Goal: Transaction & Acquisition: Purchase product/service

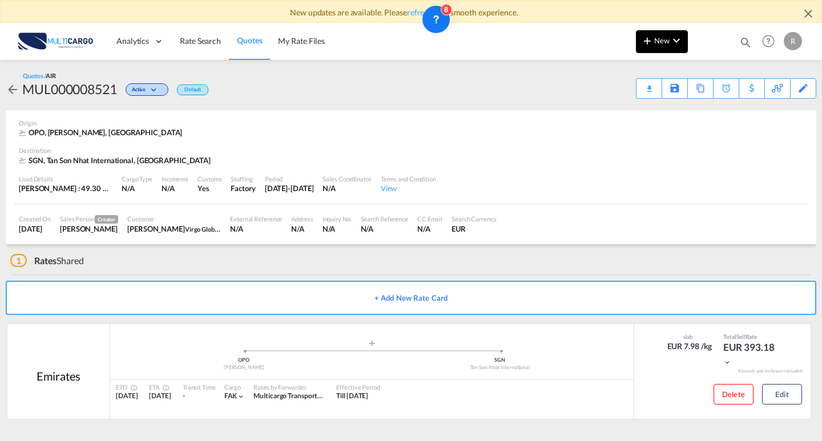
click at [664, 42] on span "New" at bounding box center [661, 40] width 43 height 9
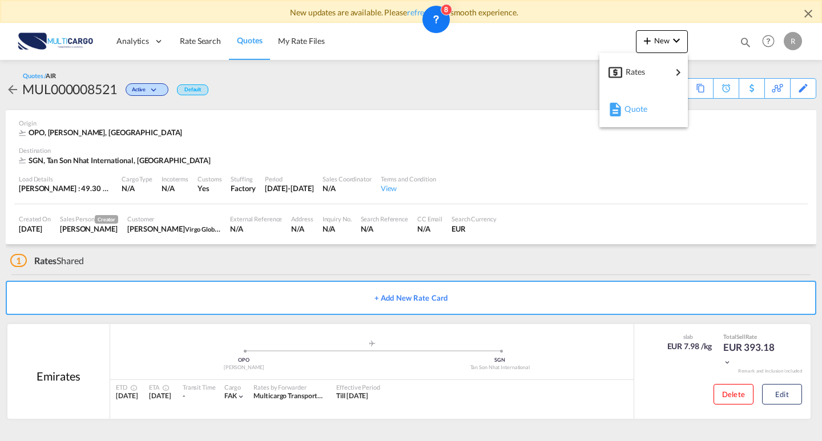
click at [637, 107] on span "Quote" at bounding box center [630, 109] width 13 height 23
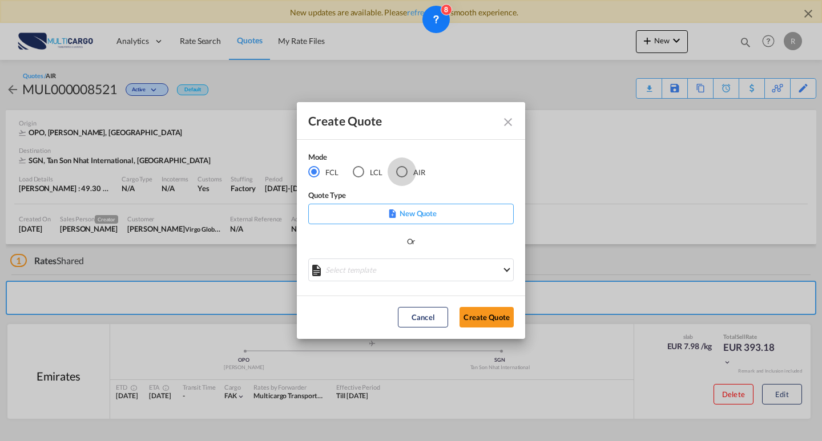
click at [403, 171] on div "AIR" at bounding box center [401, 171] width 11 height 11
click at [423, 260] on md-select "Select template EXP EXW AIR 09/2025 [PERSON_NAME] | [DATE] IMP_DAP_AIR <500KG -…" at bounding box center [410, 270] width 205 height 23
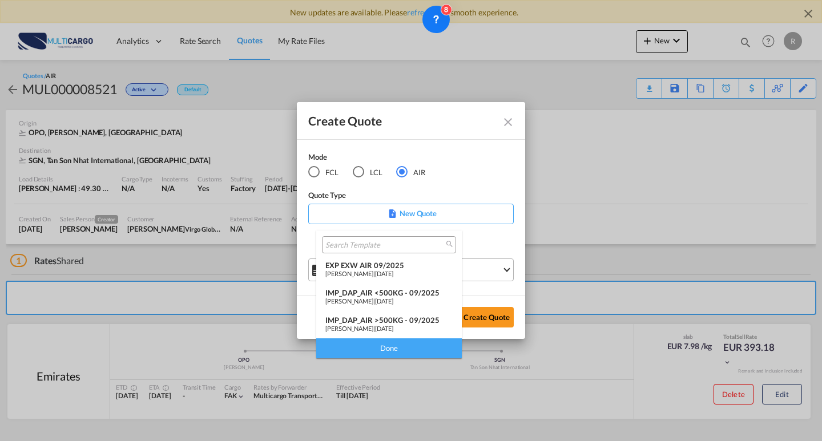
click at [385, 268] on div "EXP EXW AIR 09/2025" at bounding box center [388, 265] width 127 height 9
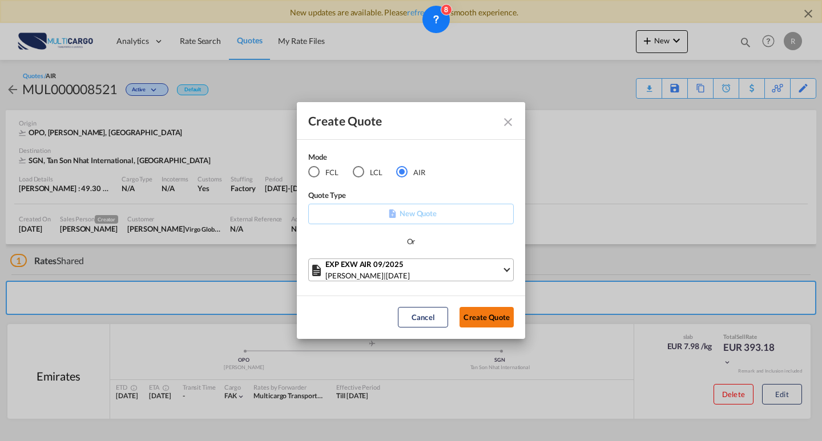
click at [485, 318] on button "Create Quote" at bounding box center [486, 317] width 54 height 21
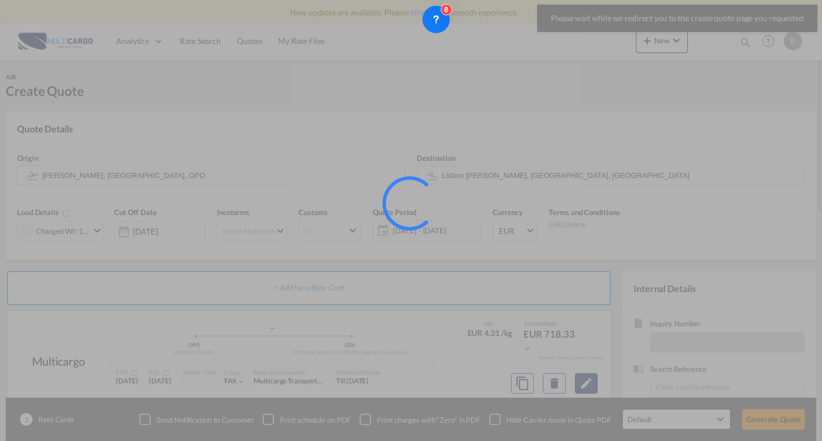
click at [583, 377] on md-icon "Edit" at bounding box center [586, 384] width 14 height 14
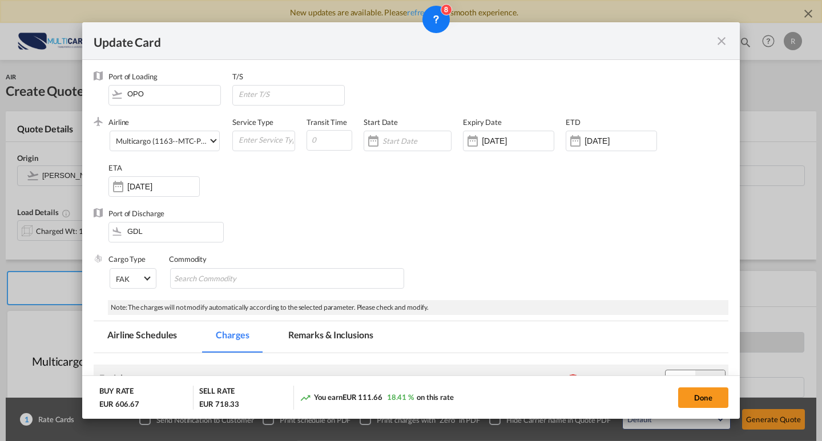
scroll to position [318, 0]
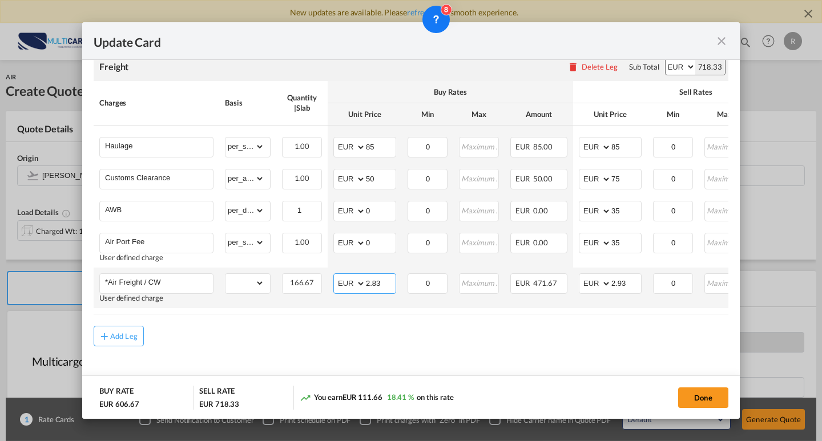
drag, startPoint x: 385, startPoint y: 279, endPoint x: 398, endPoint y: 270, distance: 15.7
click at [338, 273] on md-input-container "AED AFN ALL AMD ANG AOA ARS AUD AWG AZN BAM BBD BDT BGN BHD BIF BMD BND [PERSON…" at bounding box center [364, 283] width 63 height 21
type input "9.1"
drag, startPoint x: 582, startPoint y: 275, endPoint x: 631, endPoint y: 279, distance: 49.9
click at [562, 275] on tr "*Air Freight / CW User defined charge Please Enter Already Exists gross_weight …" at bounding box center [498, 288] width 809 height 41
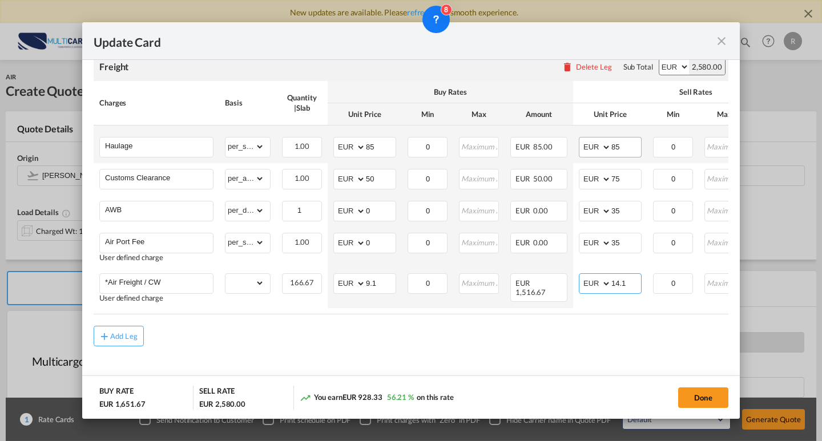
type input "14.1"
drag, startPoint x: 621, startPoint y: 143, endPoint x: 584, endPoint y: 142, distance: 37.7
click at [584, 142] on md-input-container "AED AFN ALL AMD ANG AOA ARS AUD AWG AZN BAM BBD BDT BGN BHD BIF BMD BND [PERSON…" at bounding box center [610, 147] width 63 height 21
click at [594, 357] on md-content "Freight Please enter leg name Leg Name Already Exists Delete Leg Sub Total AED …" at bounding box center [411, 216] width 635 height 349
drag, startPoint x: 715, startPoint y: 399, endPoint x: 715, endPoint y: 387, distance: 12.0
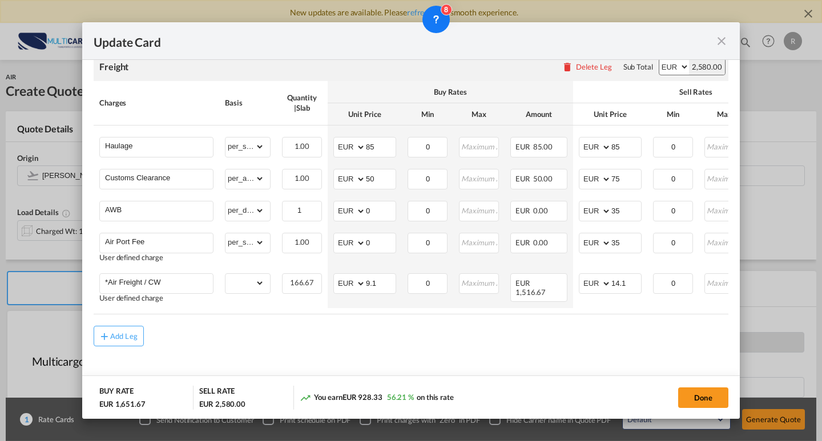
click at [715, 399] on button "Done" at bounding box center [703, 398] width 50 height 21
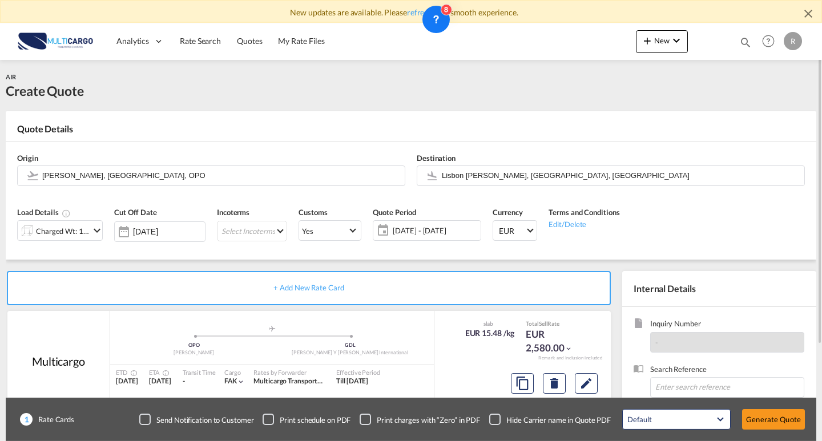
scroll to position [57, 0]
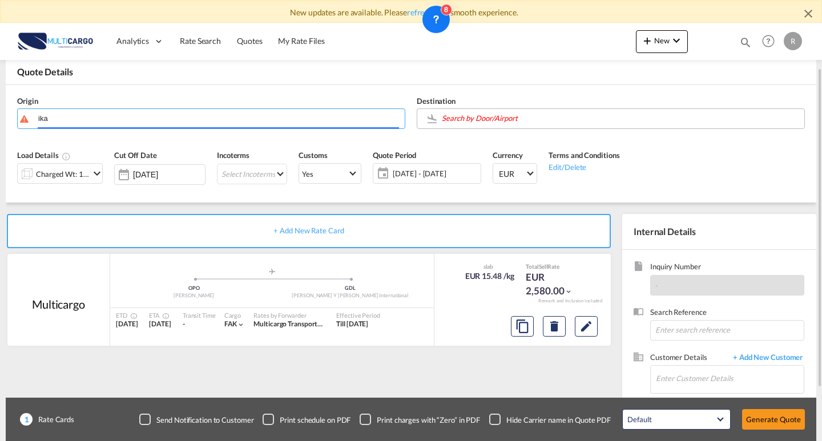
click at [534, 115] on input "Search by Door/Airport" at bounding box center [620, 118] width 357 height 20
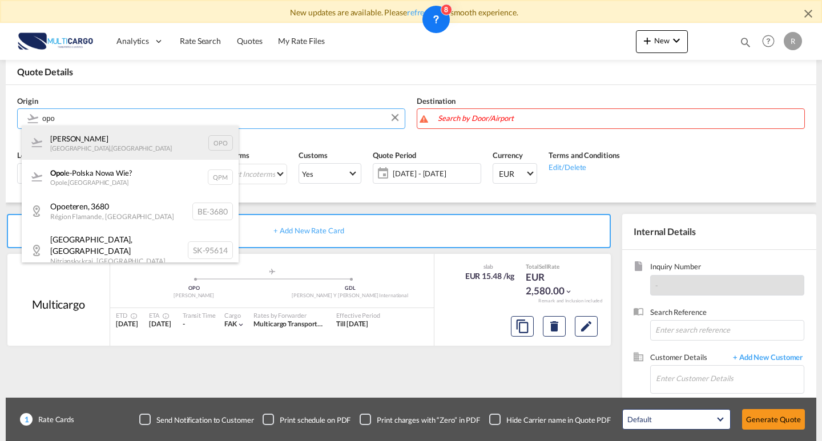
click at [115, 152] on div "[PERSON_NAME] , [GEOGRAPHIC_DATA] OPO" at bounding box center [130, 143] width 217 height 34
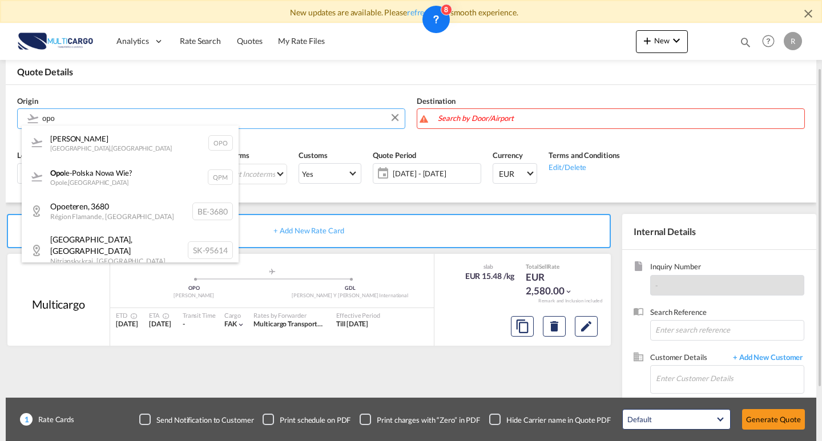
type input "[PERSON_NAME], [GEOGRAPHIC_DATA], OPO"
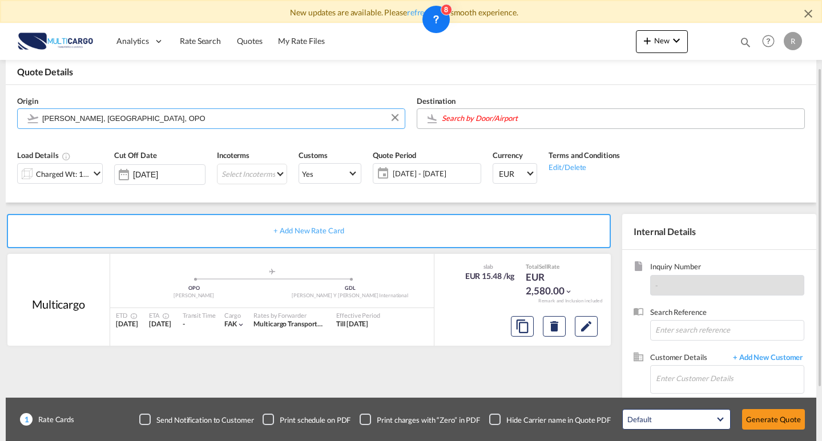
click at [516, 123] on input "Search by Door/Airport" at bounding box center [620, 118] width 357 height 20
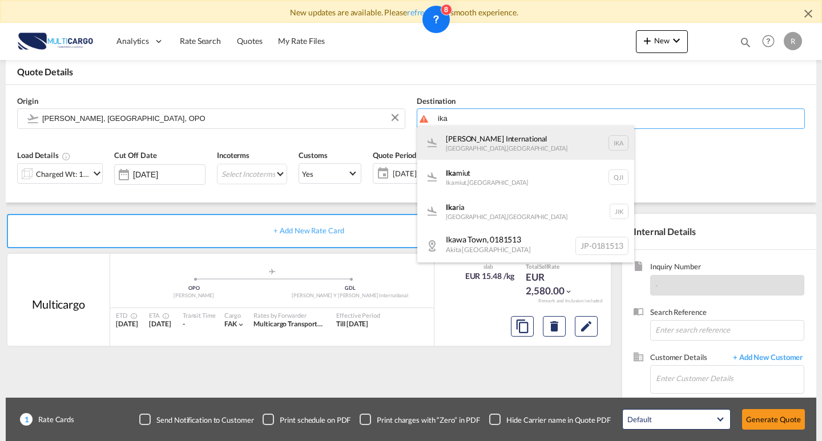
click at [559, 148] on div "[PERSON_NAME] International [GEOGRAPHIC_DATA] , [GEOGRAPHIC_DATA] IKA" at bounding box center [525, 143] width 217 height 34
type input "[PERSON_NAME] International, [GEOGRAPHIC_DATA], IKA"
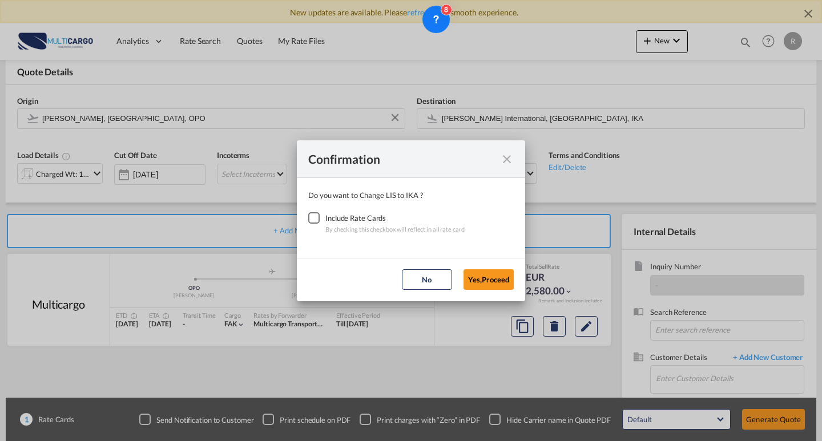
click at [314, 219] on div "Checkbox No Ink" at bounding box center [313, 217] width 11 height 11
click at [491, 272] on button "Yes,Proceed" at bounding box center [488, 279] width 50 height 21
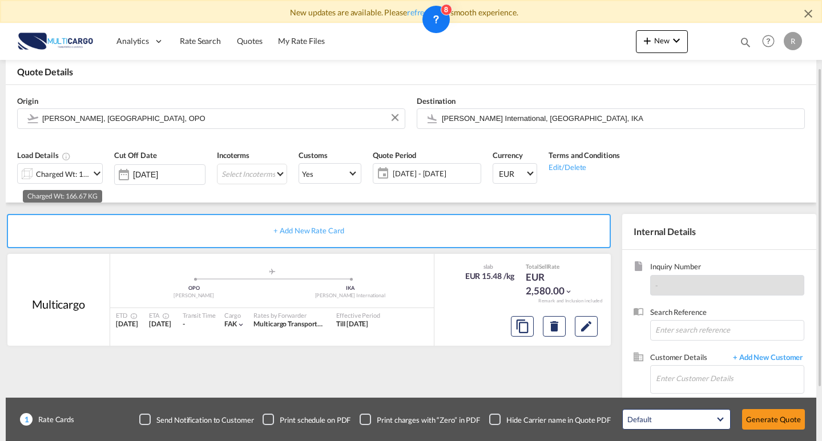
drag, startPoint x: 83, startPoint y: 176, endPoint x: 78, endPoint y: 173, distance: 5.9
click at [83, 175] on div "Charged Wt: 166.67 KG" at bounding box center [63, 174] width 54 height 16
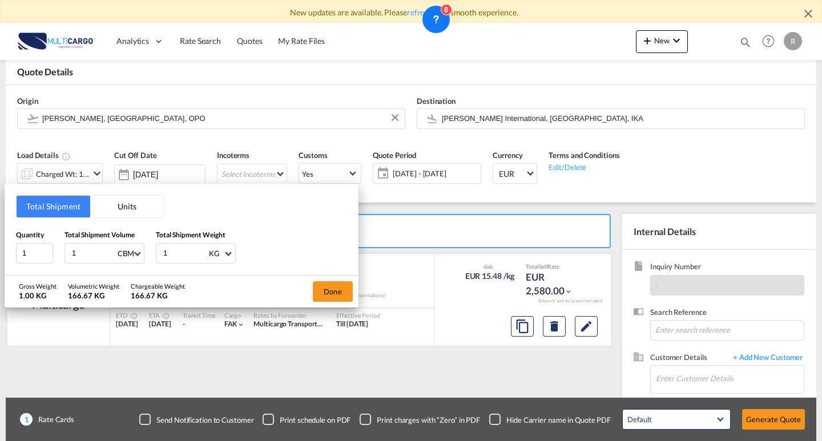
drag, startPoint x: 93, startPoint y: 254, endPoint x: 2, endPoint y: 255, distance: 91.3
click at [2, 255] on div "Total Shipment Units Quantity 1 Total Shipment Volume 1 CBM CBM CFT KG LB Total…" at bounding box center [411, 220] width 822 height 441
type input "0"
type input "0.96"
drag, startPoint x: 141, startPoint y: 248, endPoint x: 178, endPoint y: 252, distance: 37.3
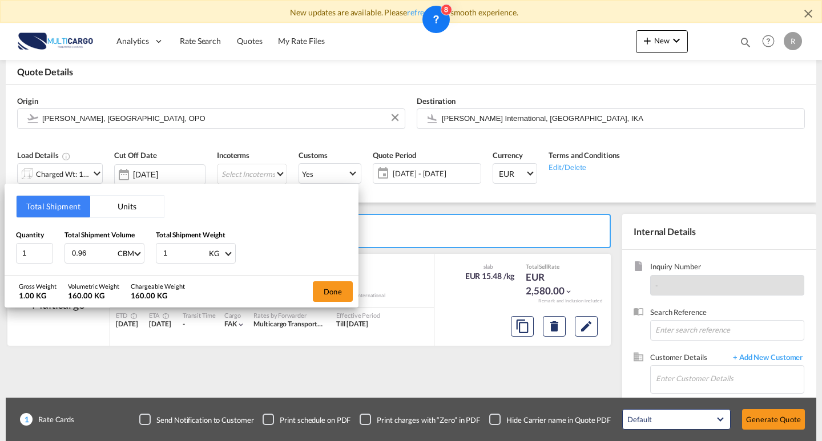
click at [125, 244] on div "Quantity 1 Total Shipment Volume 0.96 CBM CBM CFT KG LB Total Shipment Weight 1…" at bounding box center [181, 246] width 331 height 34
type input "253"
type input "253.3"
click at [231, 286] on div "Gross Weight 253.30 KG Volumetric Weight 160.00 KG Chargeable Weight 253.30 KG …" at bounding box center [182, 292] width 354 height 32
click at [312, 285] on div "Done" at bounding box center [332, 292] width 51 height 32
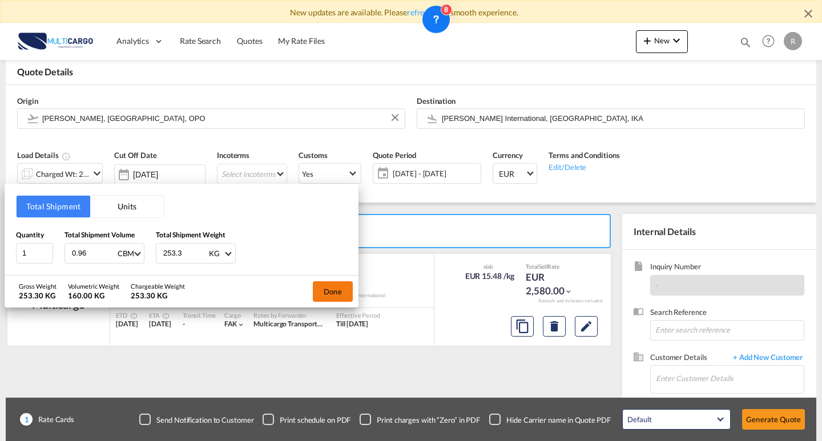
click at [317, 288] on button "Done" at bounding box center [333, 291] width 40 height 21
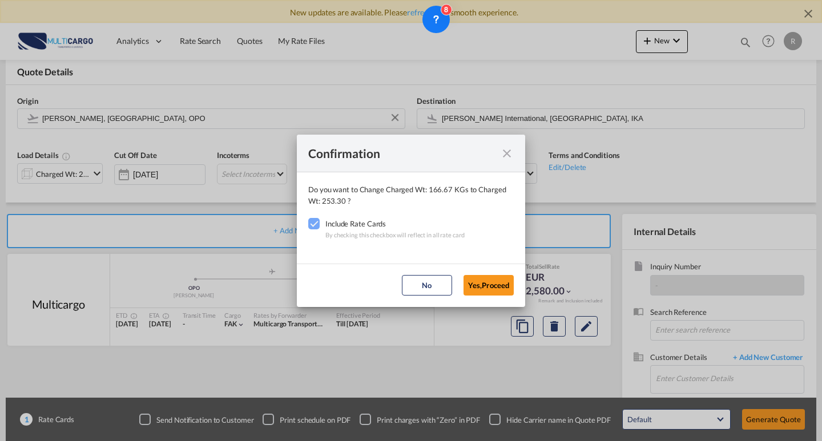
click at [479, 290] on button "Yes,Proceed" at bounding box center [488, 285] width 50 height 21
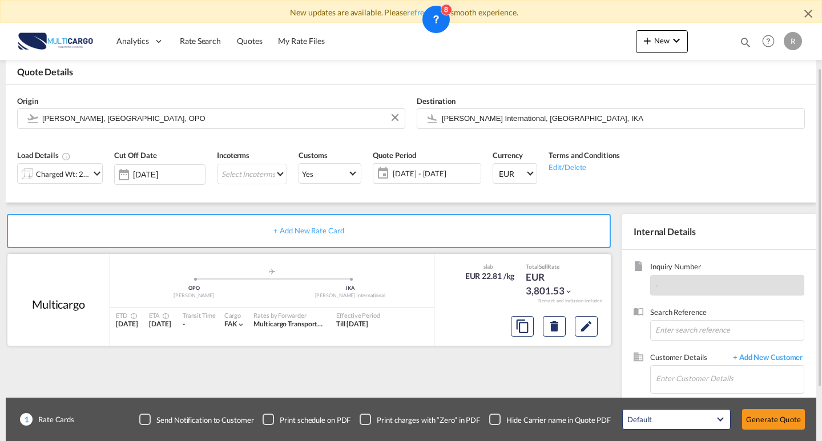
click at [598, 326] on div at bounding box center [554, 326] width 96 height 27
click at [587, 325] on md-icon "Edit" at bounding box center [586, 327] width 14 height 14
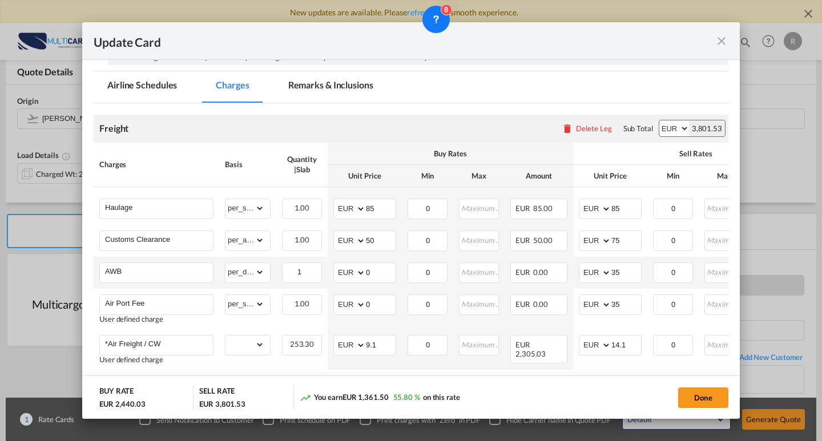
scroll to position [285, 0]
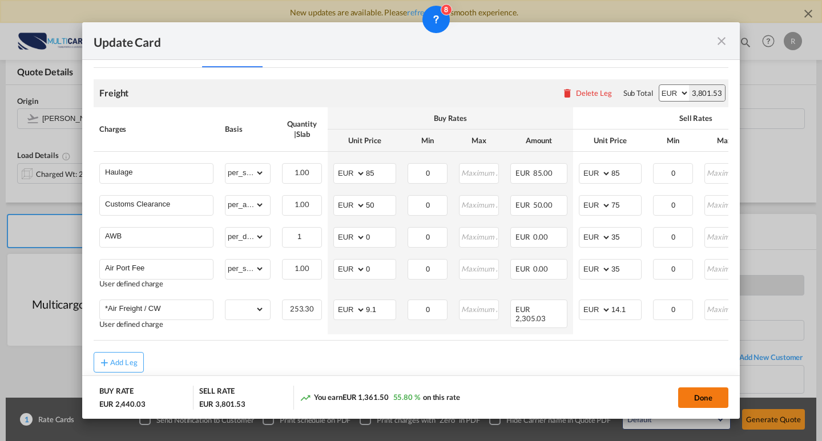
click at [690, 388] on button "Done" at bounding box center [703, 398] width 50 height 21
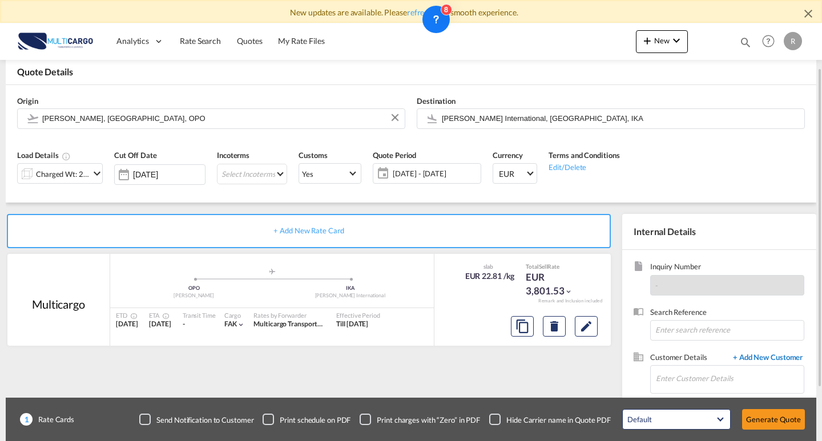
click at [770, 354] on span "+ Add New Customer" at bounding box center [765, 358] width 77 height 13
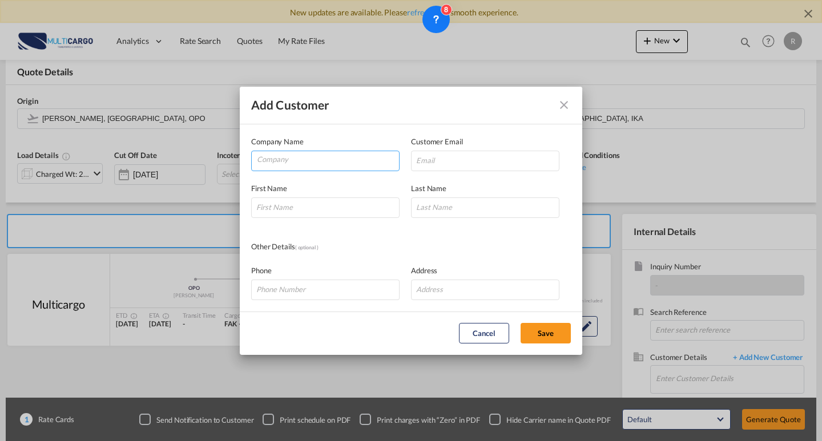
click at [305, 161] on input "Company" at bounding box center [328, 159] width 142 height 17
click at [353, 159] on input "Company" at bounding box center [328, 159] width 142 height 17
paste input "[PERSON_NAME]"
type input "[PERSON_NAME]"
click at [417, 162] on input "Add Customer Company ..." at bounding box center [485, 161] width 148 height 21
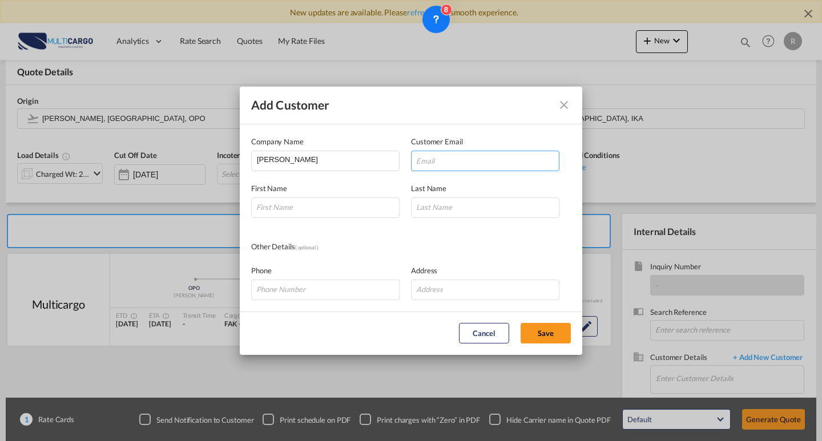
click at [494, 159] on input "Add Customer Company ..." at bounding box center [485, 161] width 148 height 21
paste input "[EMAIL_ADDRESS][DOMAIN_NAME]"
type input "[EMAIL_ADDRESS][DOMAIN_NAME]"
click at [333, 211] on input "Add Customer Company ..." at bounding box center [325, 207] width 148 height 21
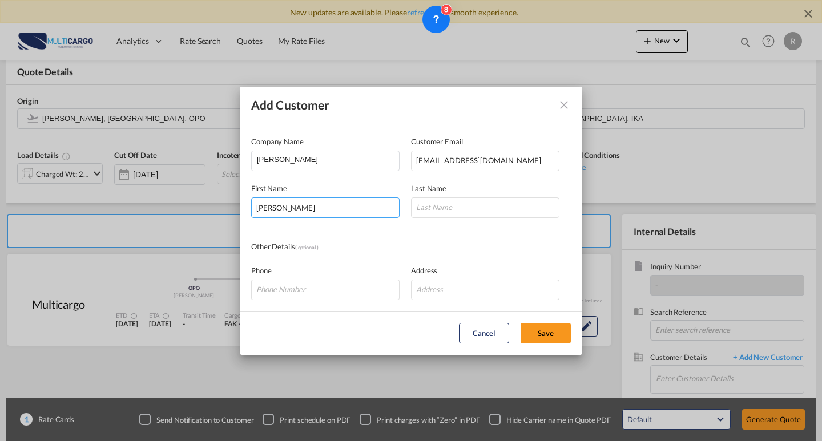
type input "[PERSON_NAME]"
type input "H"
type input "Ghazi"
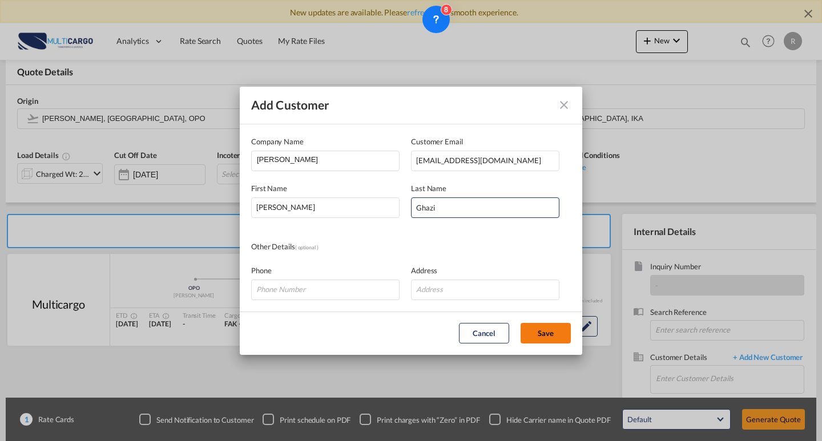
click at [546, 324] on button "Save" at bounding box center [545, 333] width 50 height 21
type input "[PERSON_NAME], [PERSON_NAME], [EMAIL_ADDRESS][DOMAIN_NAME]"
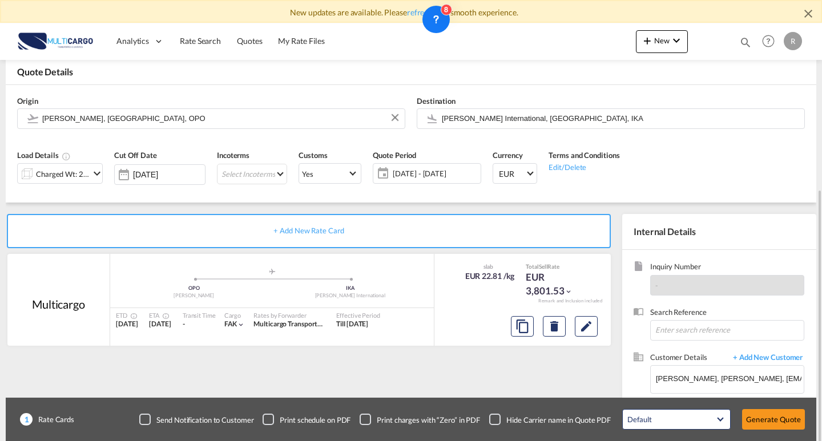
scroll to position [126, 0]
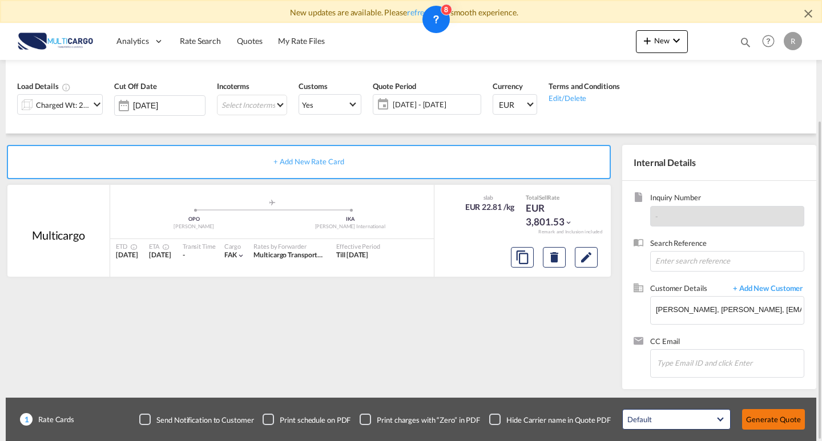
click at [757, 414] on button "Generate Quote" at bounding box center [773, 419] width 63 height 21
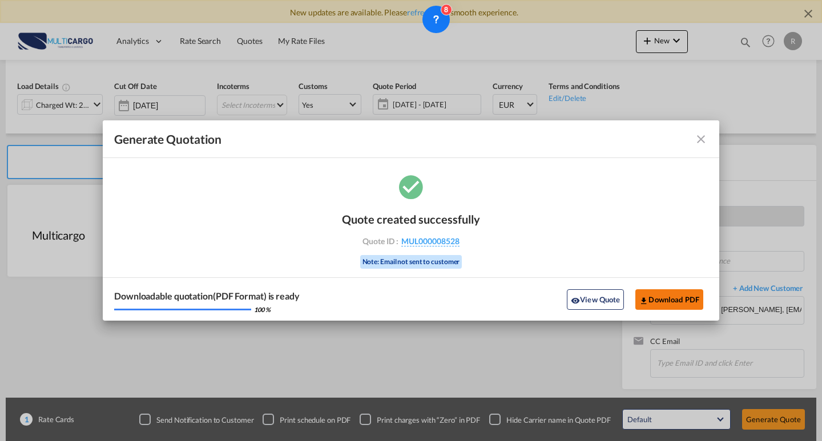
click at [664, 293] on button "Download PDF" at bounding box center [669, 299] width 68 height 21
drag, startPoint x: 703, startPoint y: 140, endPoint x: 663, endPoint y: 321, distance: 185.4
click at [703, 139] on md-icon "icon-close fg-AAA8AD cursor m-0" at bounding box center [701, 139] width 14 height 14
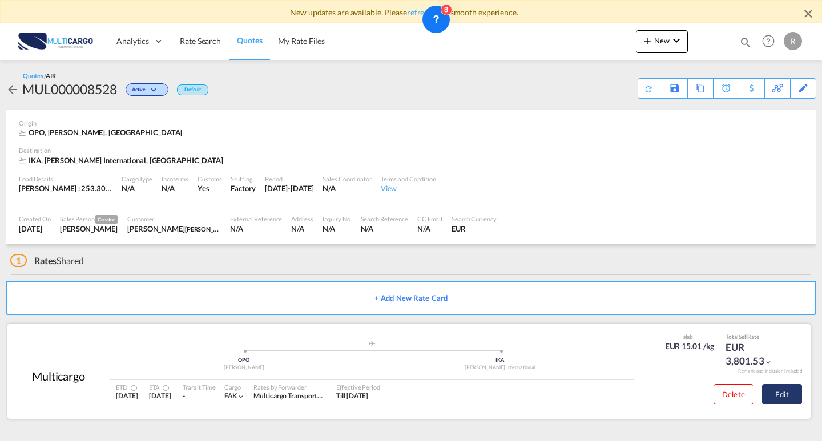
click at [779, 398] on button "Edit" at bounding box center [782, 394] width 40 height 21
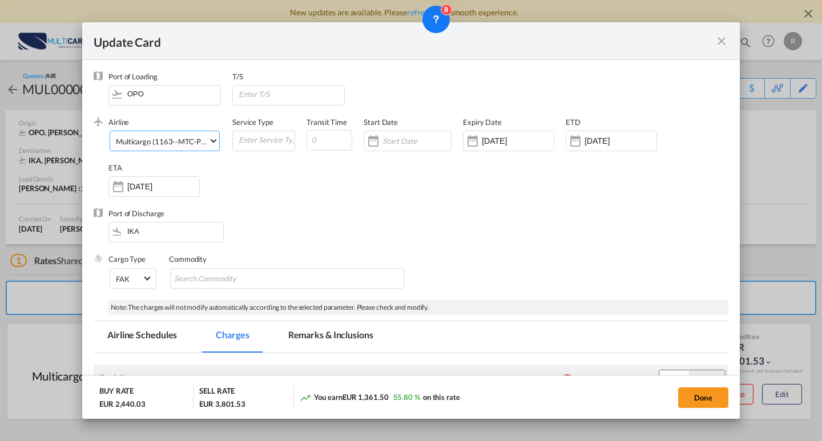
click at [203, 137] on div "Multicargo (1163--MTC-PT / -)" at bounding box center [166, 141] width 100 height 9
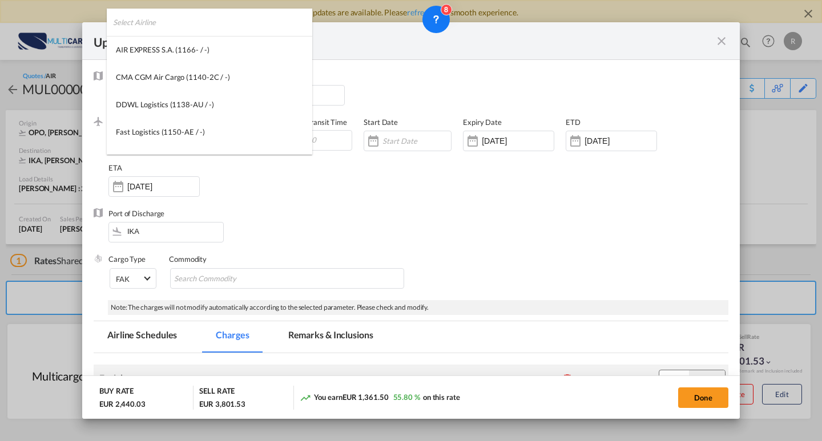
click at [202, 26] on input "search" at bounding box center [212, 22] width 199 height 27
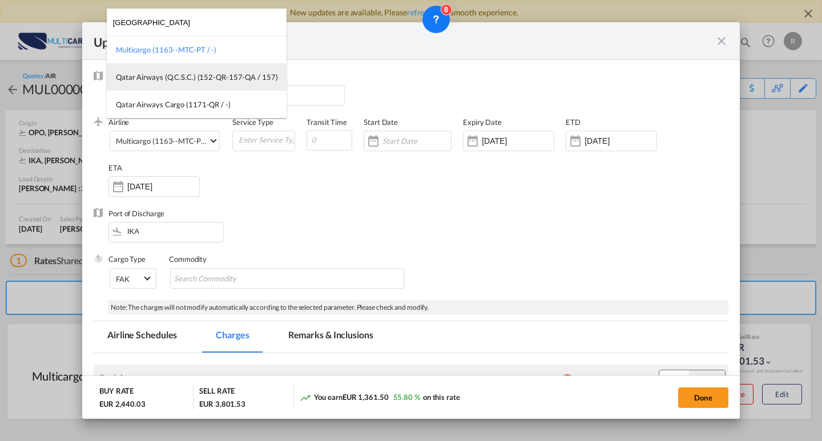
type input "[GEOGRAPHIC_DATA]"
click at [195, 72] on div "Qatar Airways (Q.C.S.C.) (152-QR-157-QA / 157)" at bounding box center [197, 77] width 162 height 10
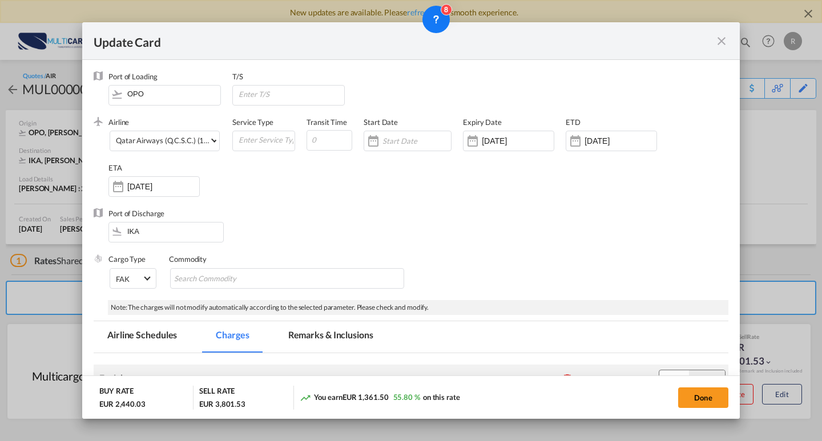
click at [709, 393] on button "Done" at bounding box center [703, 398] width 50 height 21
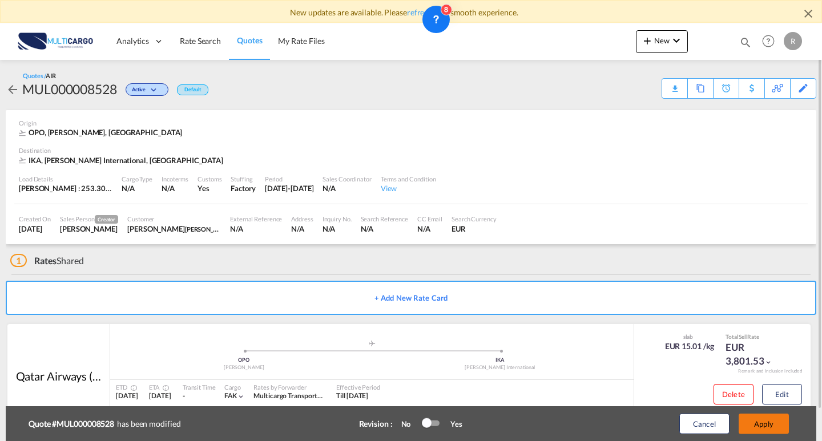
click at [782, 429] on button "Apply" at bounding box center [763, 424] width 50 height 21
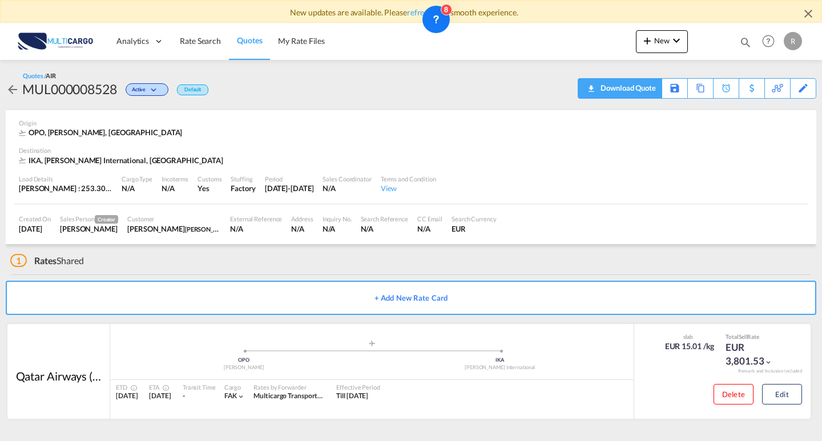
click at [596, 91] on span "Quote PDF is not available at this time" at bounding box center [591, 88] width 14 height 18
click at [672, 47] on button "New" at bounding box center [662, 41] width 52 height 23
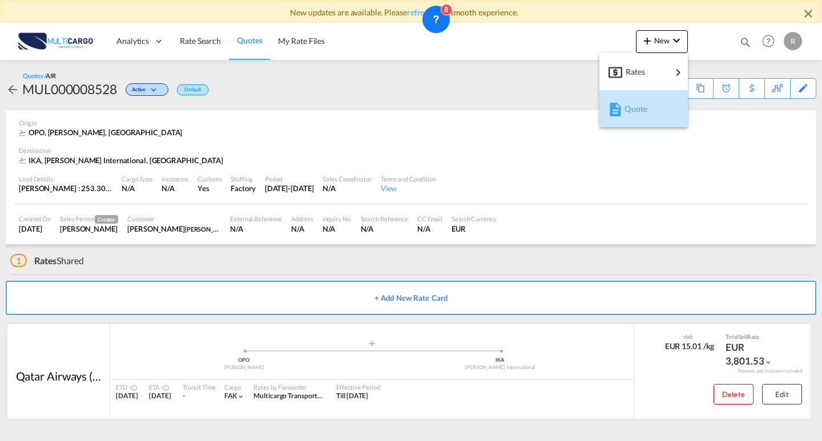
click at [623, 111] on div "Quote" at bounding box center [643, 109] width 70 height 29
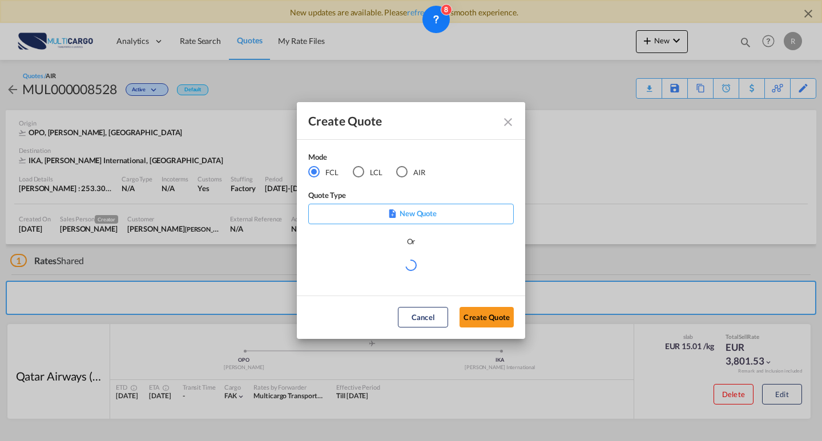
click at [410, 177] on md-radio-button "AIR" at bounding box center [410, 172] width 29 height 13
click at [407, 265] on icon "Create QuoteModeFCL LCLAIR ..." at bounding box center [411, 266] width 12 height 12
click at [410, 273] on md-select "Select template EXP EXW AIR 09/2025 [PERSON_NAME] | [DATE] IMP_DAP_AIR <500KG -…" at bounding box center [410, 270] width 205 height 23
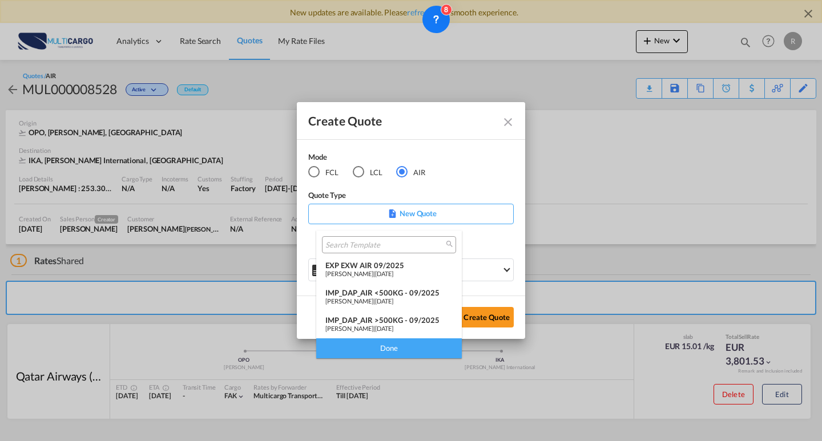
click at [389, 276] on span "[DATE]" at bounding box center [384, 273] width 18 height 7
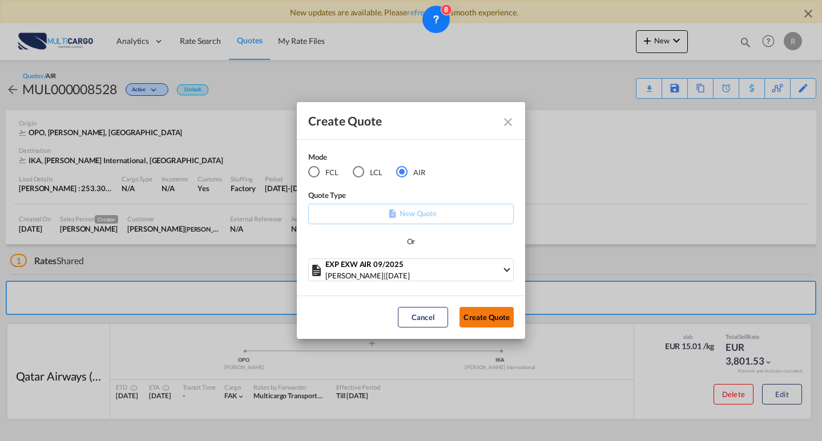
click at [476, 317] on button "Create Quote" at bounding box center [486, 317] width 54 height 21
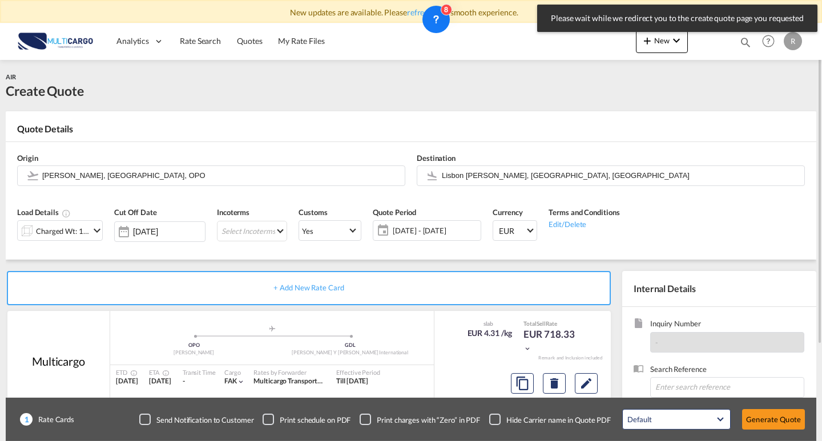
click at [64, 232] on div "Charged Wt: 166.67 KG" at bounding box center [63, 231] width 54 height 16
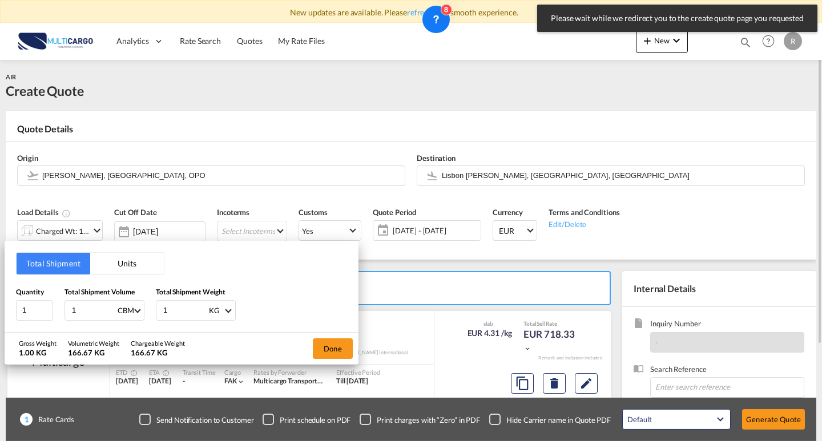
click at [64, 232] on div "Total Shipment Units Quantity 1 Total Shipment Volume 1 CBM CBM CFT KG LB Total…" at bounding box center [411, 220] width 822 height 441
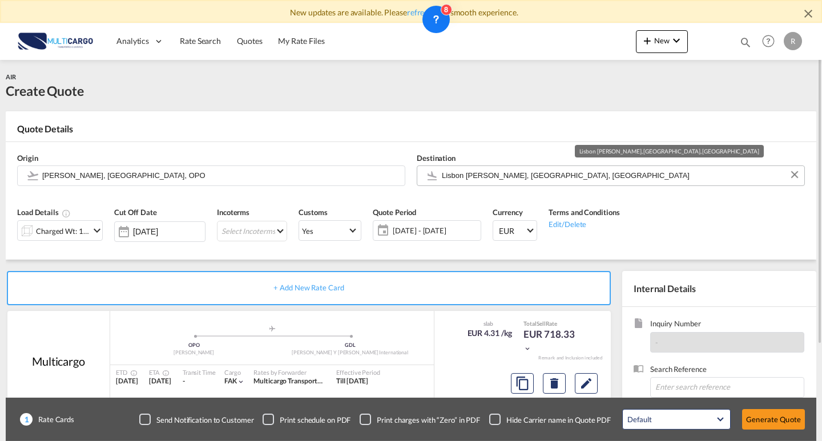
click at [552, 182] on input "Lisbon [PERSON_NAME], [GEOGRAPHIC_DATA], [GEOGRAPHIC_DATA]" at bounding box center [620, 176] width 357 height 20
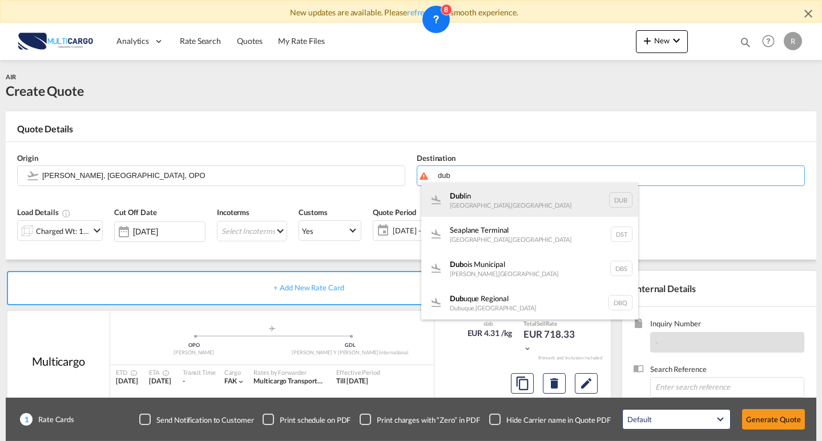
click at [530, 194] on div "Dub lin [GEOGRAPHIC_DATA] , [GEOGRAPHIC_DATA] DUB" at bounding box center [529, 200] width 217 height 34
type input "[GEOGRAPHIC_DATA], [GEOGRAPHIC_DATA], DUB"
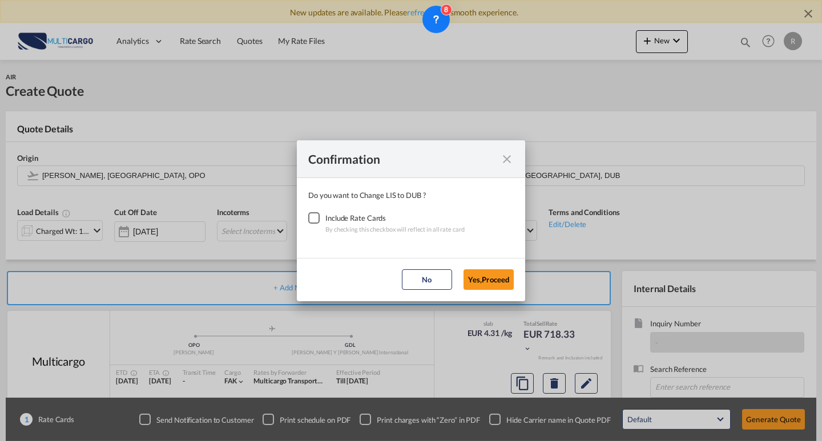
click at [313, 220] on div "Checkbox No Ink" at bounding box center [313, 217] width 11 height 11
click at [485, 277] on button "Yes,Proceed" at bounding box center [488, 279] width 50 height 21
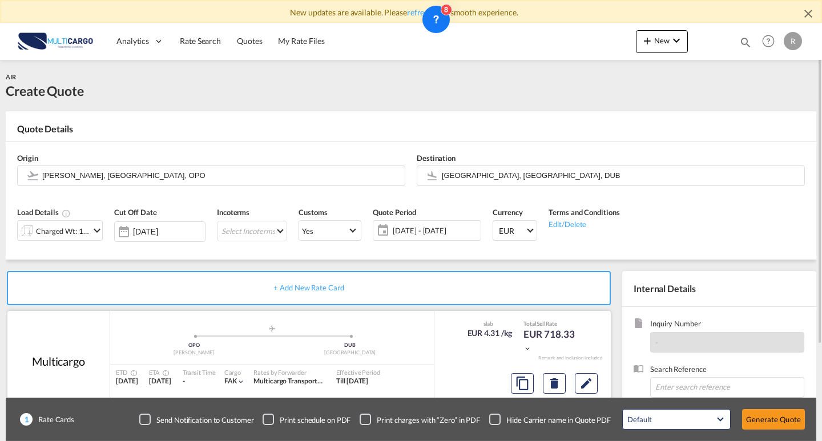
scroll to position [114, 0]
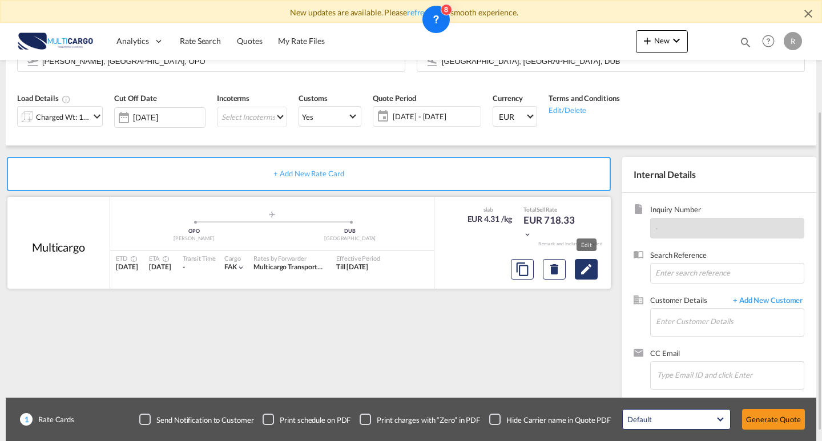
click at [591, 271] on md-icon "Edit" at bounding box center [586, 270] width 14 height 14
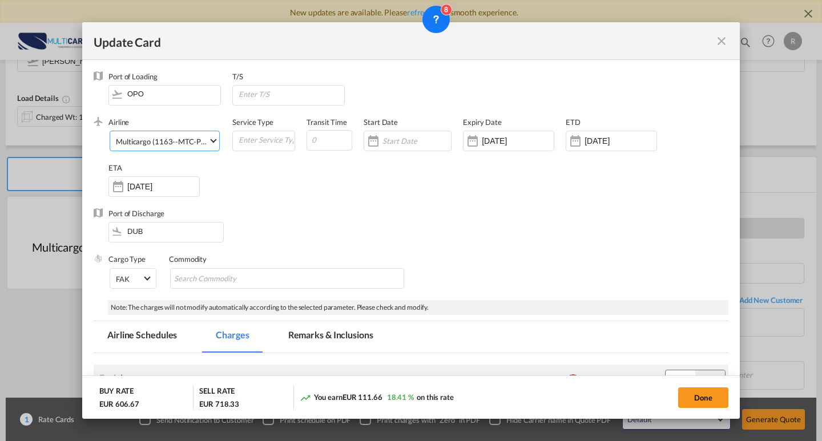
click at [155, 147] on md-select-value "Multicargo (1163--MTC-PT / -)" at bounding box center [167, 140] width 104 height 18
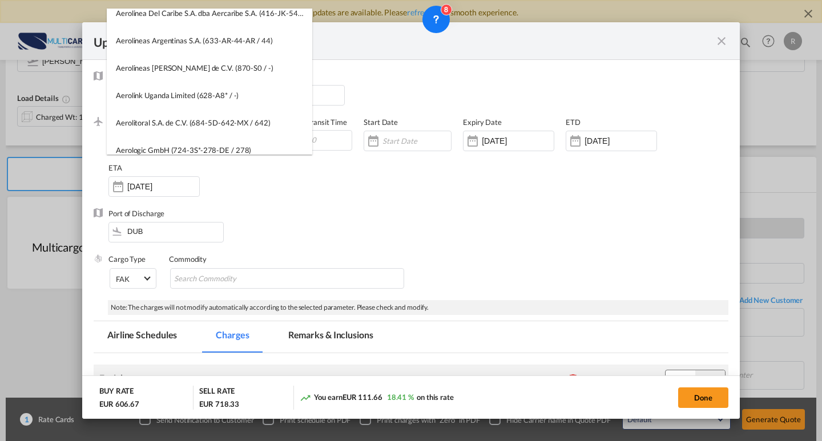
scroll to position [0, 0]
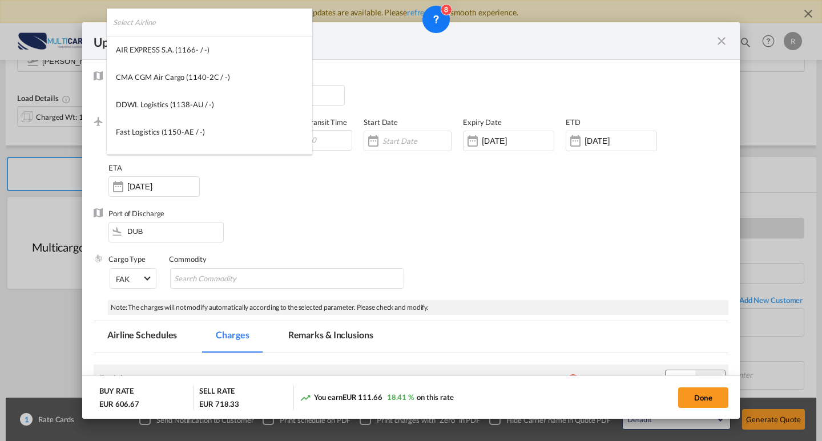
click at [190, 29] on input "search" at bounding box center [212, 22] width 199 height 27
type input "lufthansa"
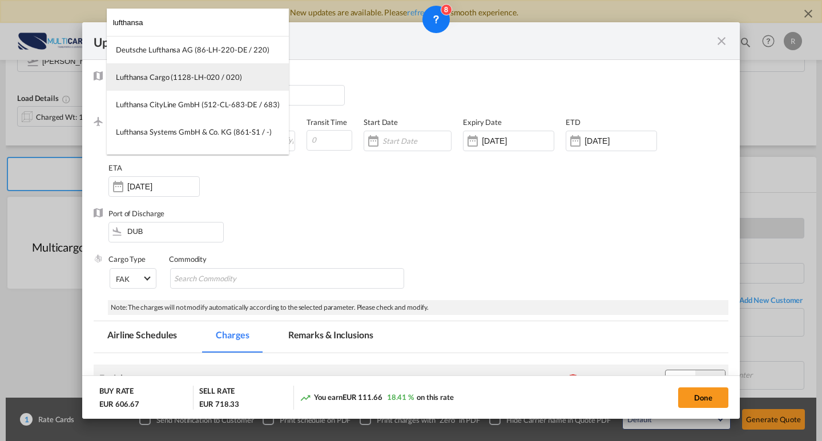
click at [219, 86] on md-option "Lufthansa Cargo (1128-LH-020 / 020)" at bounding box center [198, 76] width 182 height 27
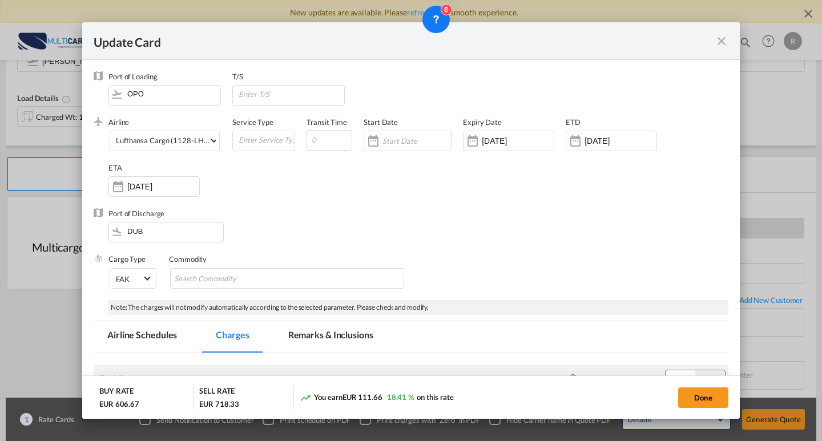
click at [333, 184] on div "Airline Lufthansa Cargo (1128-LH-020 / 020) (- / -) Service Type Transit Time S…" at bounding box center [418, 162] width 620 height 91
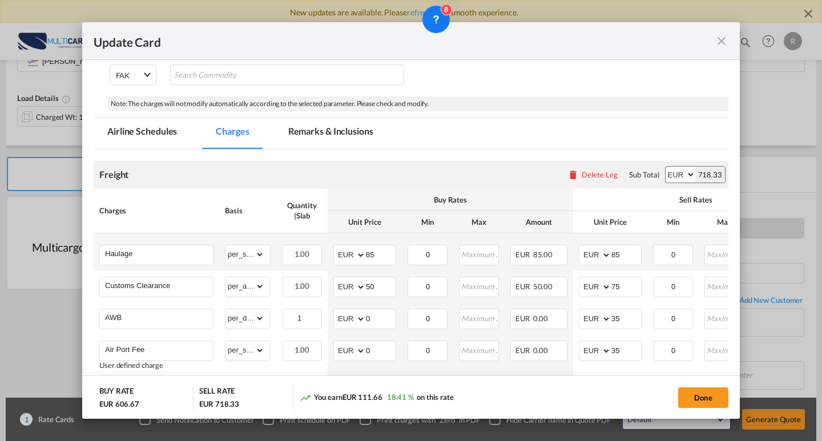
scroll to position [318, 0]
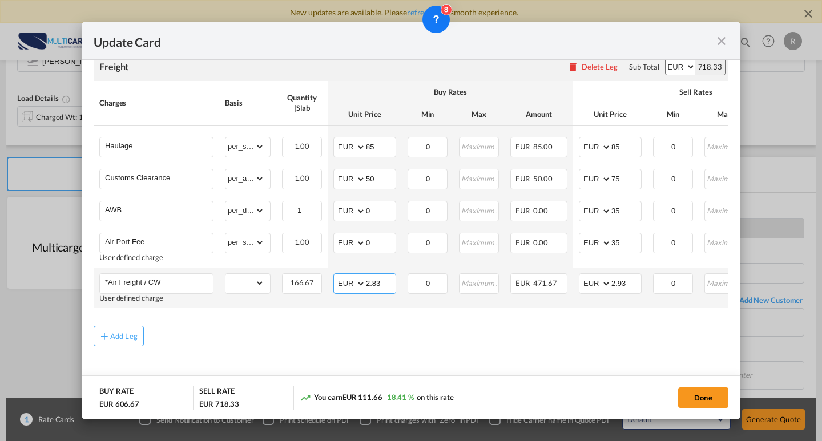
click at [379, 280] on input "2.83" at bounding box center [381, 282] width 30 height 17
click at [390, 281] on input "2.83" at bounding box center [381, 282] width 30 height 17
type input "2.63"
click at [628, 282] on input "2.93" at bounding box center [626, 282] width 30 height 17
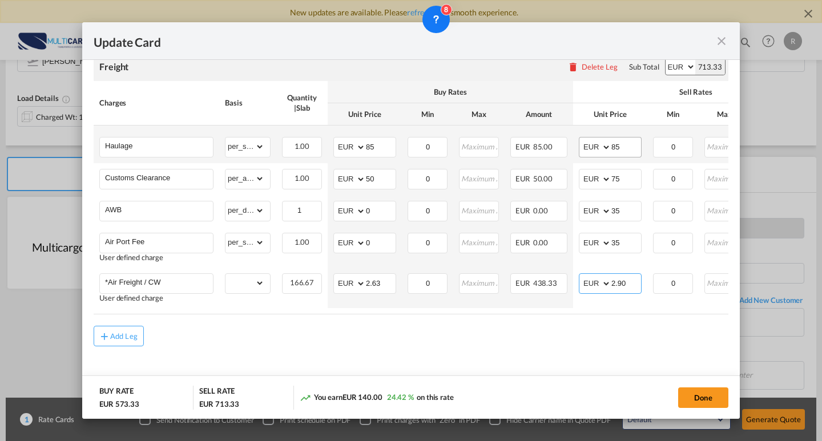
type input "2.90"
drag, startPoint x: 620, startPoint y: 140, endPoint x: 607, endPoint y: 139, distance: 12.6
click at [607, 139] on md-input-container "AED AFN ALL AMD ANG AOA ARS AUD AWG AZN BAM BBD BDT BGN BHD BIF BMD BND [PERSON…" at bounding box center [610, 147] width 63 height 21
type input "200"
drag, startPoint x: 375, startPoint y: 142, endPoint x: 369, endPoint y: 145, distance: 6.7
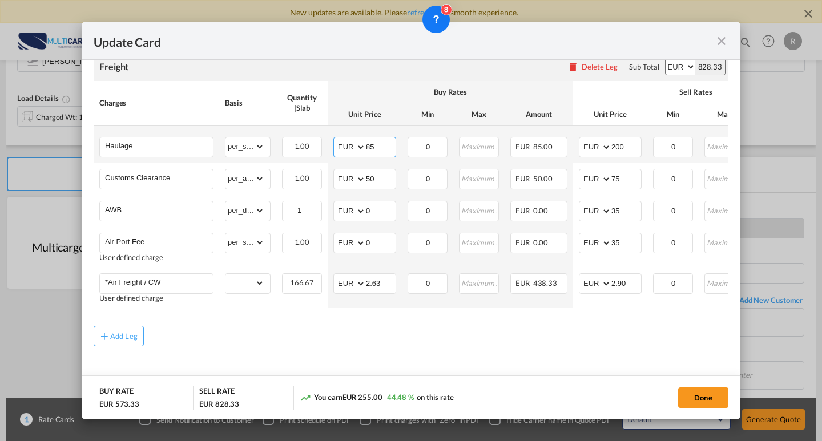
click at [334, 139] on md-input-container "AED AFN ALL AMD ANG AOA ARS AUD AWG AZN BAM BBD BDT BGN BHD BIF BMD BND [PERSON…" at bounding box center [364, 147] width 63 height 21
type input "1"
type input "200"
click at [503, 329] on div "Add Leg" at bounding box center [411, 336] width 635 height 21
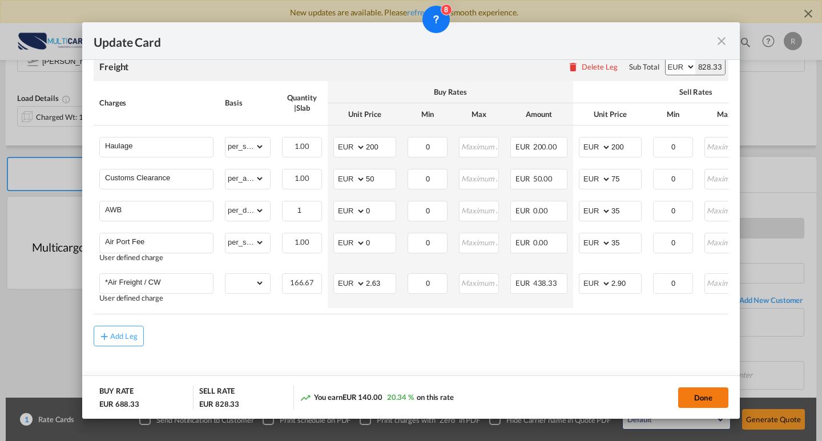
click at [700, 390] on button "Done" at bounding box center [703, 398] width 50 height 21
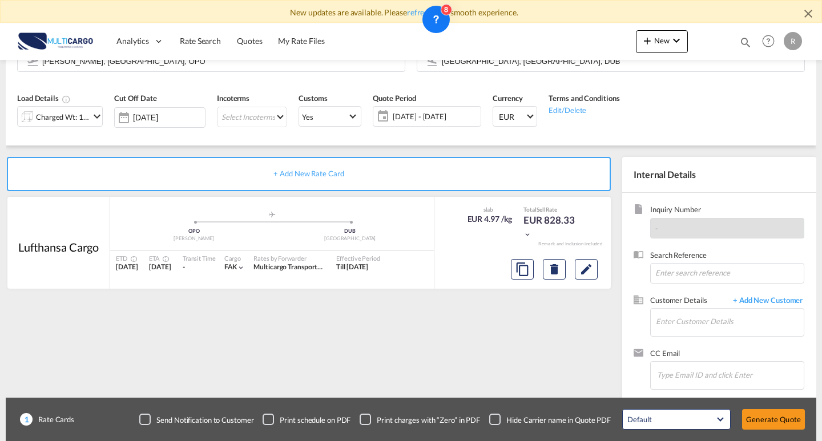
type input "2.9"
click at [711, 109] on div "Load Details Charged Wt: 166.67 KG Cut Off Date [DATE] Incoterms Select Incoter…" at bounding box center [410, 113] width 799 height 63
click at [53, 116] on div "Charged Wt: 166.67 KG" at bounding box center [63, 117] width 54 height 16
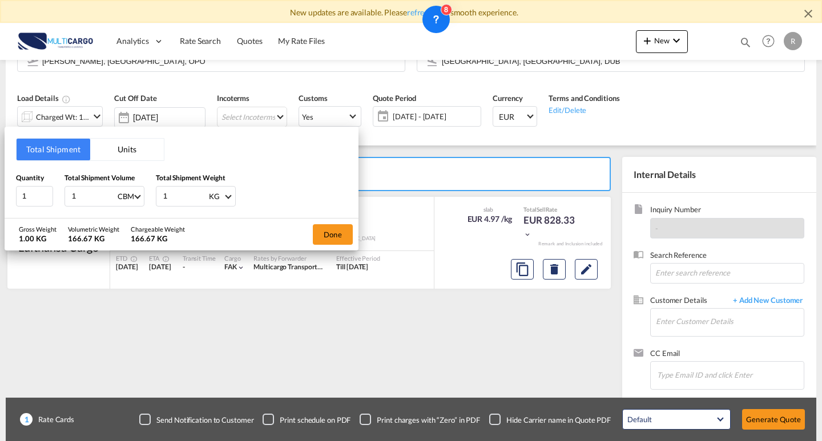
drag, startPoint x: 182, startPoint y: 198, endPoint x: 132, endPoint y: 199, distance: 49.7
click at [132, 199] on div "Quantity 1 Total Shipment Volume 1 CBM CBM CFT KG LB Total Shipment Weight 1 KG…" at bounding box center [181, 189] width 331 height 34
type input "300"
click at [38, 194] on div "Quantity 1 Total Shipment Volume 1 CBM CBM CFT KG LB Total Shipment Weight 300 …" at bounding box center [181, 189] width 331 height 34
type input "0"
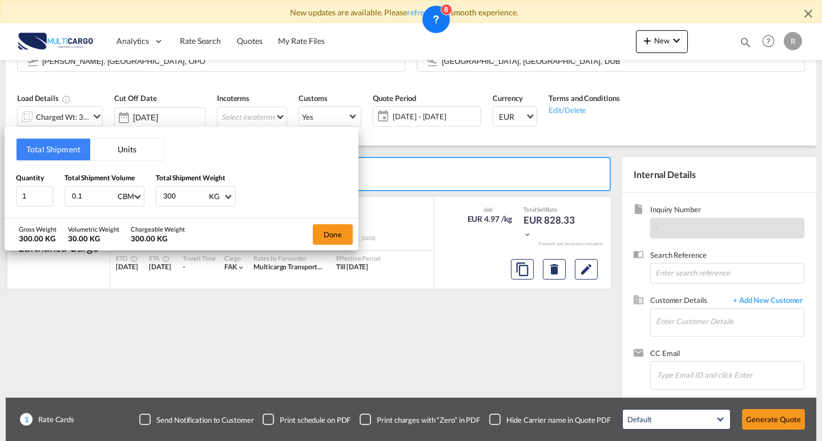
type input "0.19"
click at [313, 235] on button "Done" at bounding box center [333, 234] width 40 height 21
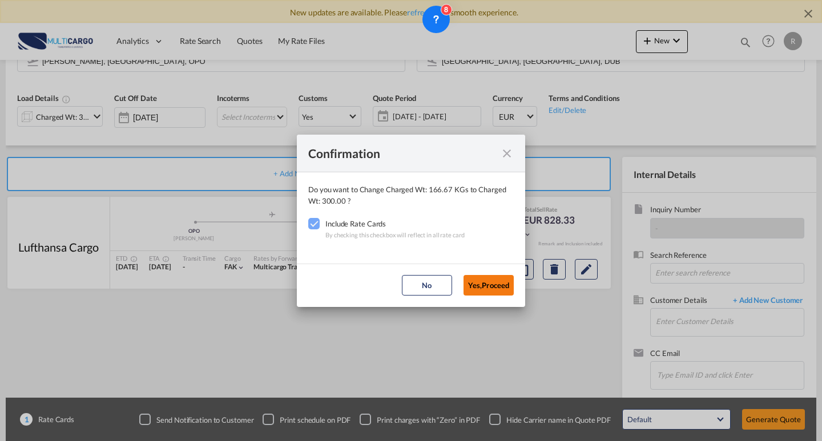
click at [500, 283] on button "Yes,Proceed" at bounding box center [488, 285] width 50 height 21
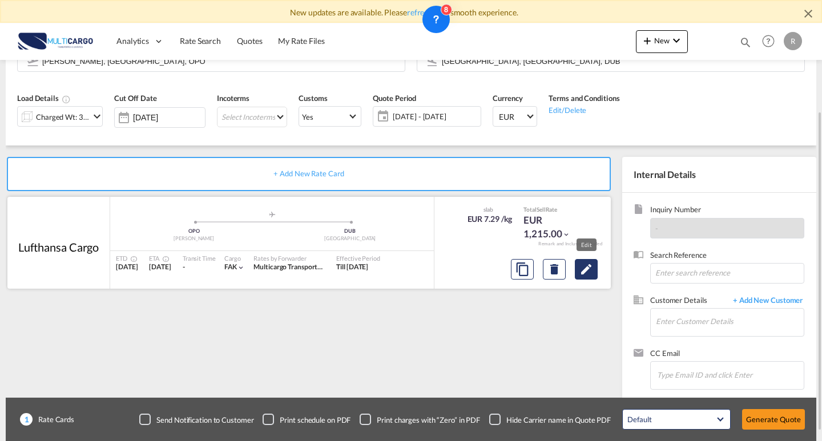
click at [586, 275] on md-icon "Edit" at bounding box center [586, 270] width 14 height 14
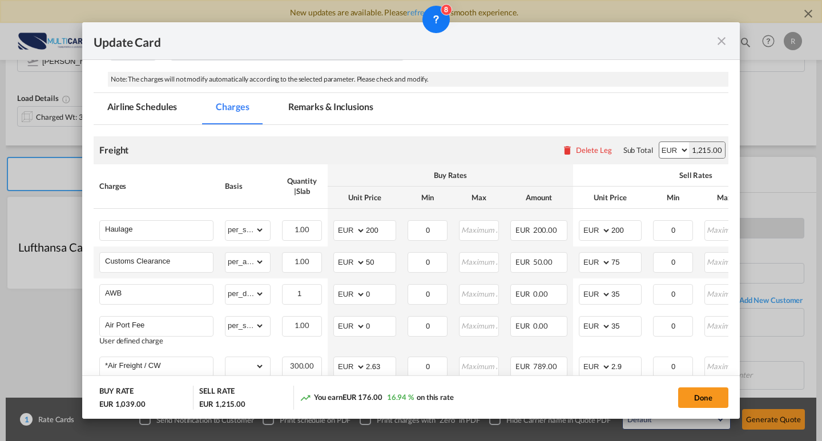
scroll to position [228, 0]
click at [724, 37] on md-icon "icon-close fg-AAA8AD m-0 pointer" at bounding box center [722, 41] width 14 height 14
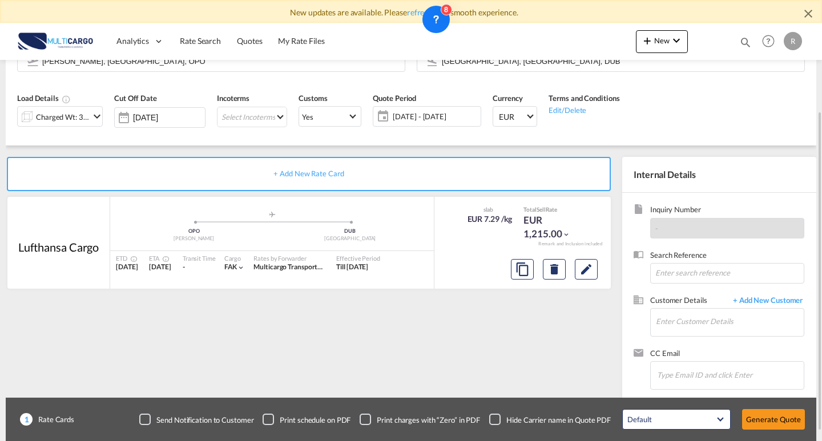
scroll to position [126, 0]
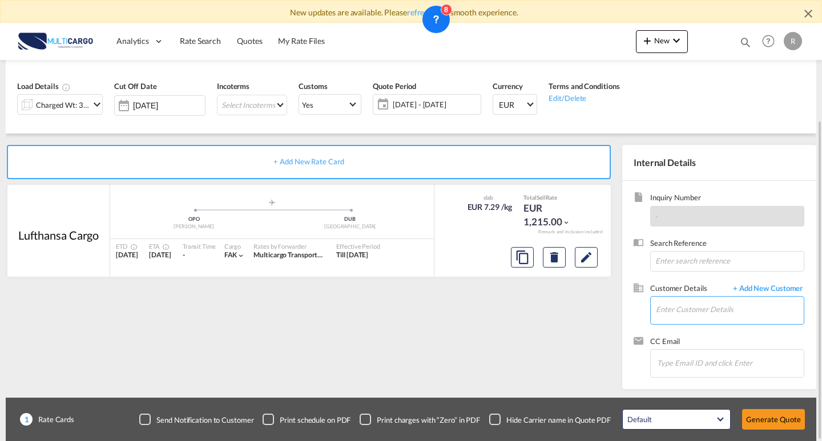
click at [714, 306] on input "Enter Customer Details" at bounding box center [730, 310] width 148 height 26
click at [702, 262] on input at bounding box center [727, 261] width 154 height 21
click at [704, 301] on input "Enter Customer Details" at bounding box center [730, 310] width 148 height 26
paste input "[PERSON_NAME]"
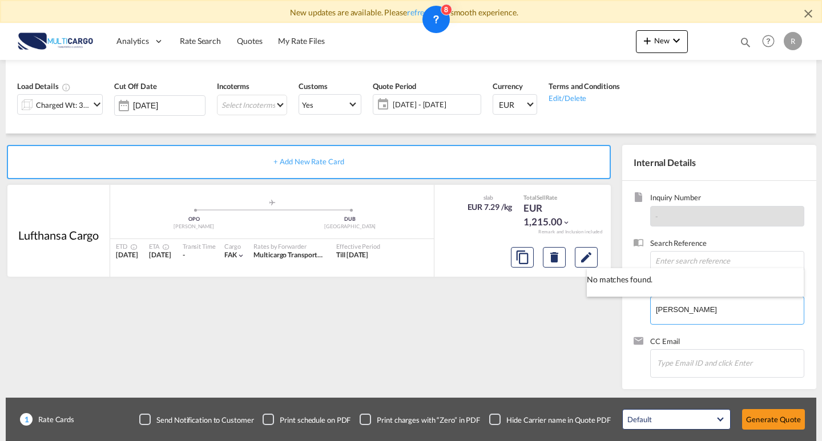
type input "[PERSON_NAME]"
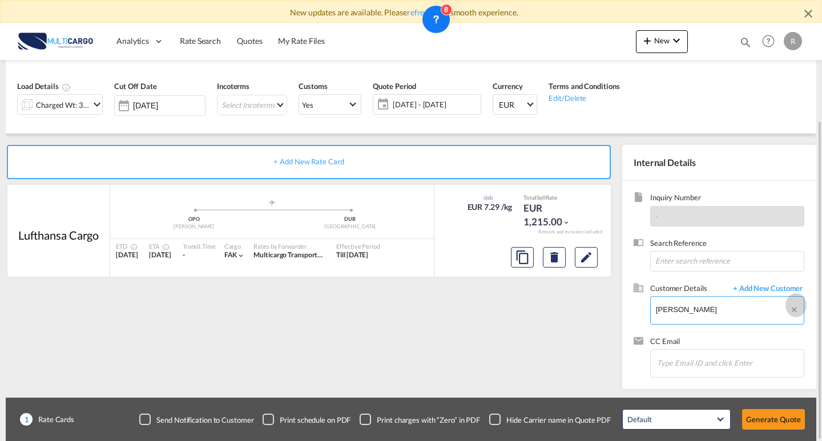
click at [793, 310] on md-icon "Clear Input" at bounding box center [795, 311] width 13 height 13
click at [765, 292] on span "+ Add New Customer" at bounding box center [765, 289] width 77 height 13
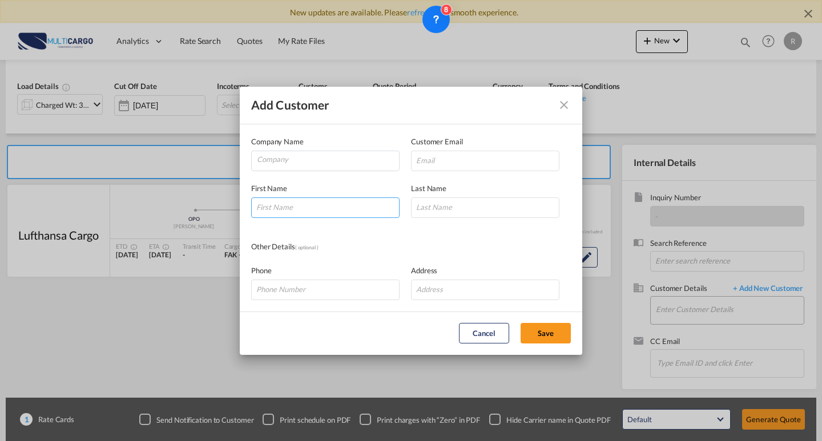
drag, startPoint x: 306, startPoint y: 203, endPoint x: 313, endPoint y: 206, distance: 6.9
click at [308, 203] on input "Add Customer Company ..." at bounding box center [325, 207] width 148 height 21
paste input "[PERSON_NAME]"
drag, startPoint x: 324, startPoint y: 209, endPoint x: 279, endPoint y: 207, distance: 45.1
click at [279, 207] on input "[PERSON_NAME]" at bounding box center [325, 207] width 148 height 21
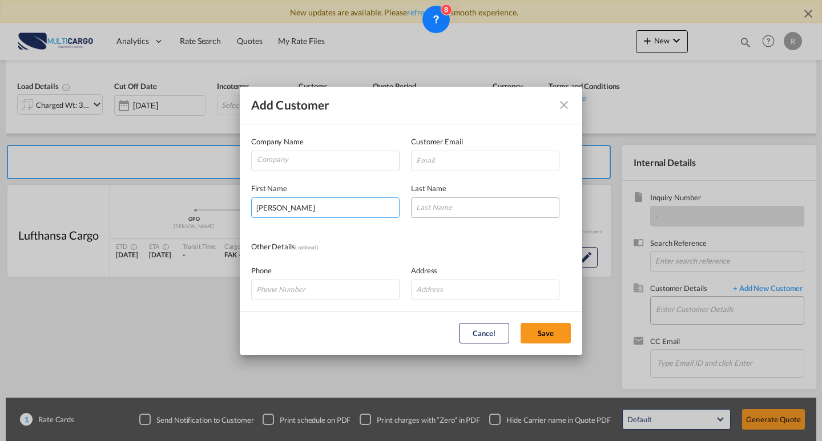
type input "[PERSON_NAME]"
click at [494, 208] on input "Add Customer Company ..." at bounding box center [485, 207] width 148 height 21
paste input "Korschener"
type input "Korschener"
click at [329, 156] on input "Company" at bounding box center [328, 159] width 142 height 17
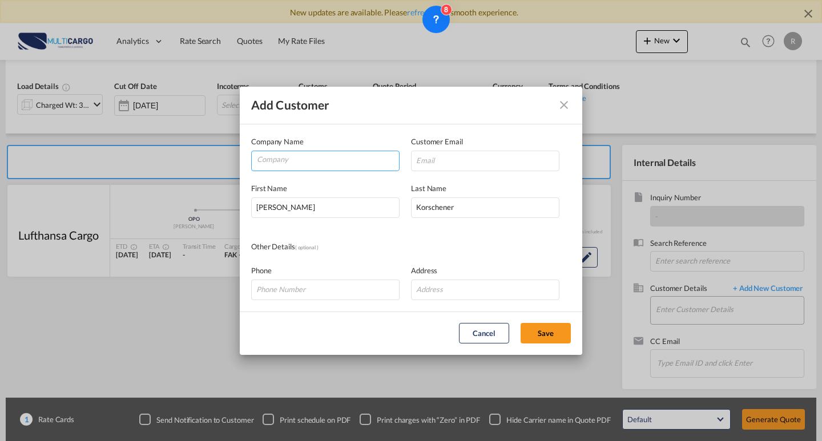
paste input "Emerald Freight Express"
type input "Emerald Freight Express"
click at [430, 170] on input "Add Customer Company ..." at bounding box center [485, 161] width 148 height 21
paste input "[PERSON_NAME][EMAIL_ADDRESS][DOMAIN_NAME]"
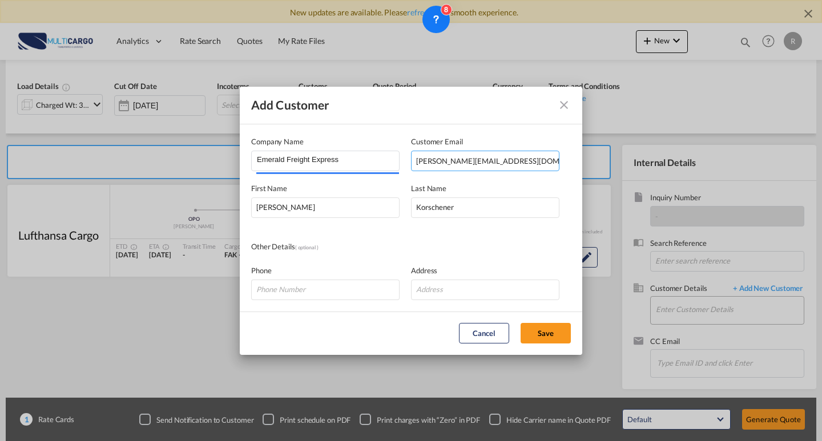
click at [514, 164] on input "[PERSON_NAME][EMAIL_ADDRESS][DOMAIN_NAME]" at bounding box center [485, 161] width 148 height 21
type input "[PERSON_NAME][EMAIL_ADDRESS][DOMAIN_NAME]"
click at [481, 251] on div "Other Details ( optional )" at bounding box center [411, 247] width 320 height 13
click at [546, 334] on button "Save" at bounding box center [545, 333] width 50 height 21
type input "Emerald Freight Express, [PERSON_NAME], [PERSON_NAME][EMAIL_ADDRESS][DOMAIN_NAM…"
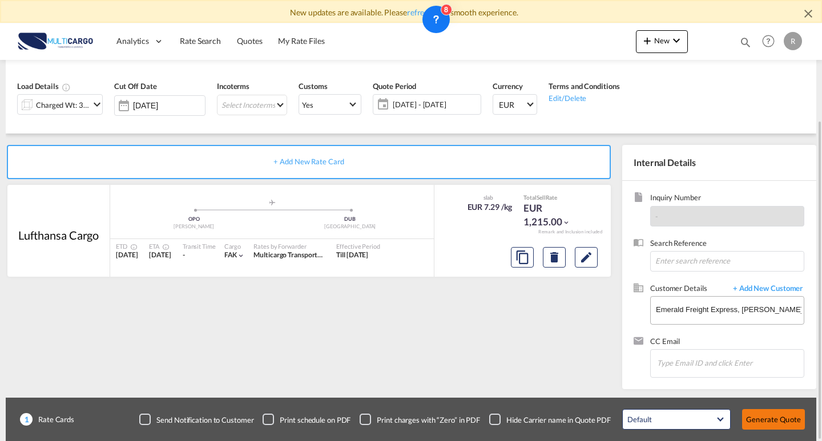
click at [776, 415] on button "Generate Quote" at bounding box center [773, 419] width 63 height 21
click at [769, 289] on span "+ Add New Customer" at bounding box center [765, 289] width 77 height 13
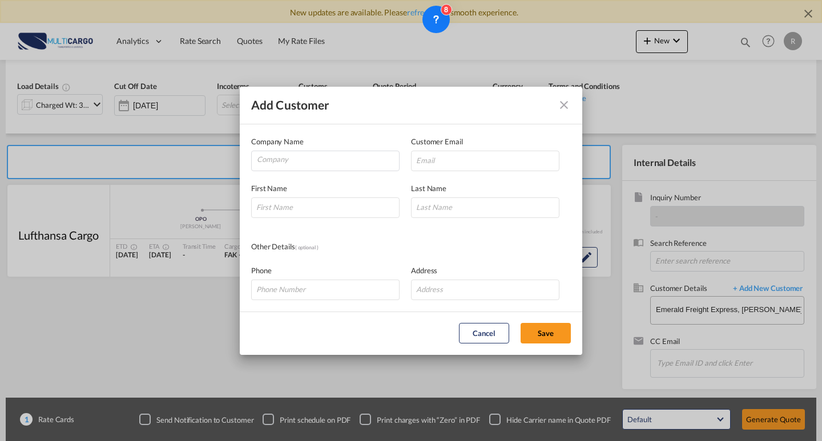
click at [559, 106] on md-icon "icon-close" at bounding box center [564, 105] width 14 height 14
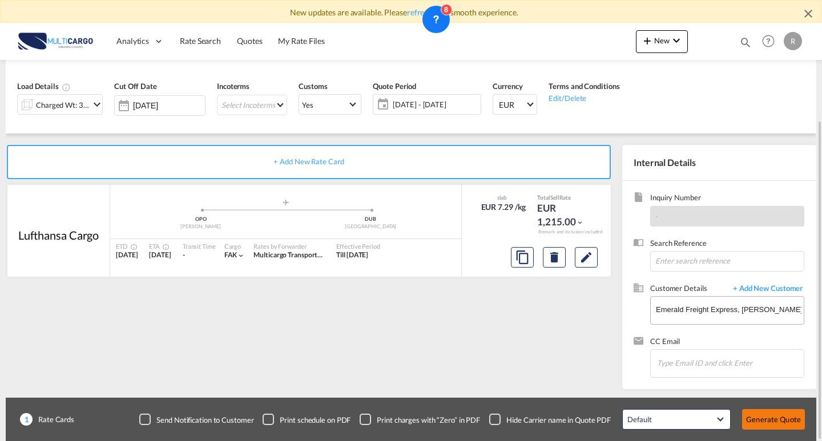
click at [766, 411] on button "Generate Quote" at bounding box center [773, 419] width 63 height 21
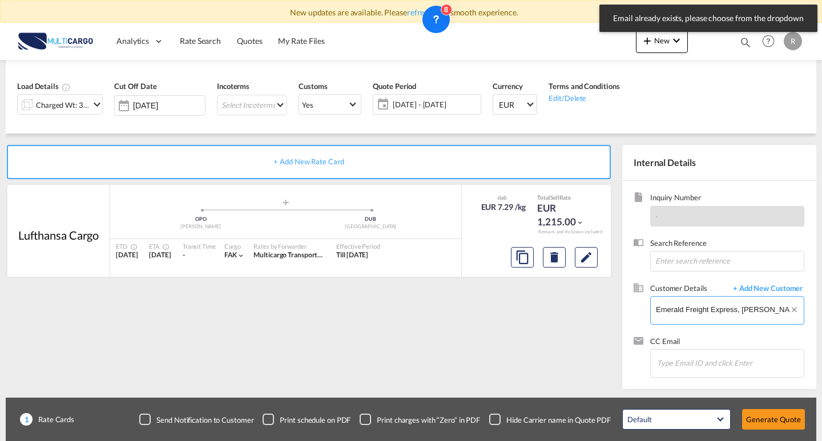
click at [709, 310] on input "Emerald Freight Express, [PERSON_NAME], [PERSON_NAME][EMAIL_ADDRESS][DOMAIN_NAM…" at bounding box center [730, 310] width 148 height 26
click at [769, 312] on input "Emerald Freight Express, [PERSON_NAME], [PERSON_NAME][EMAIL_ADDRESS][DOMAIN_NAM…" at bounding box center [730, 310] width 148 height 26
drag, startPoint x: 790, startPoint y: 310, endPoint x: 796, endPoint y: 306, distance: 7.4
click at [790, 309] on md-icon "Clear Input" at bounding box center [795, 311] width 13 height 13
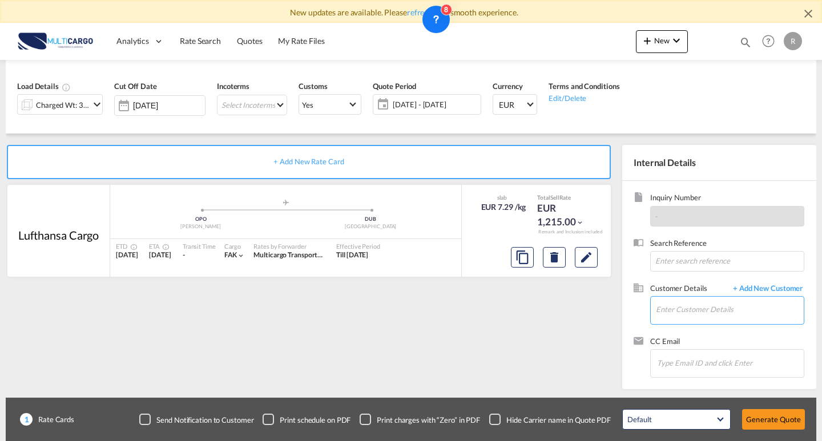
click at [678, 313] on input "Enter Customer Details" at bounding box center [730, 310] width 148 height 26
paste input "[PERSON_NAME] <[PERSON_NAME][EMAIL_ADDRESS][DOMAIN_NAME]>"
drag, startPoint x: 598, startPoint y: 303, endPoint x: 587, endPoint y: 303, distance: 10.8
click at [587, 303] on div "+ Add New Rate Card Lufthansa Cargo added by you .a{fill:#aaa8ad;} .a{fill:#aaa…" at bounding box center [411, 262] width 810 height 256
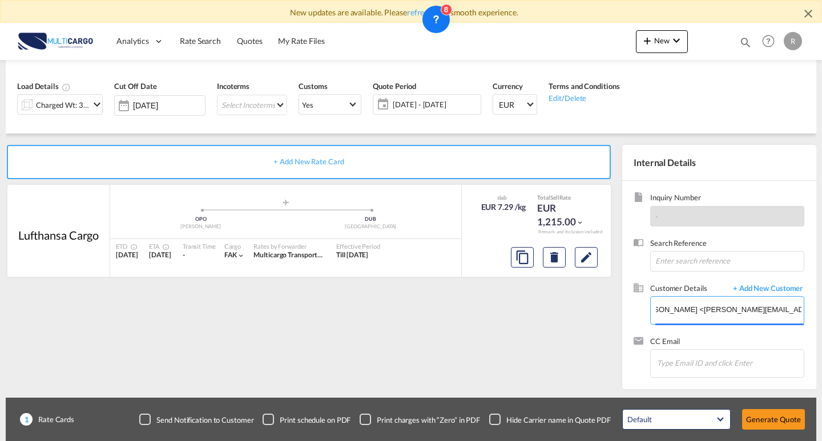
scroll to position [0, 0]
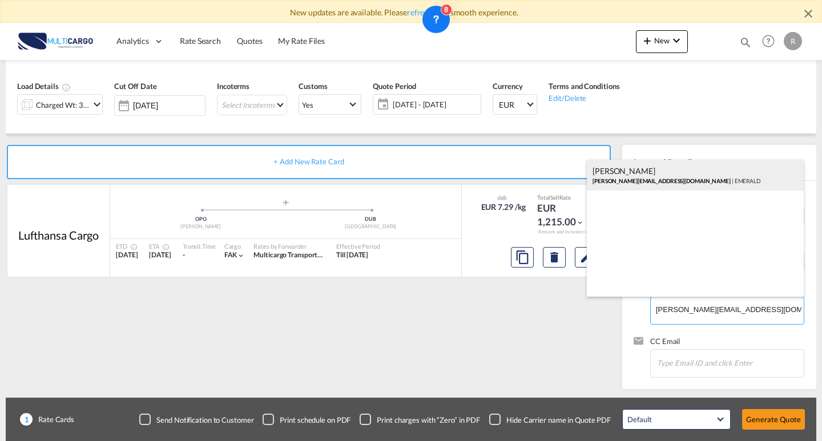
click at [652, 170] on div "Daniel Daniel [EMAIL_ADDRESS][DOMAIN_NAME] | EMERALD" at bounding box center [695, 175] width 217 height 31
type input "EMERALD, [PERSON_NAME], [PERSON_NAME][EMAIL_ADDRESS][DOMAIN_NAME]"
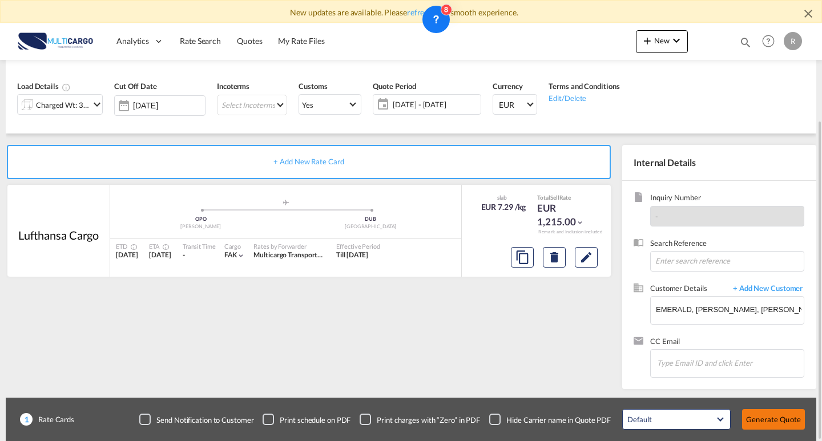
click at [762, 414] on button "Generate Quote" at bounding box center [773, 419] width 63 height 21
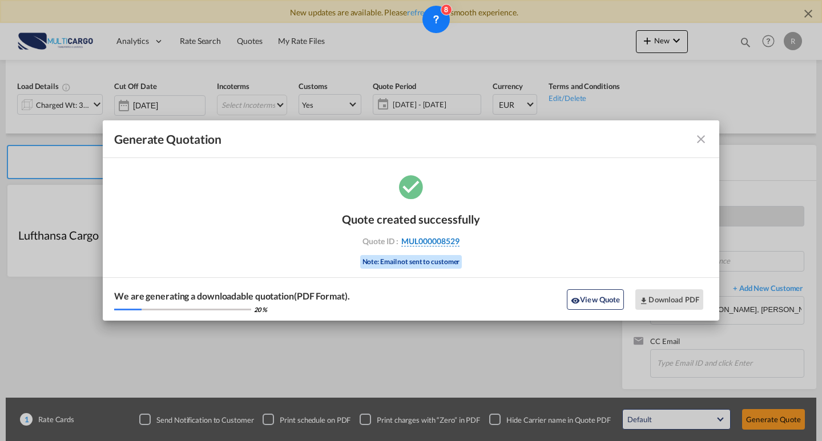
click at [427, 237] on span "MUL000008529" at bounding box center [430, 241] width 58 height 10
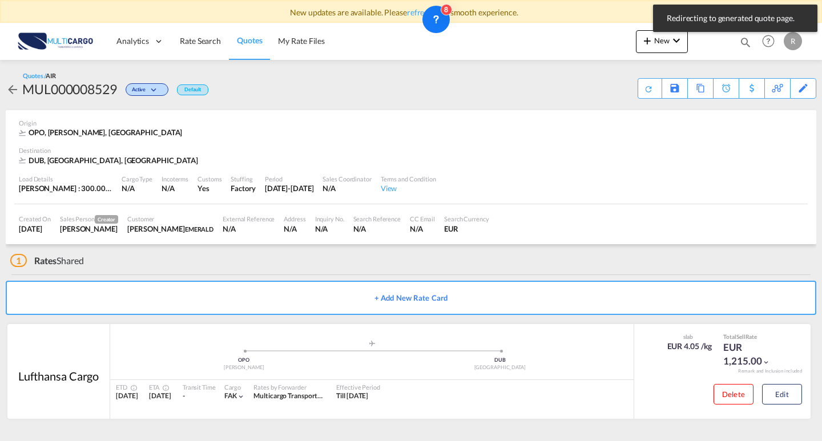
click at [86, 78] on div "Quotes / AIR MUL000008529 Active Default" at bounding box center [107, 84] width 203 height 27
click at [89, 82] on div "MUL000008529" at bounding box center [69, 89] width 95 height 18
click at [92, 83] on div "MUL000008529" at bounding box center [69, 89] width 95 height 18
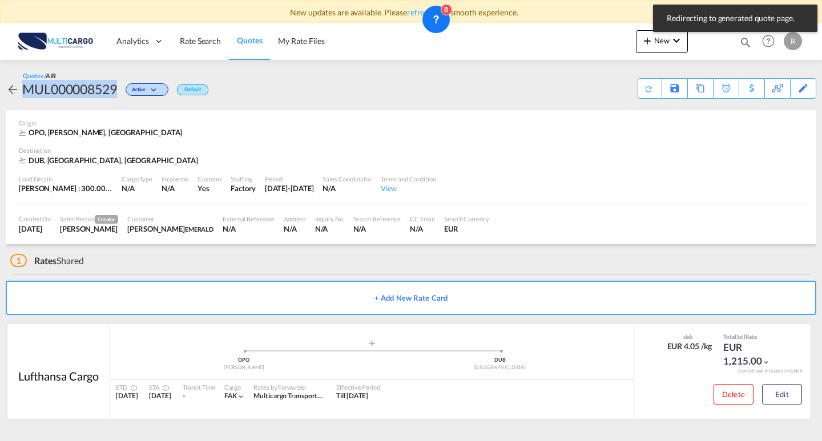
copy div "MUL000008529"
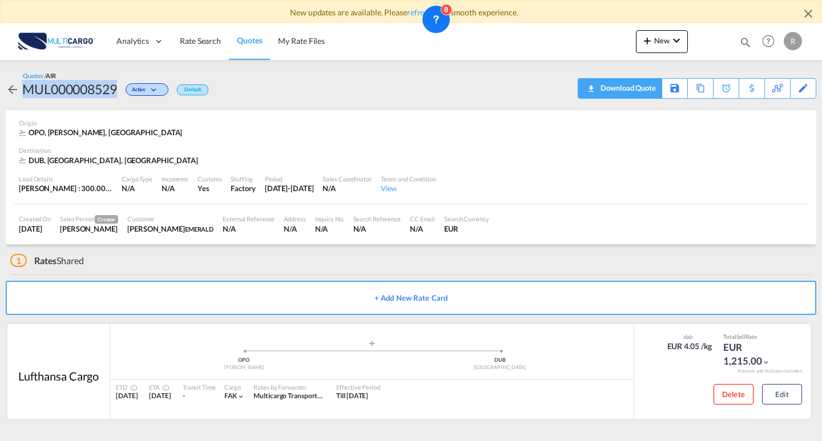
click at [639, 91] on div "Download Quote" at bounding box center [627, 88] width 58 height 18
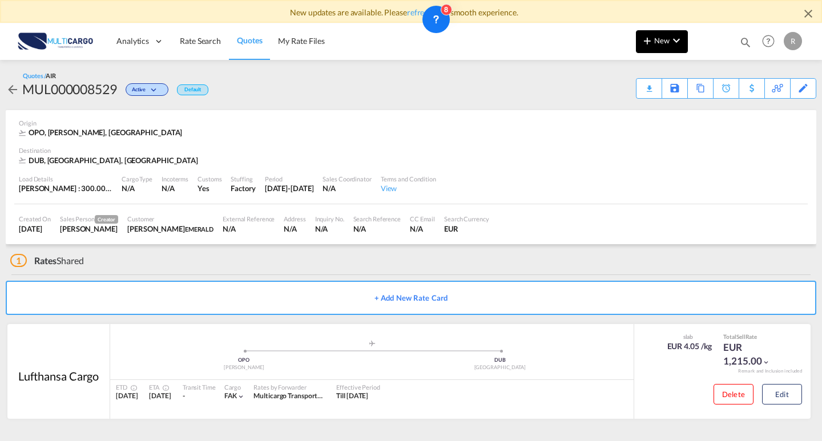
click at [656, 42] on span "New" at bounding box center [661, 40] width 43 height 9
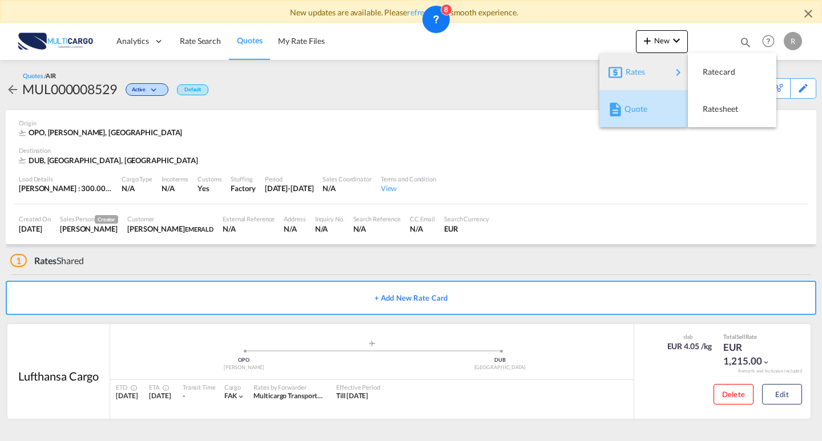
click at [656, 106] on div "Quote" at bounding box center [645, 109] width 42 height 29
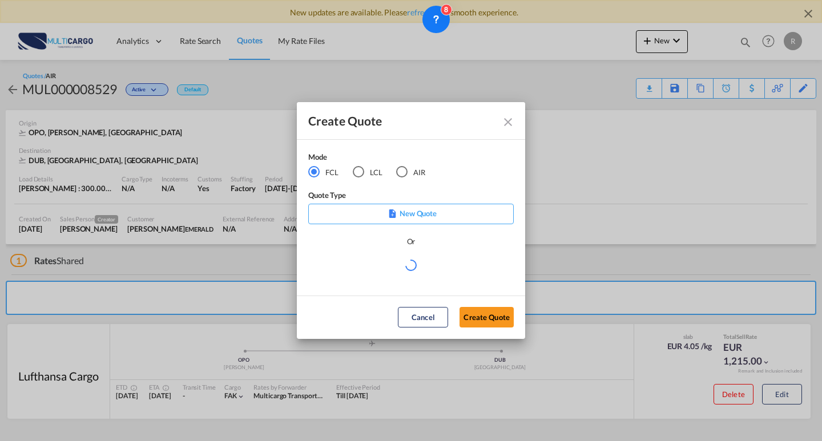
click at [413, 170] on md-radio-button "AIR" at bounding box center [410, 172] width 29 height 13
click at [388, 277] on md-select "Select template EXP EXW AIR 09/2025 [PERSON_NAME] | [DATE] IMP_DAP_AIR <500KG -…" at bounding box center [410, 270] width 205 height 23
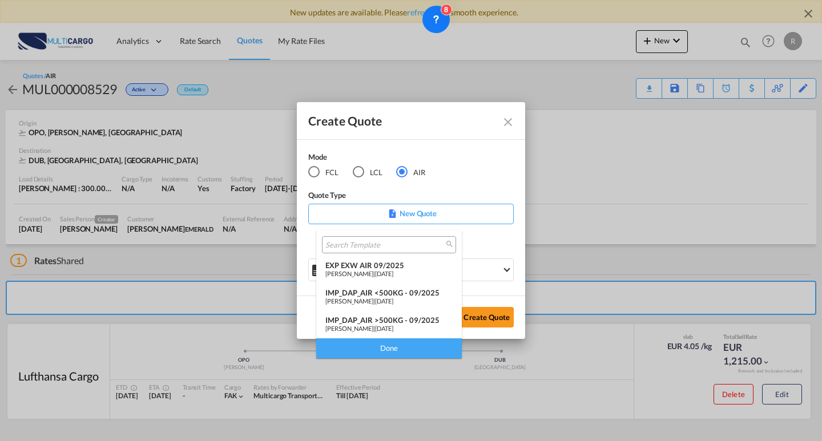
click at [386, 268] on div "EXP EXW AIR 09/2025" at bounding box center [388, 265] width 127 height 9
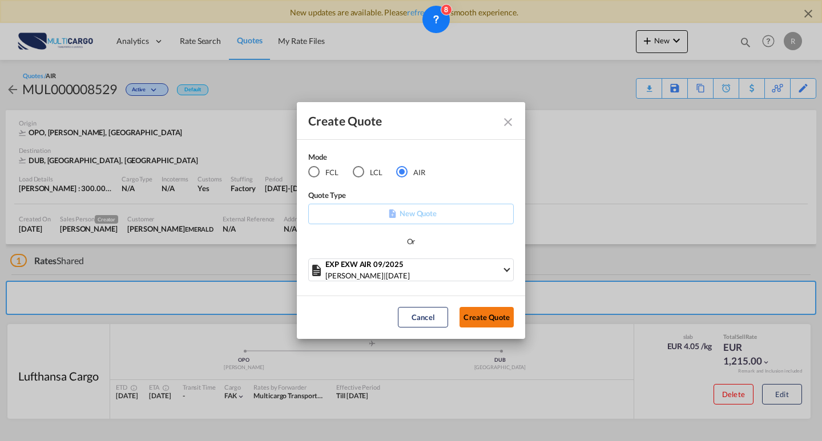
click at [503, 312] on button "Create Quote" at bounding box center [486, 317] width 54 height 21
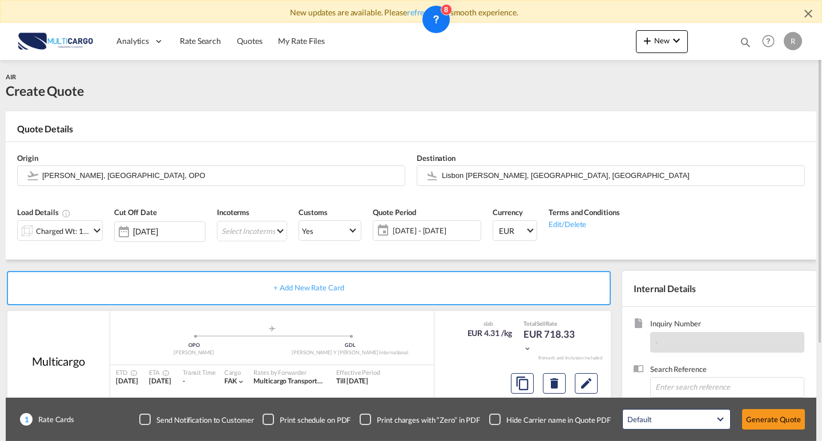
scroll to position [114, 0]
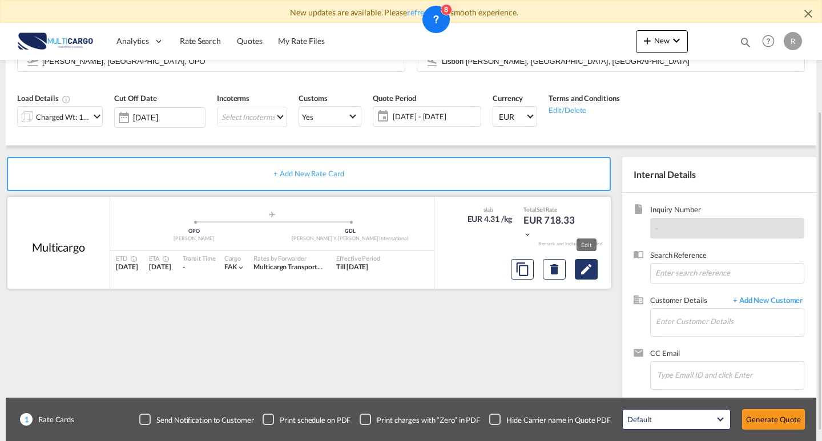
click at [595, 277] on button "Edit" at bounding box center [586, 269] width 23 height 21
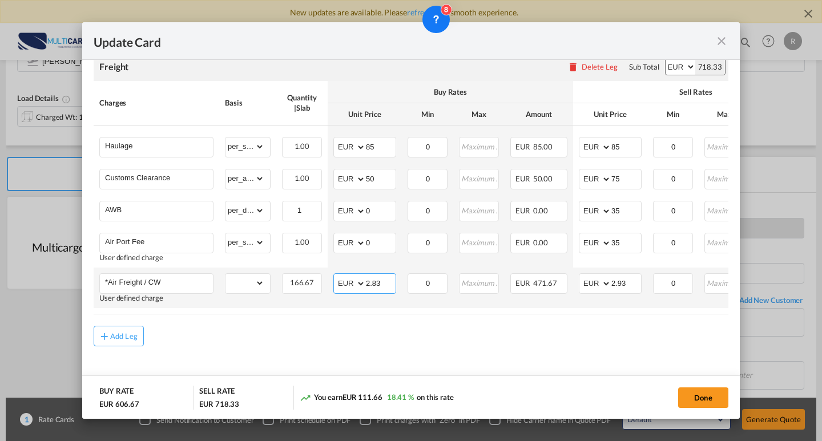
drag, startPoint x: 355, startPoint y: 277, endPoint x: 349, endPoint y: 276, distance: 5.8
click at [349, 277] on md-input-container "AED AFN ALL AMD ANG AOA ARS AUD AWG AZN BAM BBD BDT BGN BHD BIF BMD BND [PERSON…" at bounding box center [364, 283] width 63 height 21
type input "2.77"
drag, startPoint x: 611, startPoint y: 278, endPoint x: 654, endPoint y: 284, distance: 43.8
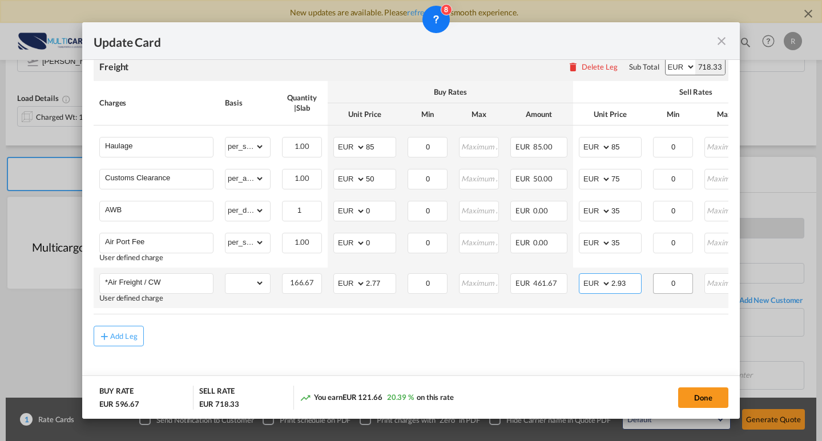
click at [596, 278] on md-input-container "AED AFN ALL AMD ANG AOA ARS AUD AWG AZN BAM BBD BDT BGN BHD BIF BMD BND [PERSON…" at bounding box center [610, 283] width 63 height 21
type input "."
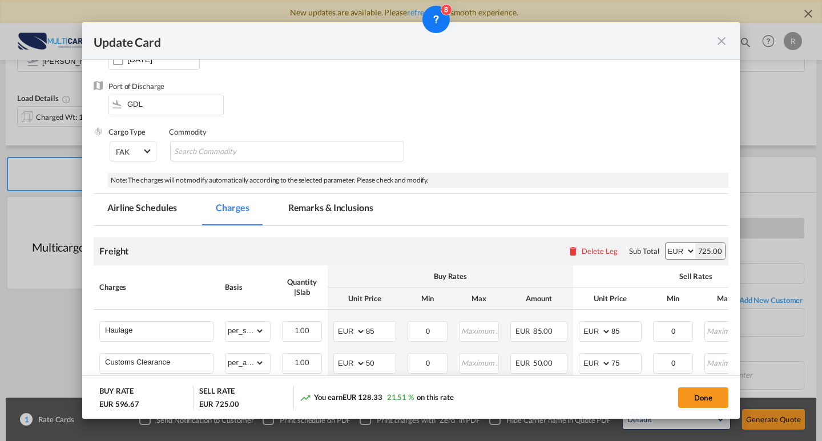
scroll to position [147, 0]
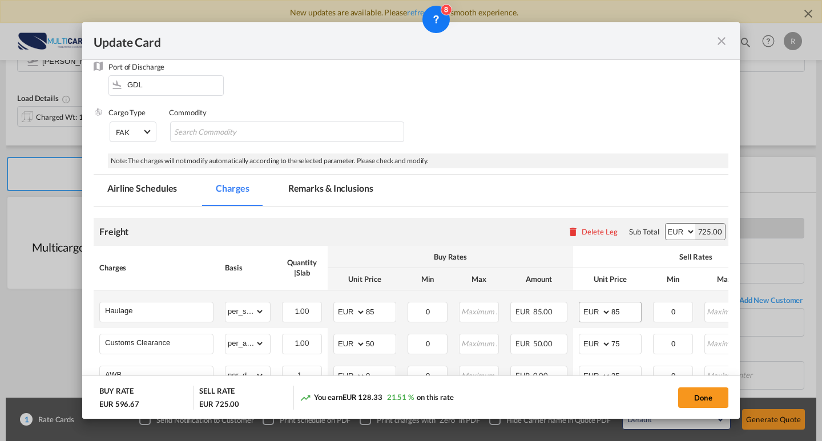
type input "2.97"
drag, startPoint x: 628, startPoint y: 312, endPoint x: 595, endPoint y: 304, distance: 34.1
click at [595, 304] on md-input-container "AED AFN ALL AMD ANG AOA ARS AUD AWG AZN BAM BBD BDT BGN BHD BIF BMD BND [PERSON…" at bounding box center [610, 312] width 63 height 21
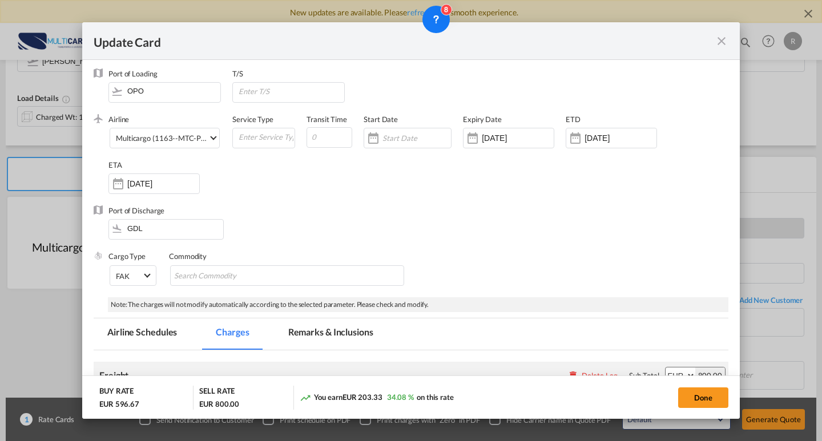
scroll to position [0, 0]
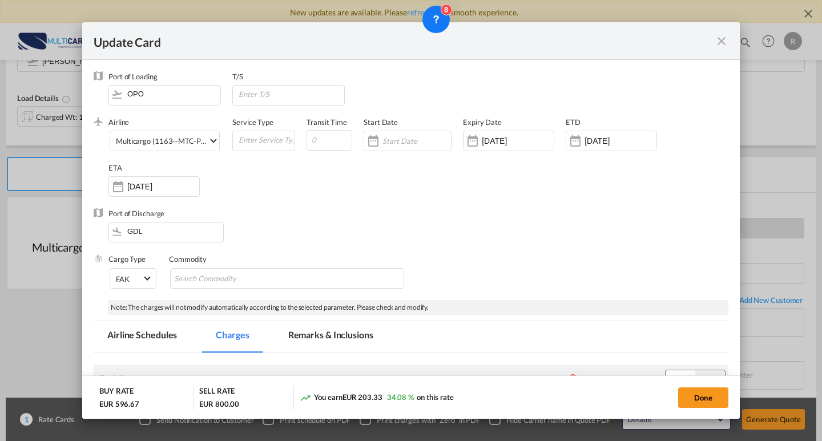
type input "160"
click at [151, 232] on input "GDL" at bounding box center [168, 231] width 109 height 17
drag, startPoint x: 152, startPoint y: 232, endPoint x: 133, endPoint y: 227, distance: 20.1
click at [133, 227] on input "GDL" at bounding box center [168, 231] width 109 height 17
type input "u"
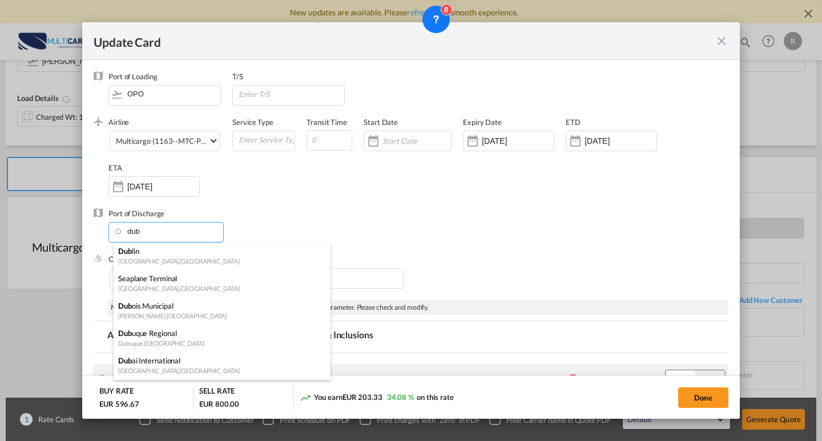
click at [168, 256] on div "Dub lin" at bounding box center [218, 251] width 201 height 10
type input "[GEOGRAPHIC_DATA], [GEOGRAPHIC_DATA], DUB"
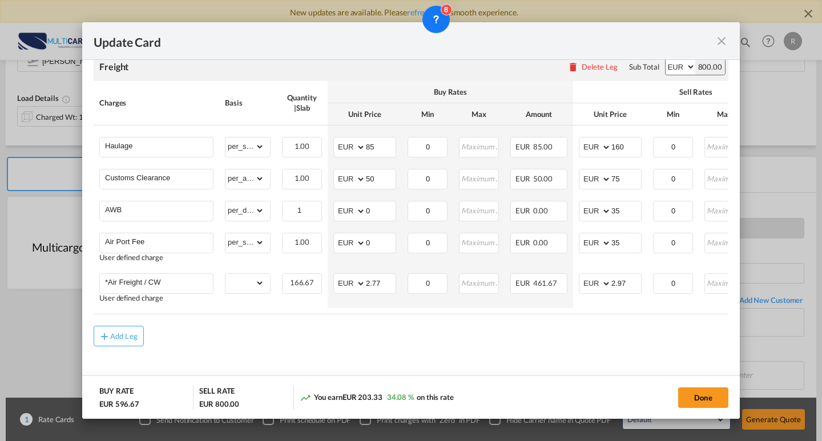
scroll to position [314, 0]
drag, startPoint x: 382, startPoint y: 145, endPoint x: 344, endPoint y: 144, distance: 37.7
click at [344, 144] on md-input-container "AED AFN ALL AMD ANG AOA ARS AUD AWG AZN BAM BBD BDT BGN BHD BIF BMD BND [PERSON…" at bounding box center [364, 147] width 63 height 21
type input "160"
drag, startPoint x: 691, startPoint y: 392, endPoint x: 277, endPoint y: 163, distance: 472.3
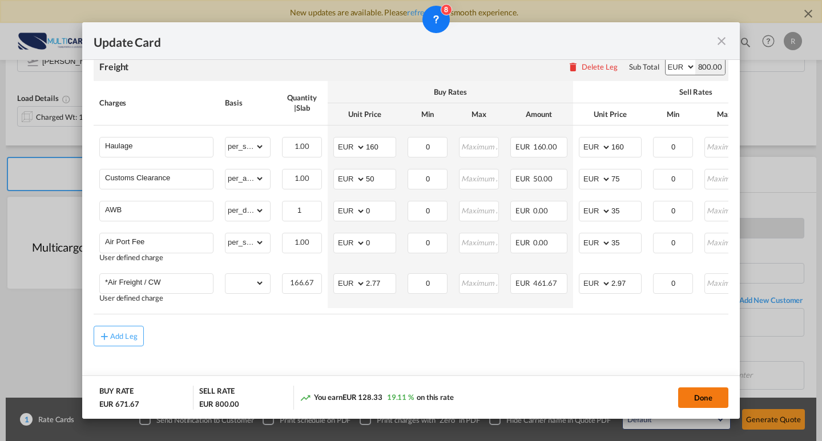
click at [691, 392] on button "Done" at bounding box center [703, 398] width 50 height 21
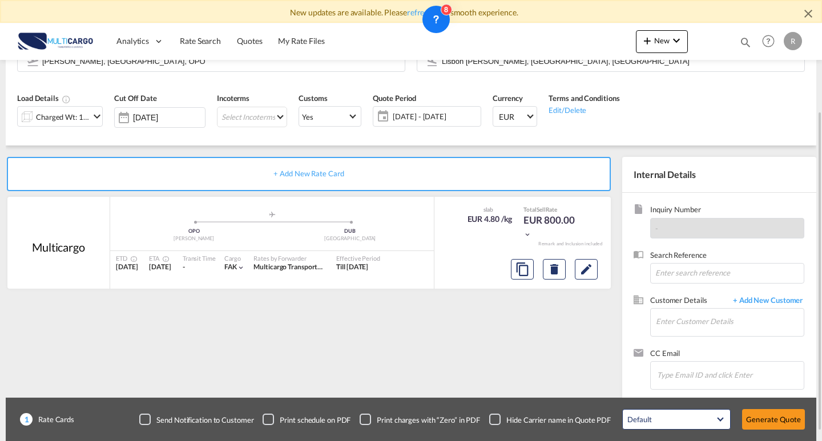
click at [87, 122] on div "Charged Wt: 166.67 KG" at bounding box center [63, 117] width 54 height 16
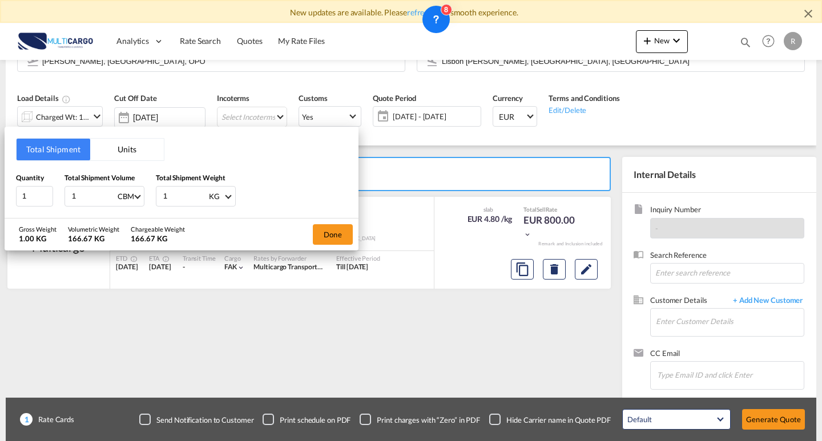
click at [503, 204] on div "Total Shipment Units Quantity 1 Total Shipment Volume 1 CBM CBM CFT KG LB Total…" at bounding box center [411, 220] width 822 height 441
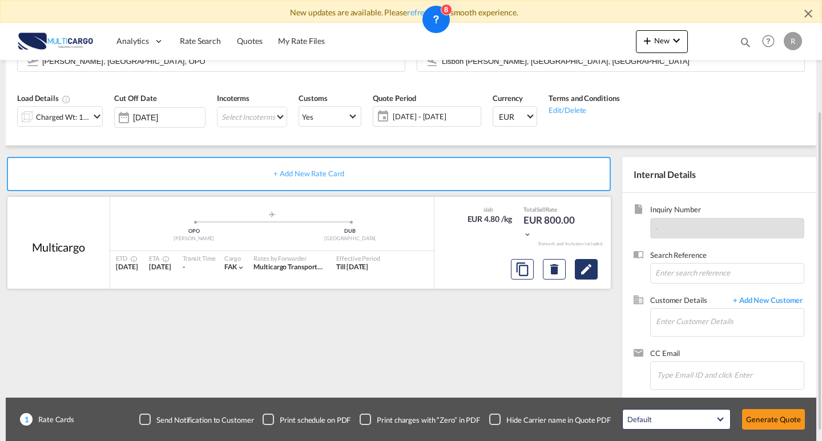
click at [590, 259] on button "Edit" at bounding box center [586, 269] width 23 height 21
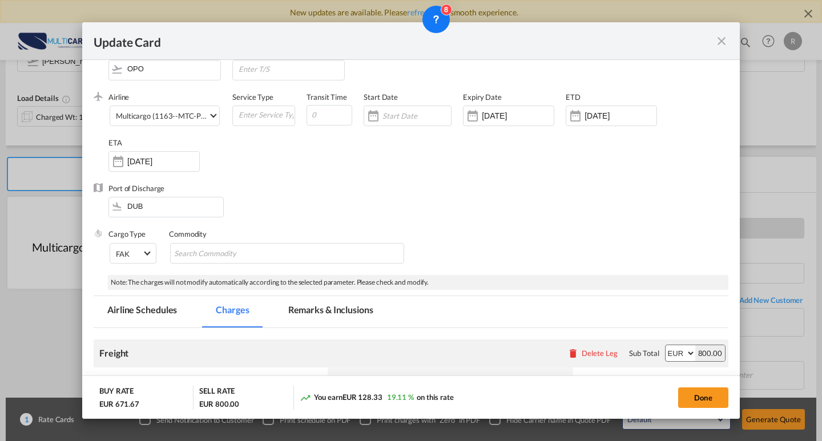
scroll to position [57, 0]
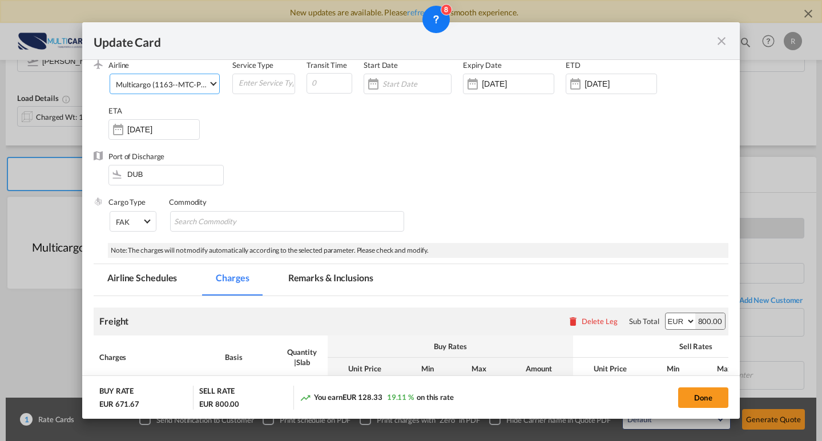
click at [169, 91] on md-select-value "Multicargo (1163--MTC-PT / -)" at bounding box center [167, 83] width 104 height 18
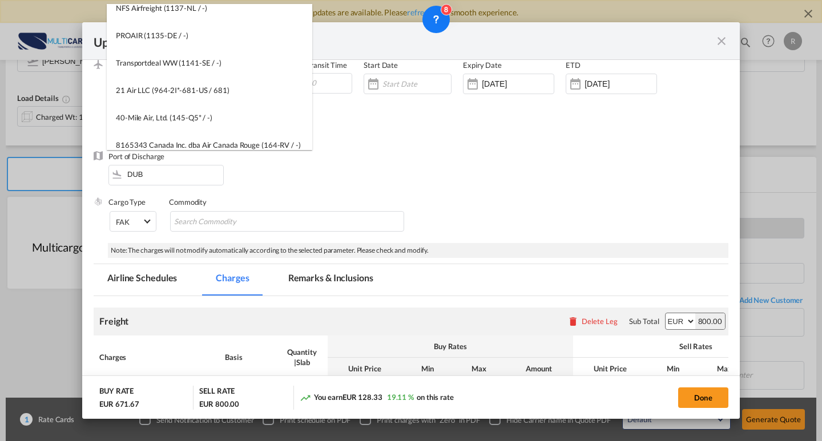
scroll to position [0, 0]
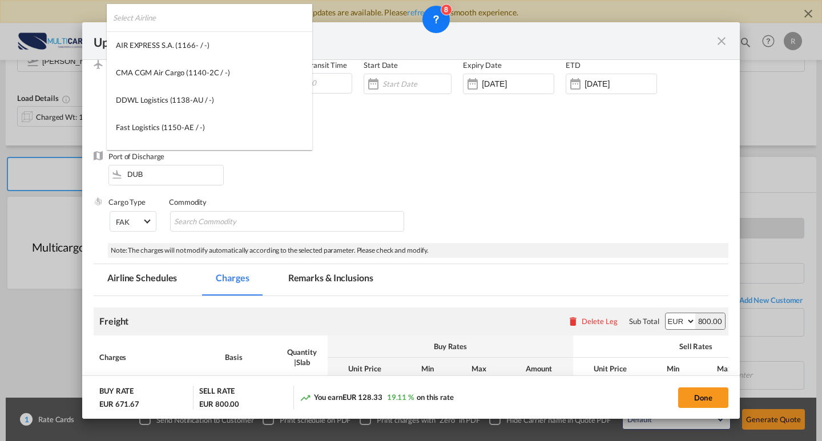
click at [207, 9] on input "search" at bounding box center [212, 17] width 199 height 27
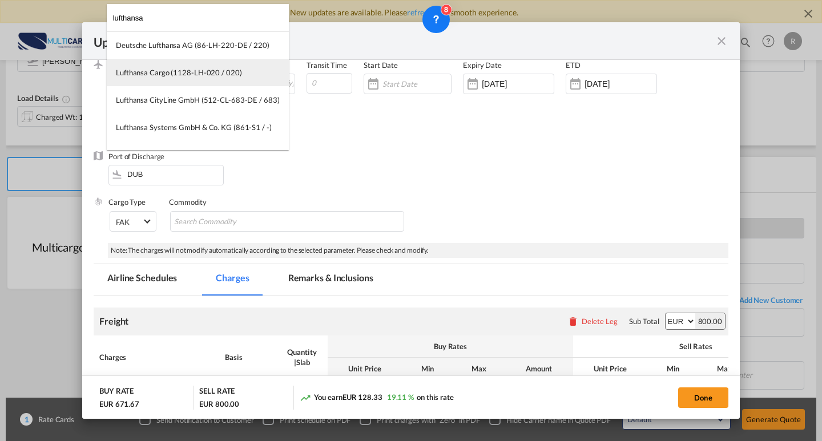
type input "lufthansa"
click at [209, 63] on md-option "Lufthansa Cargo (1128-LH-020 / 020)" at bounding box center [198, 72] width 182 height 27
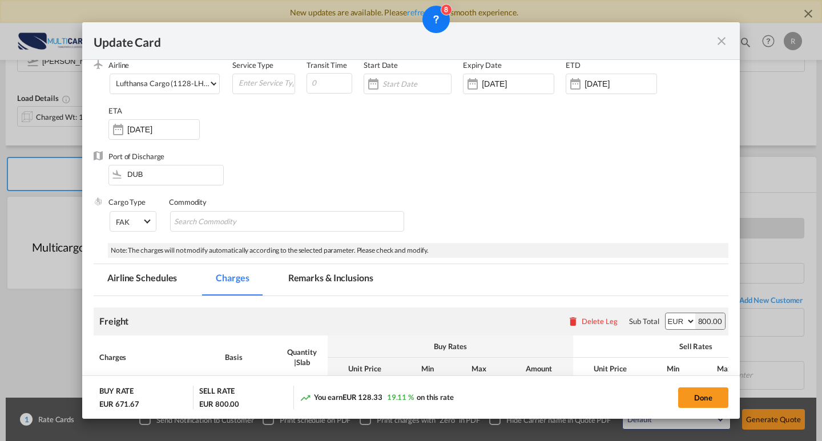
click at [699, 402] on button "Done" at bounding box center [703, 398] width 50 height 21
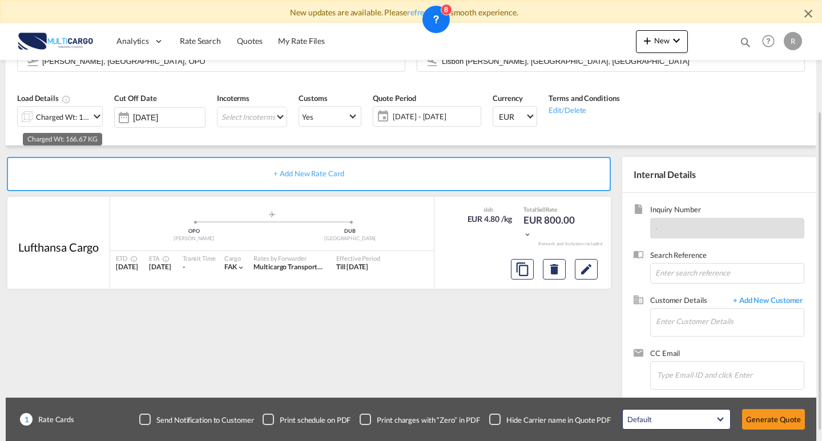
click at [42, 121] on div "Charged Wt: 166.67 KG" at bounding box center [63, 117] width 54 height 16
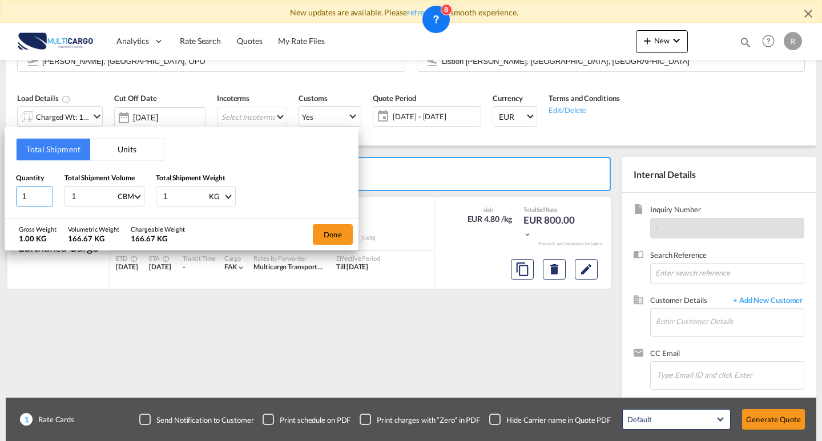
click at [7, 191] on div "Total Shipment Units Quantity 1 Total Shipment Volume 1 CBM CBM CFT KG LB Total…" at bounding box center [182, 172] width 354 height 91
click at [135, 150] on button "Units" at bounding box center [127, 150] width 74 height 22
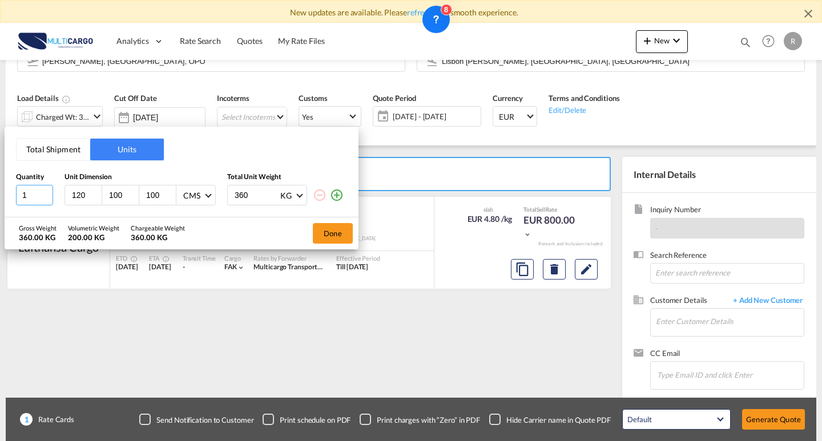
click at [26, 192] on input "1" at bounding box center [34, 195] width 37 height 21
type input "14"
drag, startPoint x: 89, startPoint y: 196, endPoint x: 72, endPoint y: 196, distance: 17.1
click at [72, 196] on input "120" at bounding box center [86, 195] width 31 height 10
type input "140"
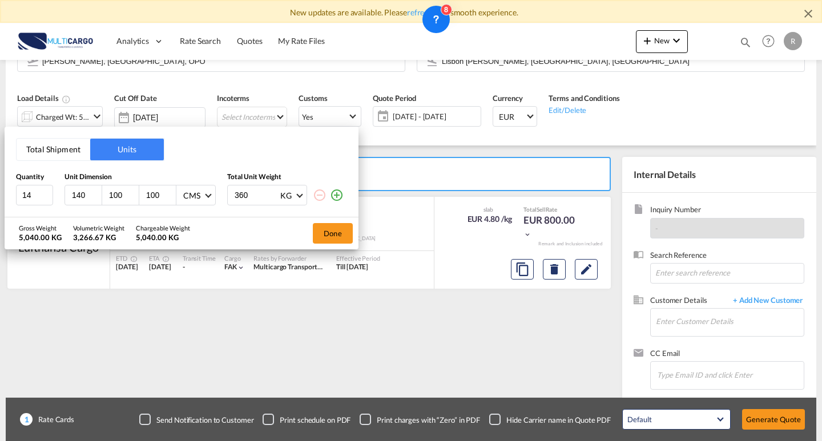
drag, startPoint x: 121, startPoint y: 198, endPoint x: 103, endPoint y: 198, distance: 18.3
click at [103, 198] on div "100" at bounding box center [120, 194] width 37 height 19
type input "120"
drag, startPoint x: 161, startPoint y: 196, endPoint x: 131, endPoint y: 196, distance: 30.2
click at [131, 196] on div "140 120 100 CMS CMS Inches" at bounding box center [139, 195] width 151 height 21
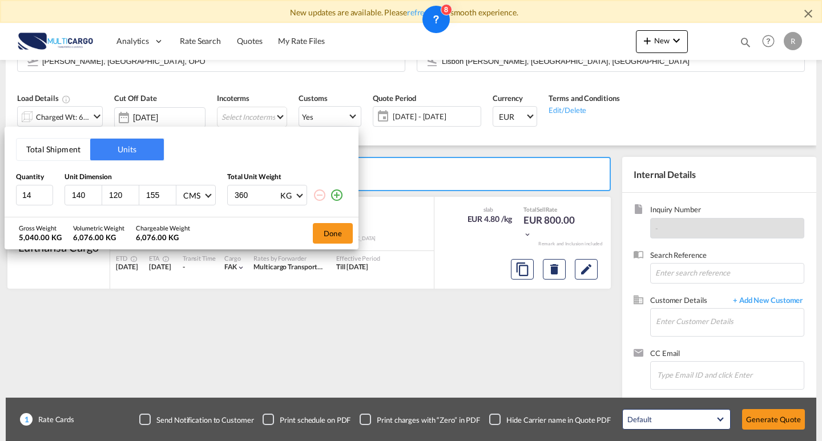
type input "155"
drag, startPoint x: 257, startPoint y: 195, endPoint x: 206, endPoint y: 196, distance: 50.8
click at [206, 196] on div "14 140 120 155 CMS CMS Inches 360 KG KG LB" at bounding box center [181, 195] width 331 height 21
type input "20230"
click at [279, 226] on div "Gross Weight 283,220.00 KG Volumetric Weight 6,076.00 KG Chargeable Weight 283,…" at bounding box center [182, 233] width 354 height 32
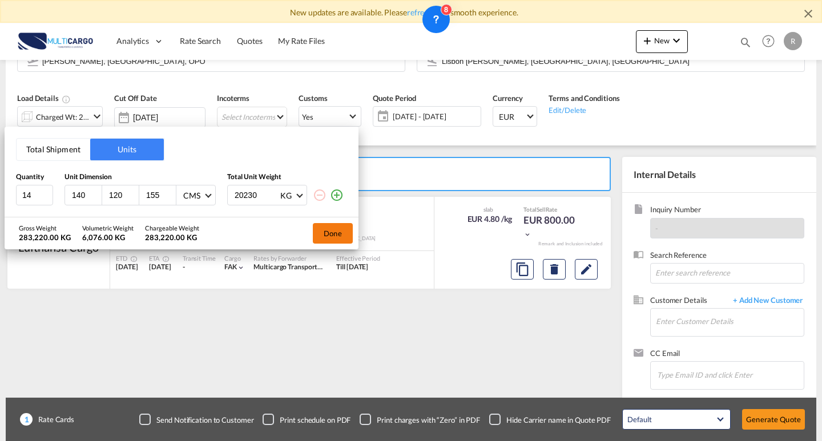
click at [328, 232] on button "Done" at bounding box center [333, 233] width 40 height 21
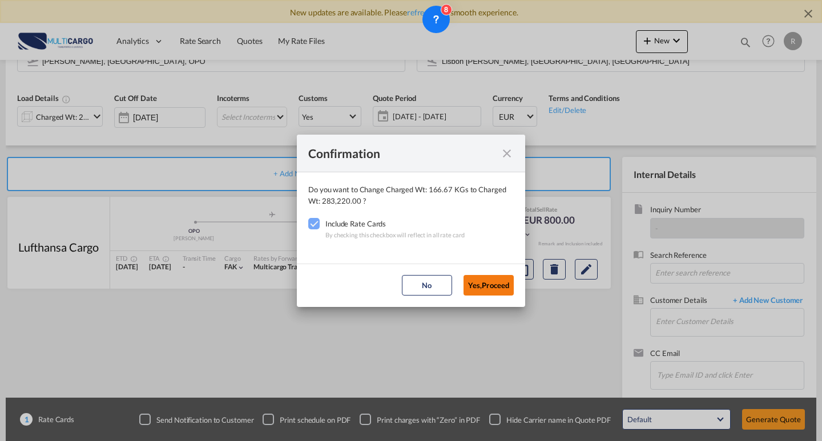
click at [507, 285] on button "Yes,Proceed" at bounding box center [488, 285] width 50 height 21
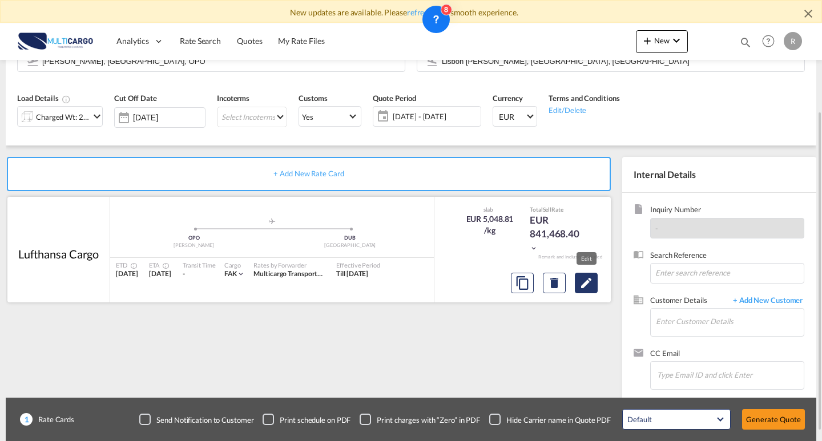
click at [587, 282] on md-icon "Edit" at bounding box center [586, 283] width 14 height 14
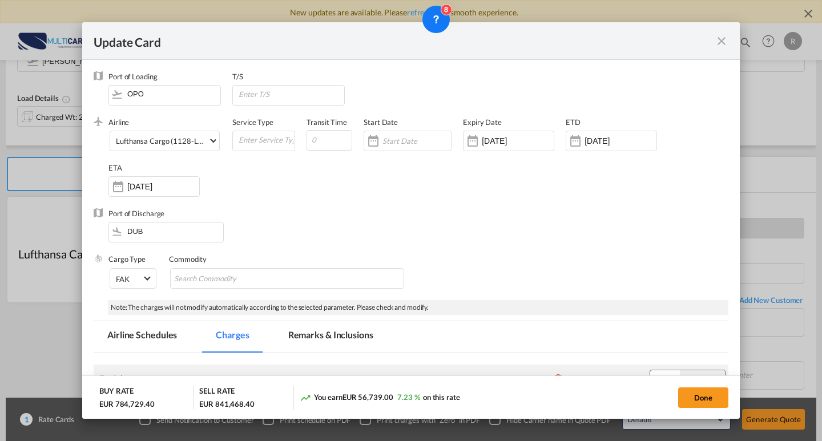
scroll to position [318, 0]
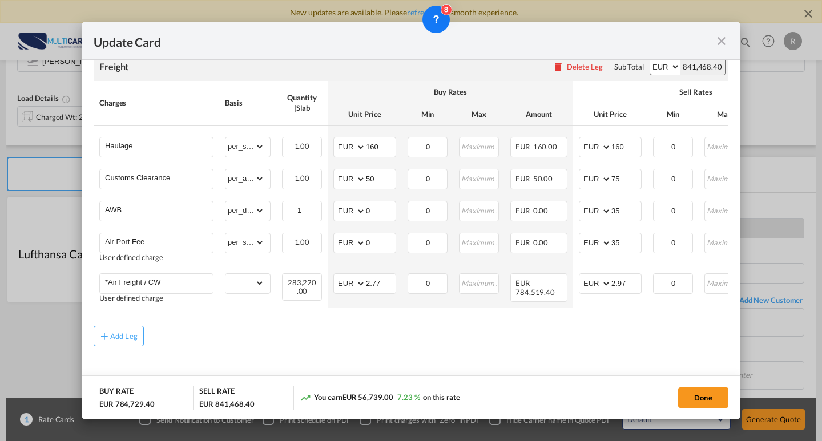
click at [725, 38] on md-icon "icon-close fg-AAA8AD m-0 pointer" at bounding box center [722, 41] width 14 height 14
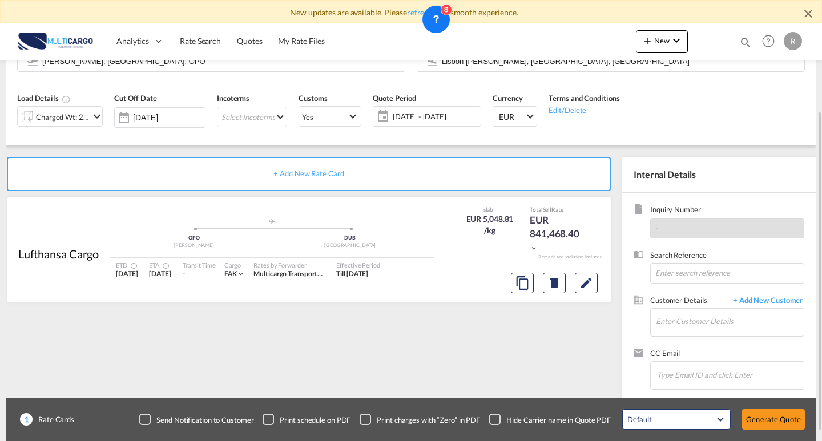
scroll to position [57, 0]
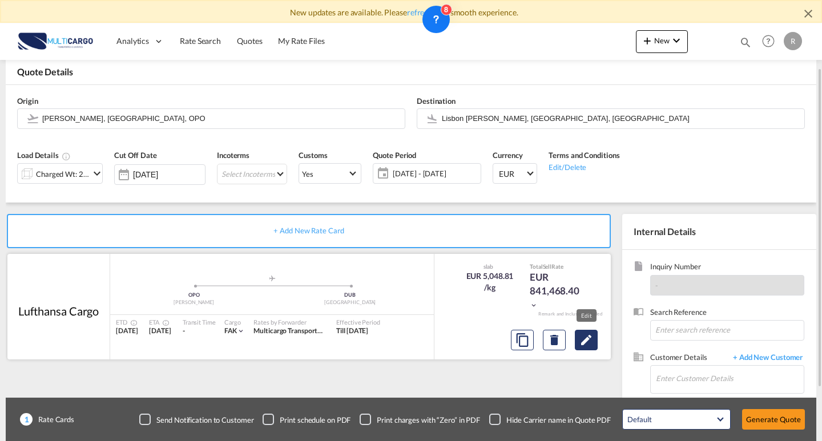
click at [586, 344] on md-icon "Edit" at bounding box center [586, 340] width 14 height 14
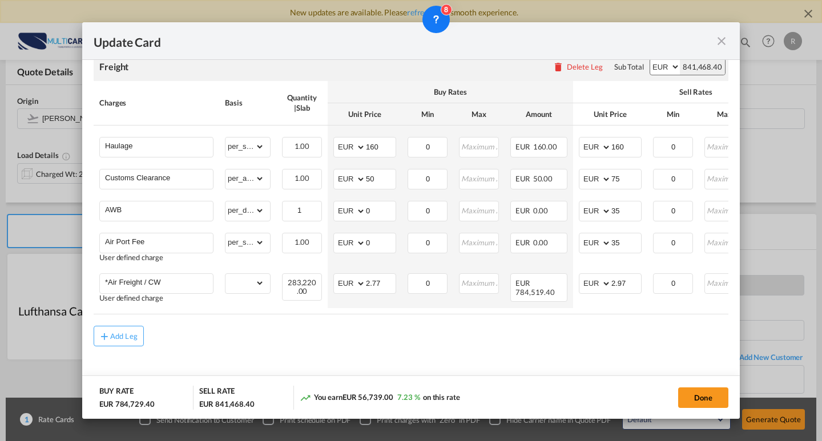
scroll to position [318, 0]
click at [721, 38] on md-icon "icon-close fg-AAA8AD m-0 pointer" at bounding box center [722, 41] width 14 height 14
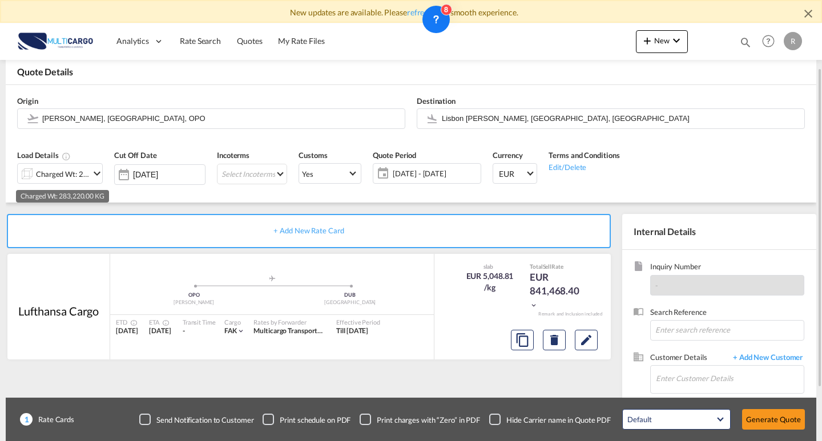
click at [61, 179] on div "Charged Wt: 283,220.00 KG" at bounding box center [63, 174] width 54 height 16
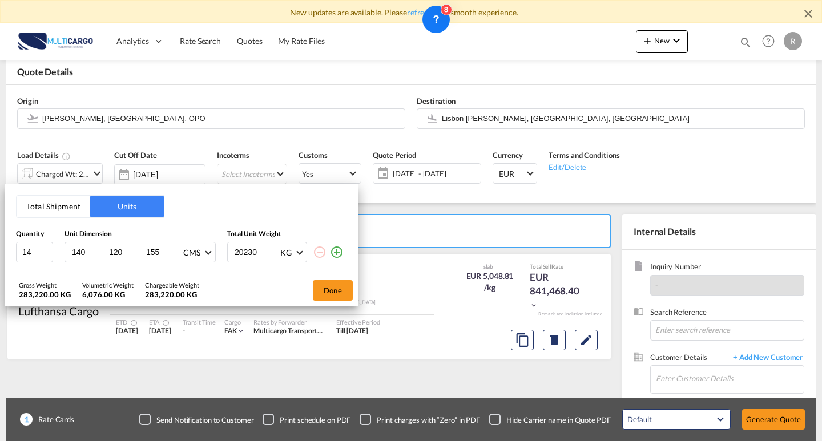
drag, startPoint x: 258, startPoint y: 255, endPoint x: 179, endPoint y: 255, distance: 79.3
click at [179, 255] on div "14 140 120 155 CMS CMS Inches 20230 KG KG LB" at bounding box center [181, 252] width 331 height 21
type input "1445"
click at [327, 291] on button "Done" at bounding box center [333, 290] width 40 height 21
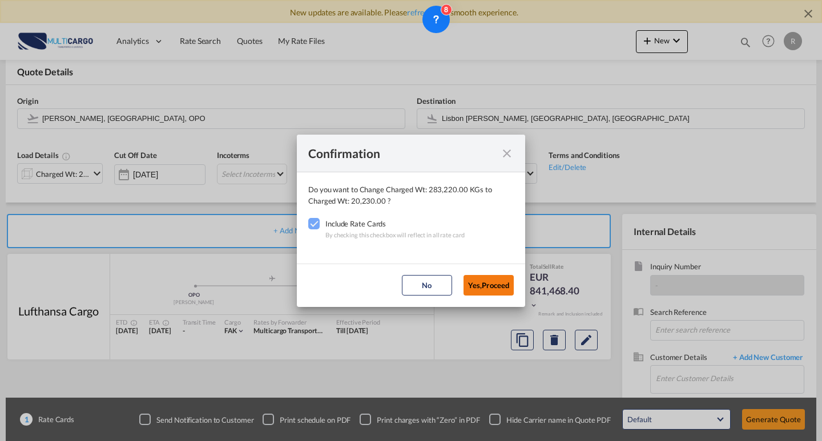
click at [486, 286] on button "Yes,Proceed" at bounding box center [488, 285] width 50 height 21
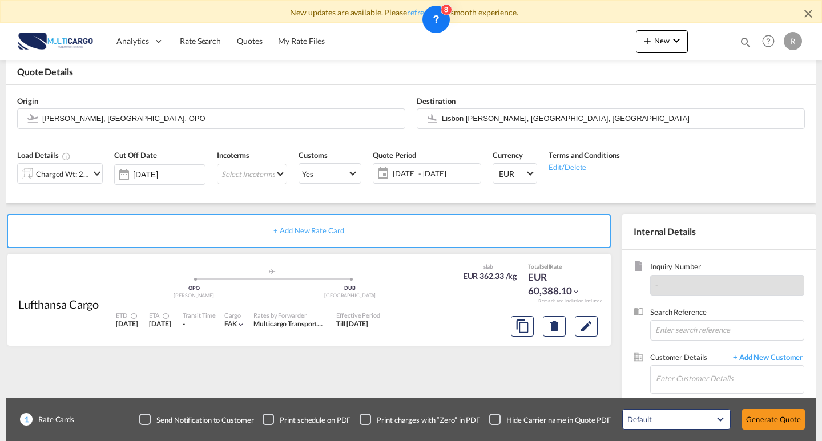
click at [594, 330] on button "Edit" at bounding box center [586, 326] width 23 height 21
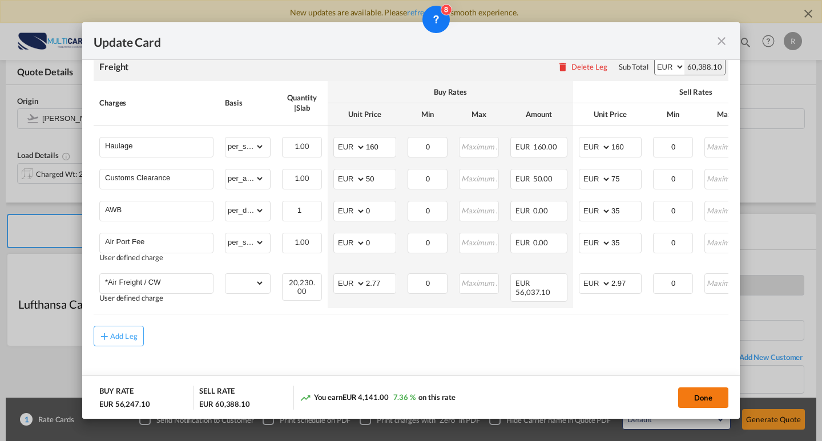
click at [715, 397] on button "Done" at bounding box center [703, 398] width 50 height 21
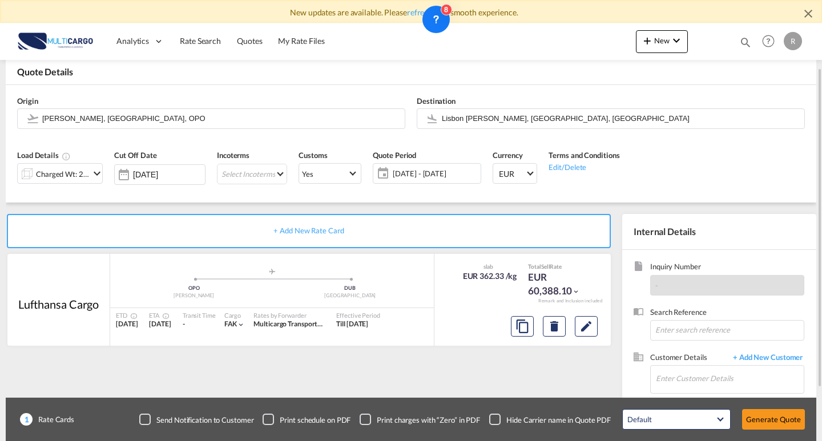
scroll to position [126, 0]
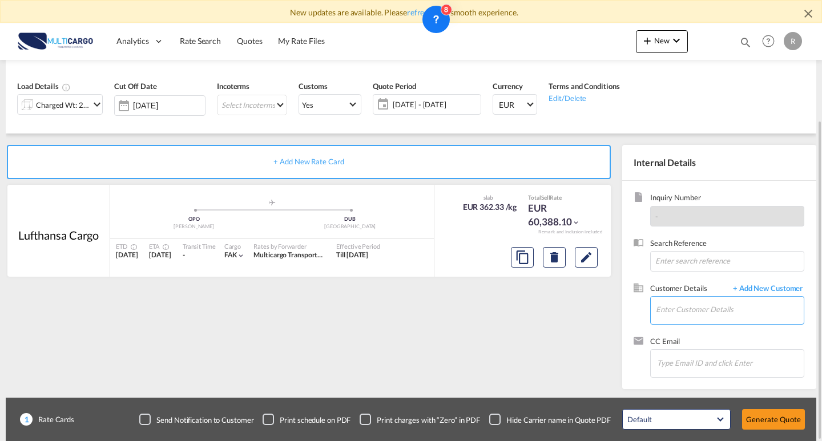
click at [691, 311] on input "Enter Customer Details" at bounding box center [730, 310] width 148 height 26
drag, startPoint x: 684, startPoint y: 313, endPoint x: 622, endPoint y: 310, distance: 61.7
click at [622, 310] on div "Inquiry Number - Search Reference Customer Details + Add New Customer Enter Cus…" at bounding box center [719, 285] width 194 height 208
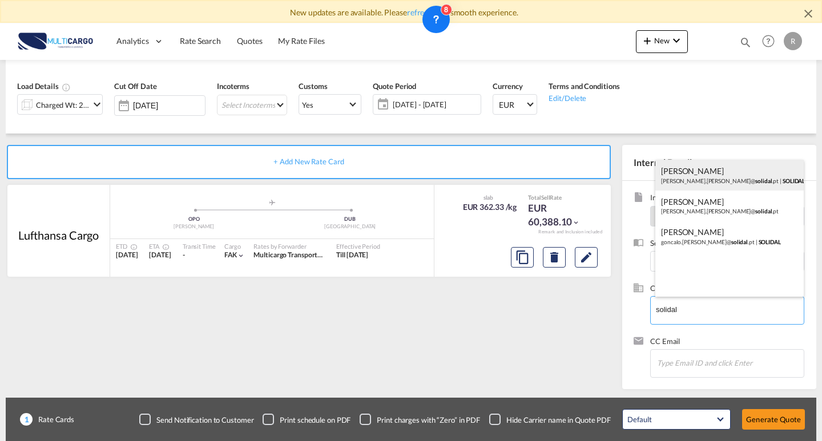
click at [737, 175] on div "[PERSON_NAME] [PERSON_NAME].[PERSON_NAME]@ solidal .pt | SOLIDAL" at bounding box center [729, 175] width 148 height 31
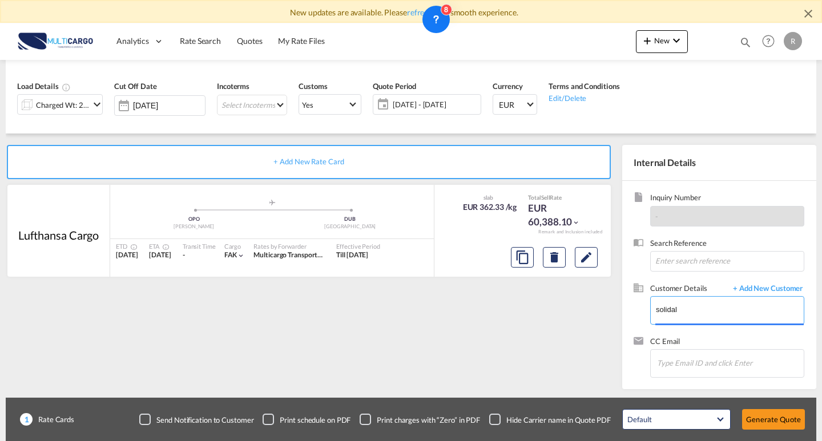
type input "SOLIDAL, [PERSON_NAME], [PERSON_NAME][EMAIL_ADDRESS][PERSON_NAME][DOMAIN_NAME]"
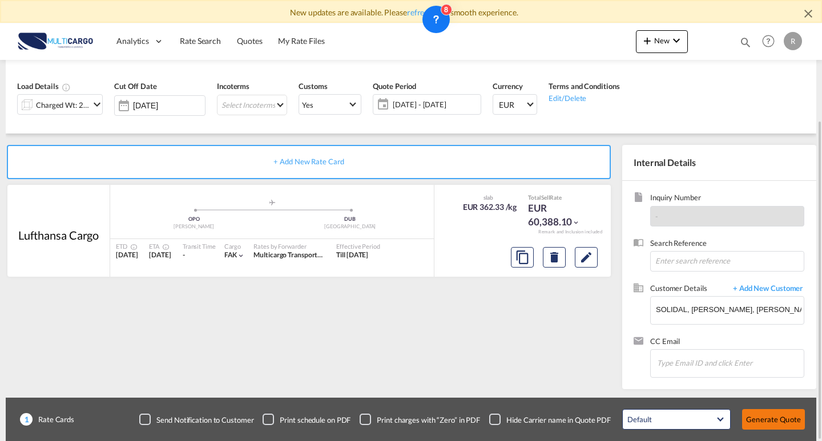
click at [765, 419] on button "Generate Quote" at bounding box center [773, 419] width 63 height 21
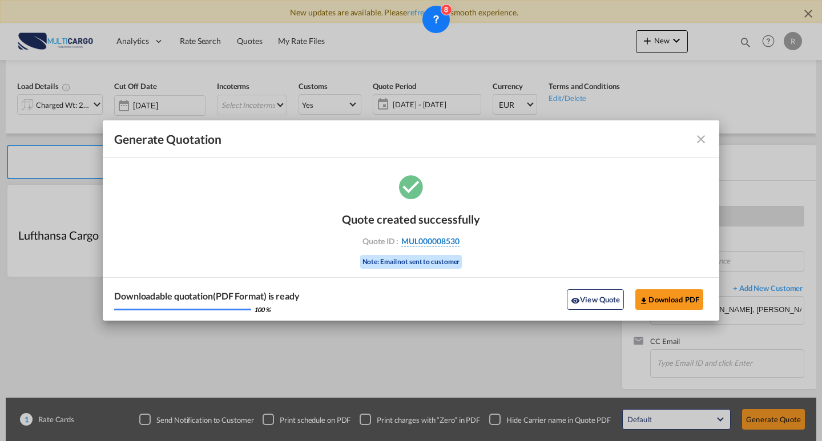
click at [442, 241] on span "MUL000008530" at bounding box center [430, 241] width 58 height 10
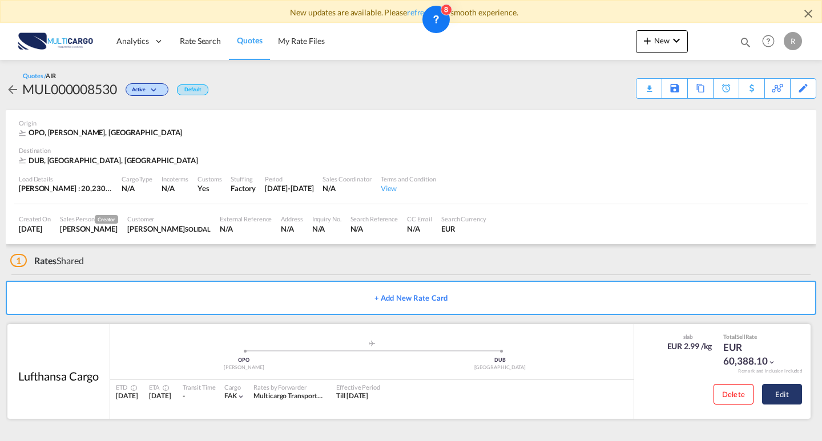
click at [790, 397] on button "Edit" at bounding box center [782, 394] width 40 height 21
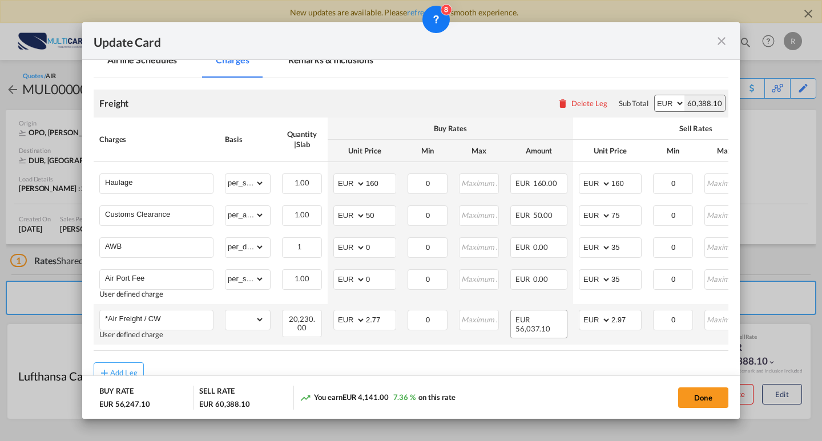
scroll to position [318, 0]
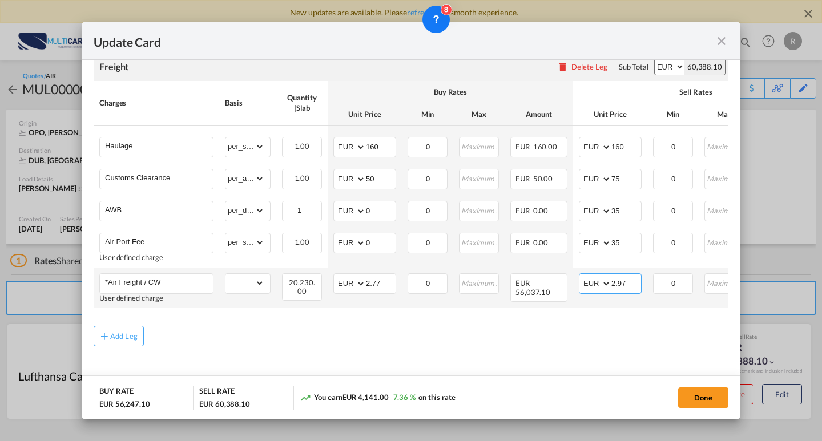
click at [619, 279] on input "2.97" at bounding box center [626, 282] width 30 height 17
click at [621, 283] on input "2.97" at bounding box center [626, 282] width 30 height 17
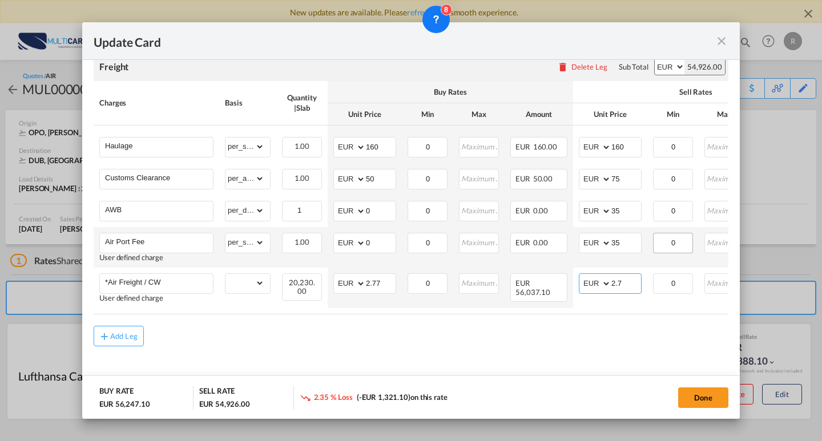
type input "2.97"
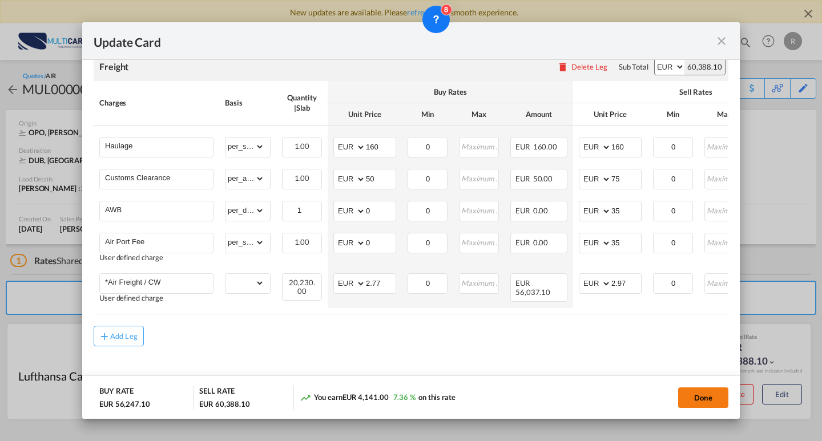
click at [693, 395] on button "Done" at bounding box center [703, 398] width 50 height 21
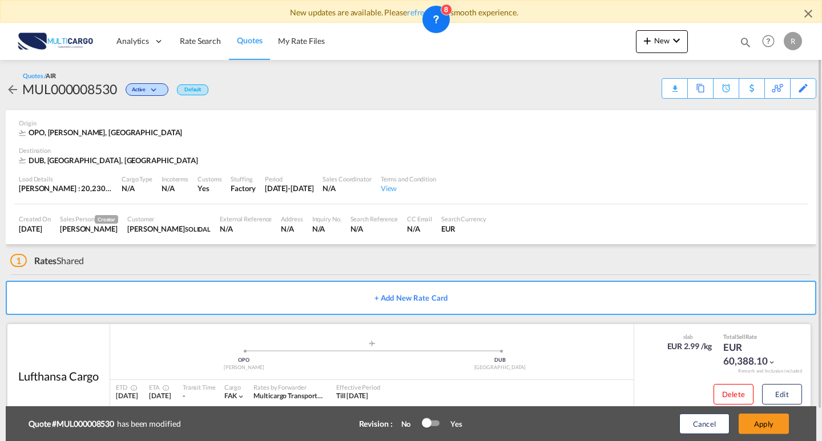
scroll to position [33, 0]
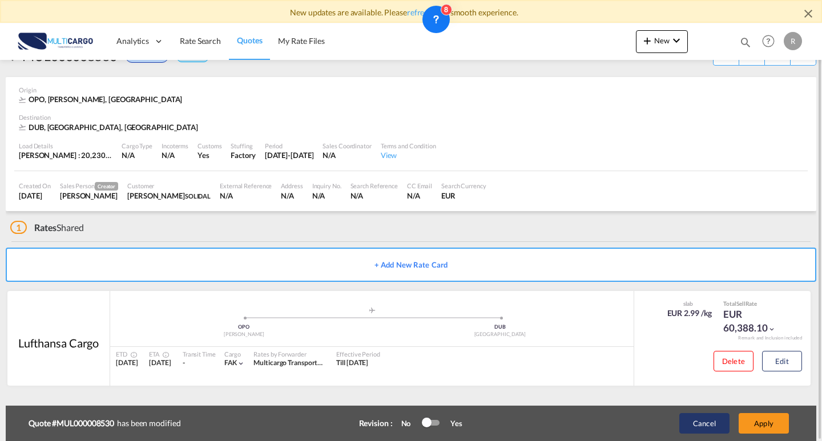
click at [720, 417] on button "Cancel" at bounding box center [704, 423] width 50 height 21
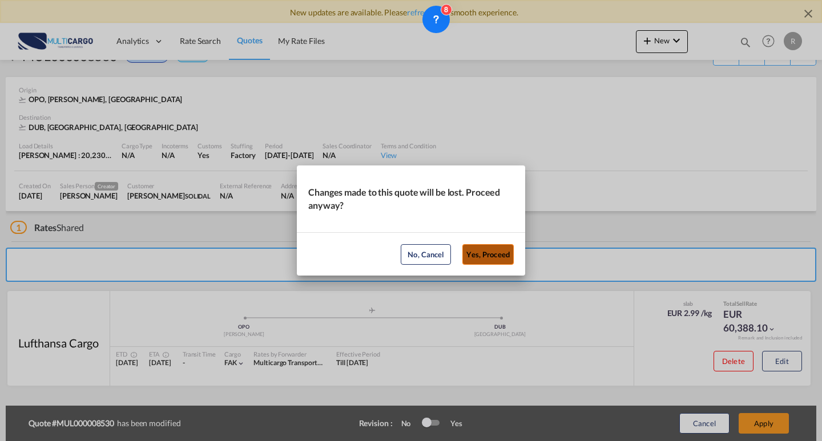
click at [484, 258] on button "Yes, Proceed" at bounding box center [487, 254] width 51 height 21
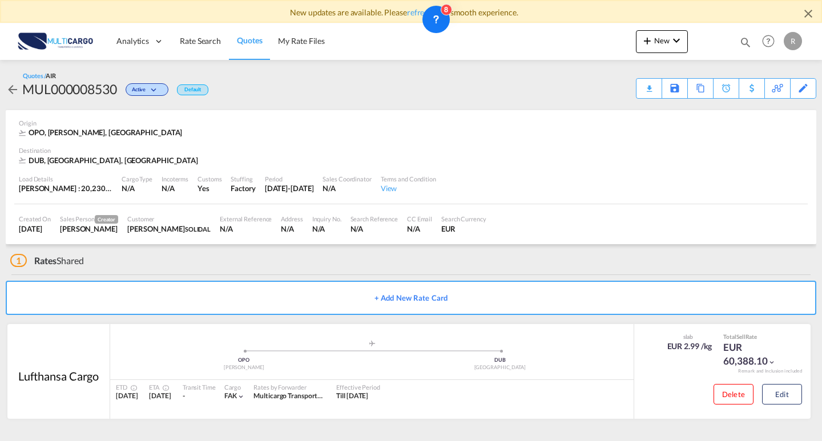
scroll to position [0, 0]
click at [641, 88] on div "Download Quote" at bounding box center [627, 88] width 58 height 18
click at [786, 387] on button "Edit" at bounding box center [782, 394] width 40 height 21
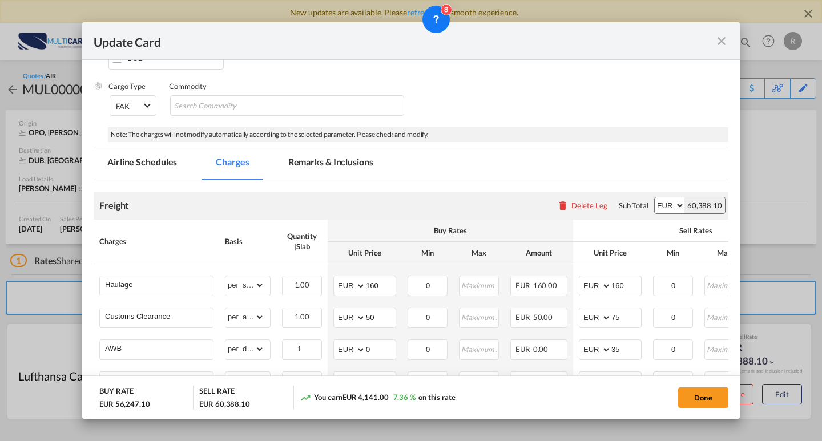
scroll to position [228, 0]
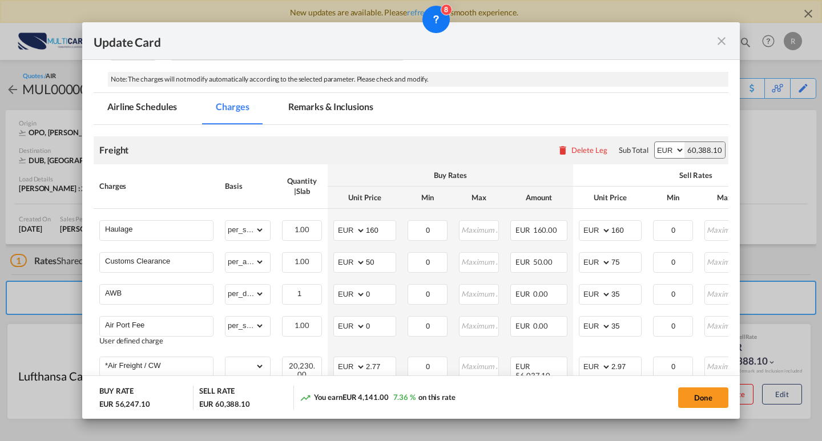
drag, startPoint x: 106, startPoint y: 113, endPoint x: 378, endPoint y: 130, distance: 273.3
click at [106, 114] on md-tab-item "Airline Schedules" at bounding box center [142, 108] width 97 height 31
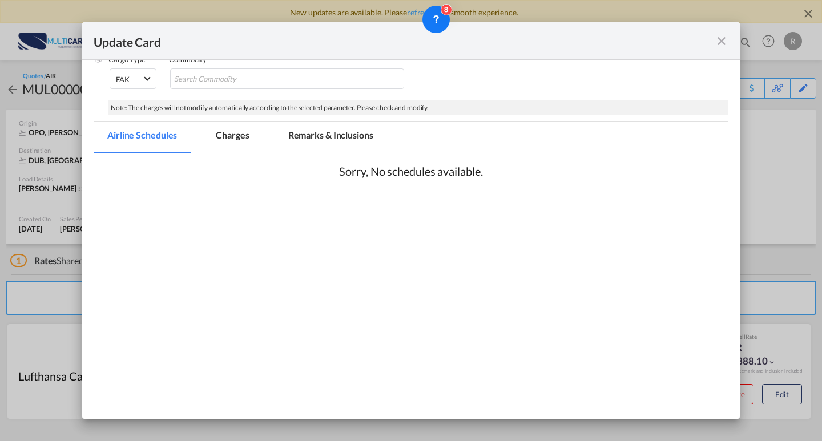
scroll to position [200, 0]
click at [340, 135] on md-tab-item "Remarks & Inclusions" at bounding box center [331, 137] width 112 height 31
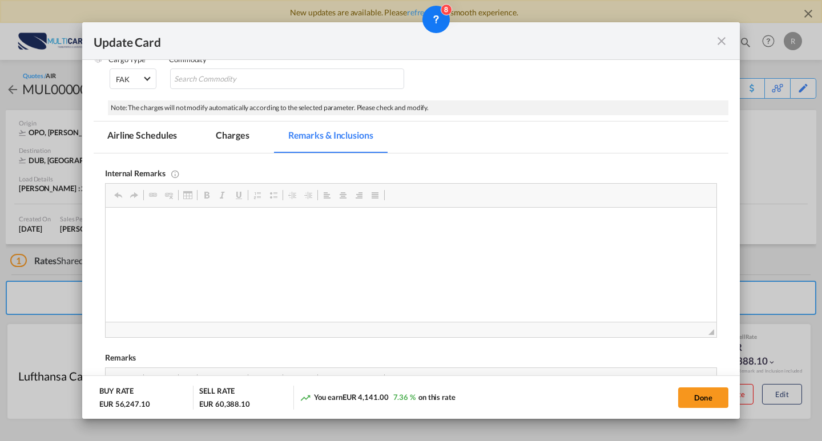
click at [225, 140] on md-tab-item "Charges" at bounding box center [232, 137] width 60 height 31
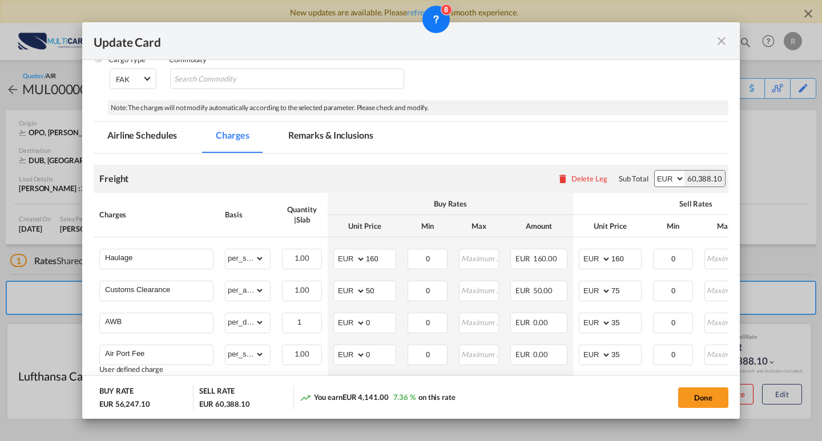
scroll to position [29, 0]
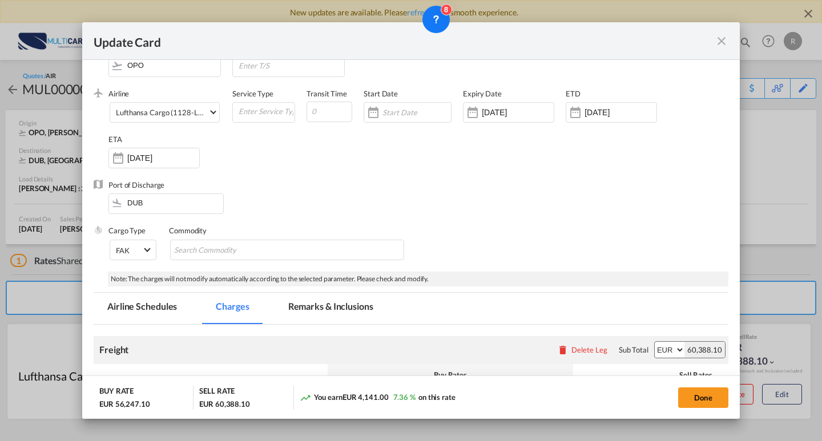
click at [721, 42] on md-icon "icon-close fg-AAA8AD m-0 pointer" at bounding box center [722, 41] width 14 height 14
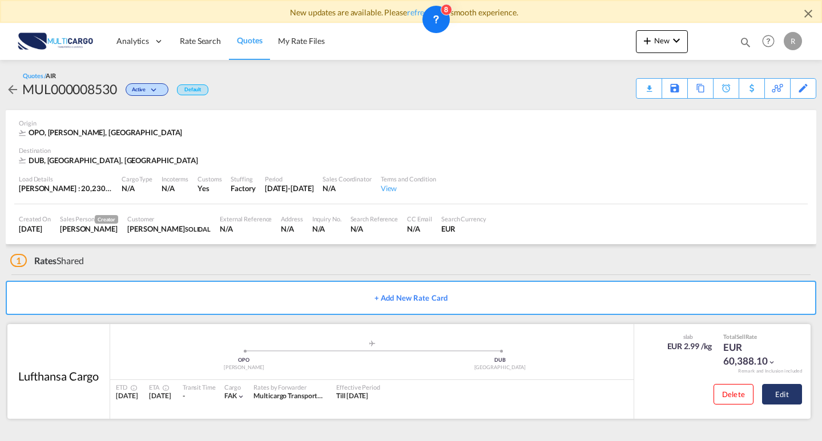
click at [790, 397] on button "Edit" at bounding box center [782, 394] width 40 height 21
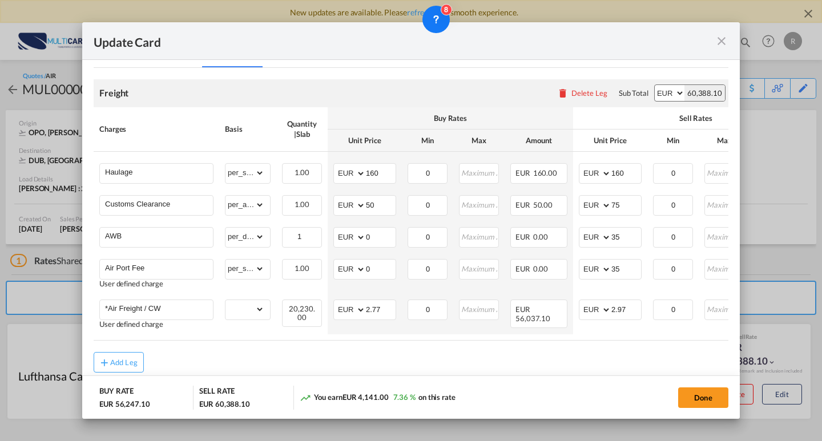
scroll to position [318, 0]
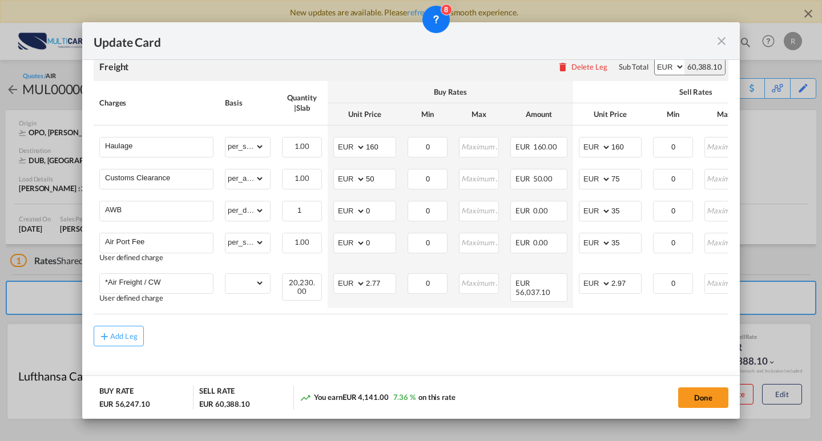
click at [717, 43] on md-icon "icon-close fg-AAA8AD m-0 pointer" at bounding box center [722, 41] width 14 height 14
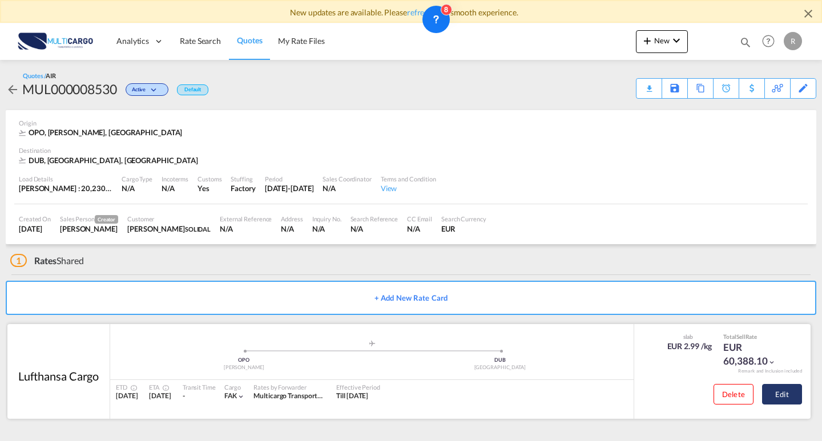
click at [787, 389] on button "Edit" at bounding box center [782, 394] width 40 height 21
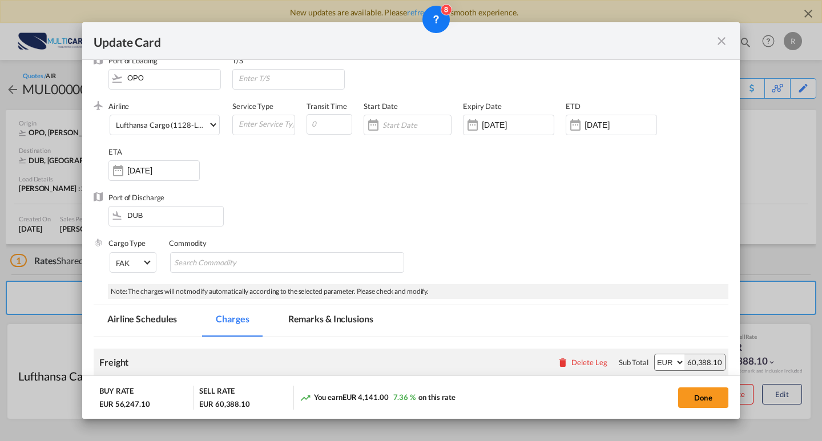
scroll to position [0, 0]
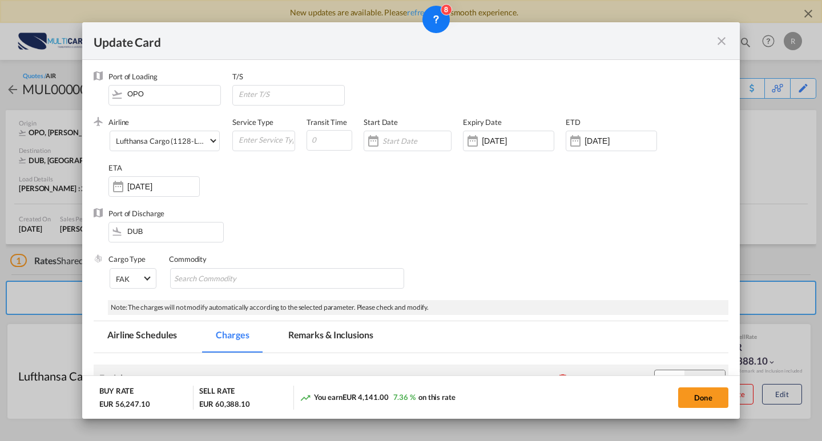
click at [724, 41] on md-icon "icon-close fg-AAA8AD m-0 pointer" at bounding box center [722, 41] width 14 height 14
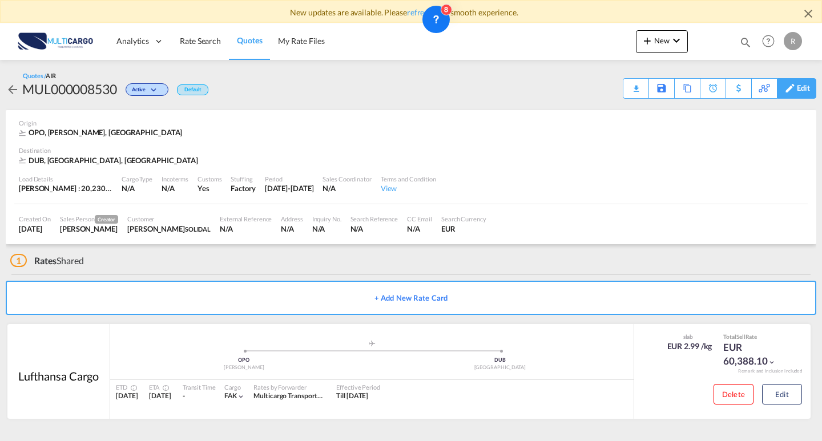
click at [797, 86] on div "Edit" at bounding box center [803, 88] width 13 height 19
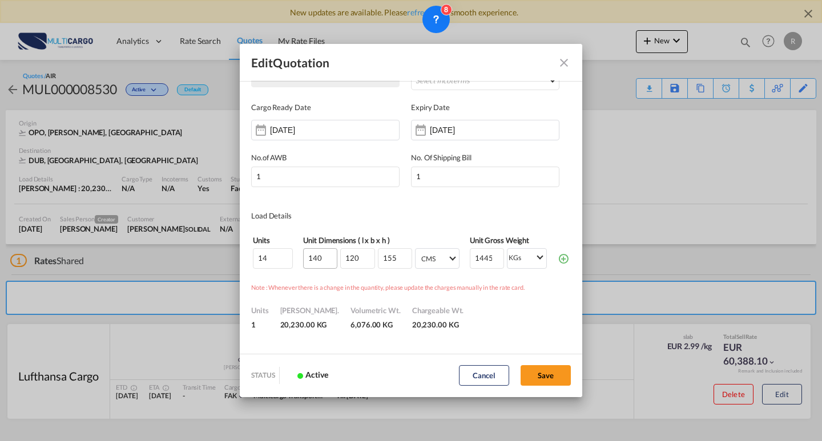
scroll to position [57, 0]
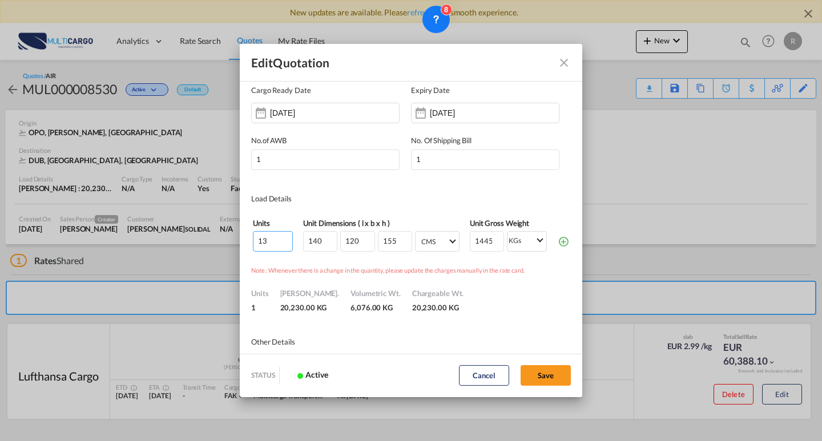
click at [283, 244] on input "13" at bounding box center [273, 241] width 40 height 21
click at [284, 237] on input "14" at bounding box center [273, 241] width 40 height 21
click at [284, 237] on input "15" at bounding box center [273, 241] width 40 height 21
click at [284, 237] on input "16" at bounding box center [273, 241] width 40 height 21
click at [284, 237] on input "17" at bounding box center [273, 241] width 40 height 21
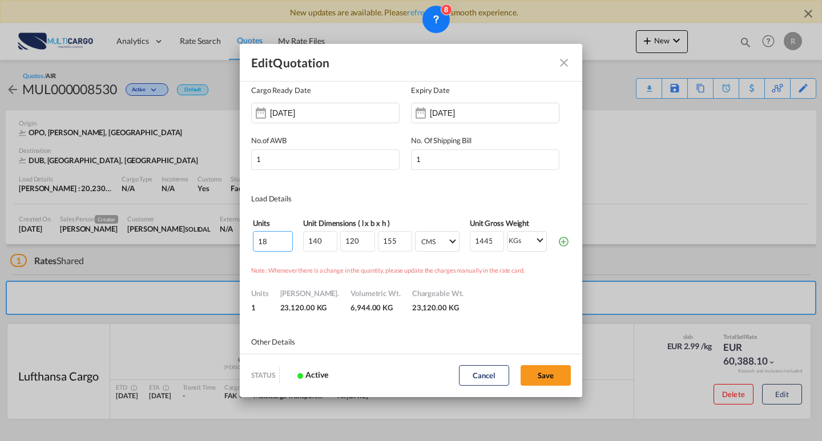
type input "18"
click at [284, 237] on input "18" at bounding box center [273, 241] width 40 height 21
click at [553, 376] on button "Save" at bounding box center [545, 375] width 50 height 21
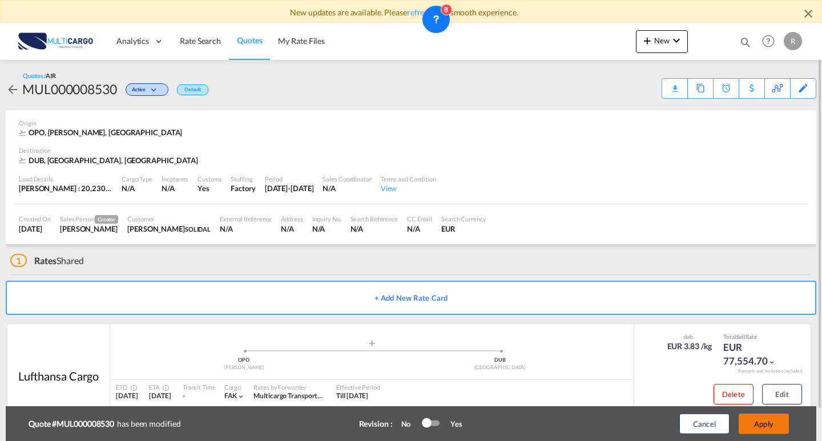
click at [771, 422] on button "Apply" at bounding box center [763, 424] width 50 height 21
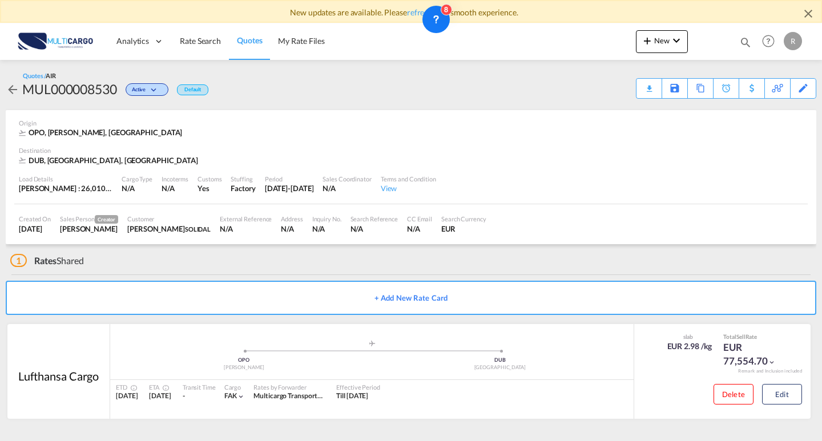
drag, startPoint x: 591, startPoint y: 90, endPoint x: 591, endPoint y: 97, distance: 7.4
click at [591, 90] on div "Quotes / AIR MUL000008530 Active Default Download Quote Save As Template Copy Q…" at bounding box center [411, 84] width 810 height 27
click at [784, 395] on button "Edit" at bounding box center [782, 394] width 40 height 21
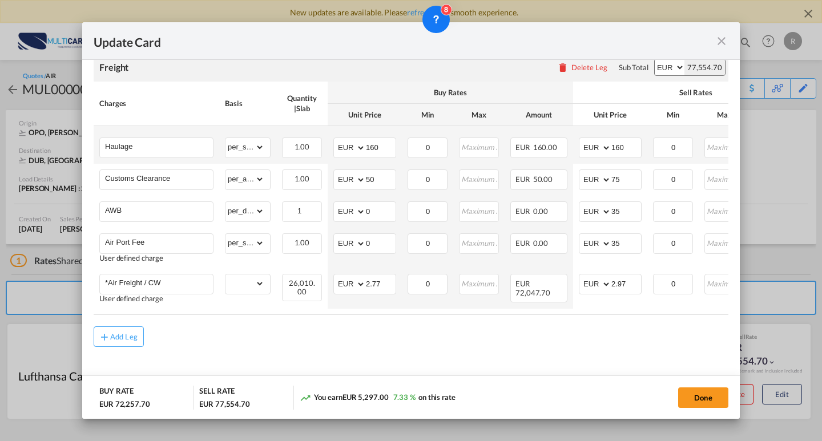
scroll to position [318, 0]
click at [720, 44] on md-icon "icon-close fg-AAA8AD m-0 pointer" at bounding box center [722, 41] width 14 height 14
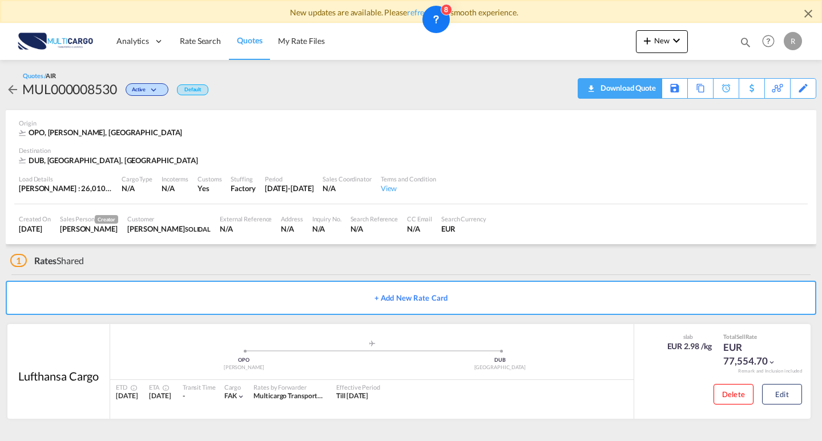
click at [595, 89] on md-icon "icon-download" at bounding box center [591, 84] width 14 height 9
click at [789, 397] on button "Edit" at bounding box center [782, 394] width 40 height 21
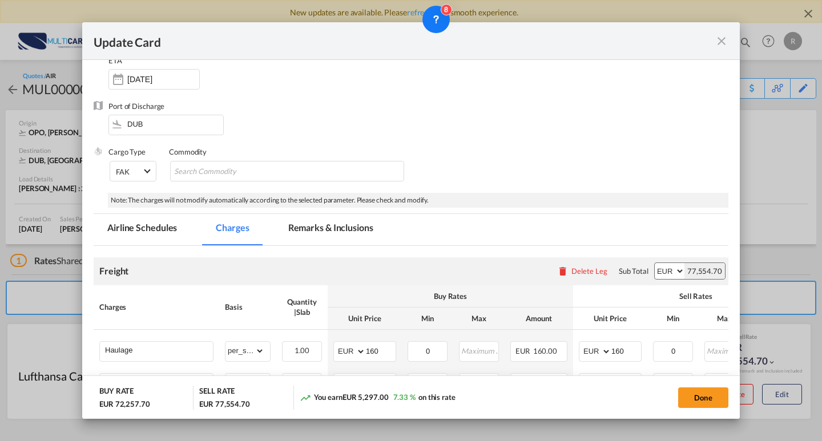
scroll to position [114, 0]
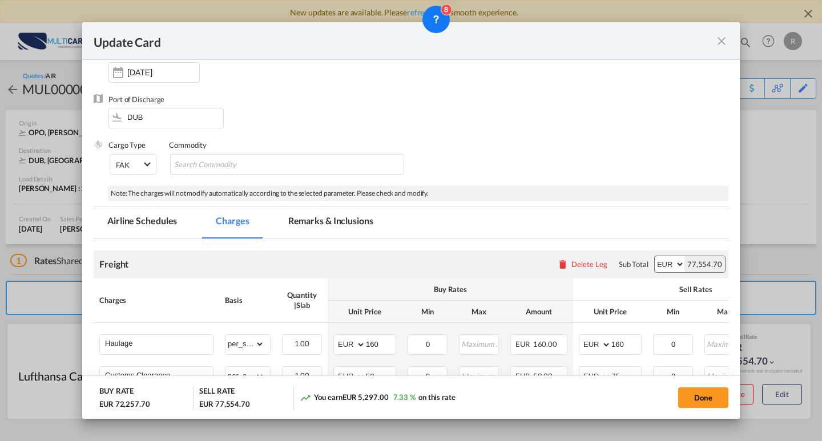
click at [725, 37] on md-icon "icon-close fg-AAA8AD m-0 pointer" at bounding box center [722, 41] width 14 height 14
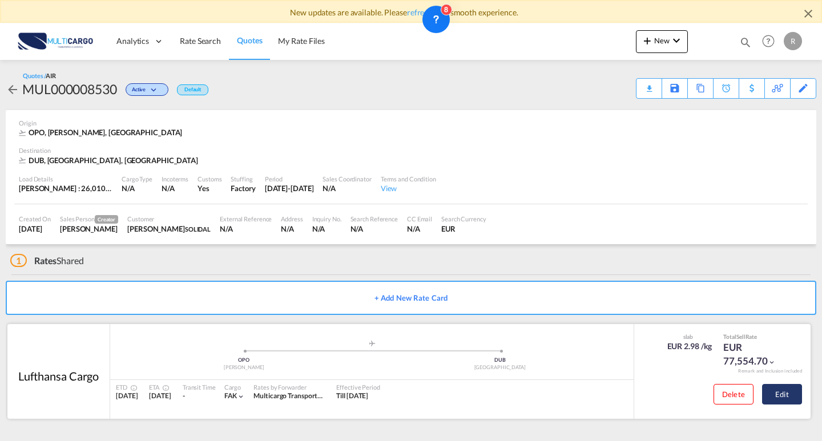
click at [793, 390] on button "Edit" at bounding box center [782, 394] width 40 height 21
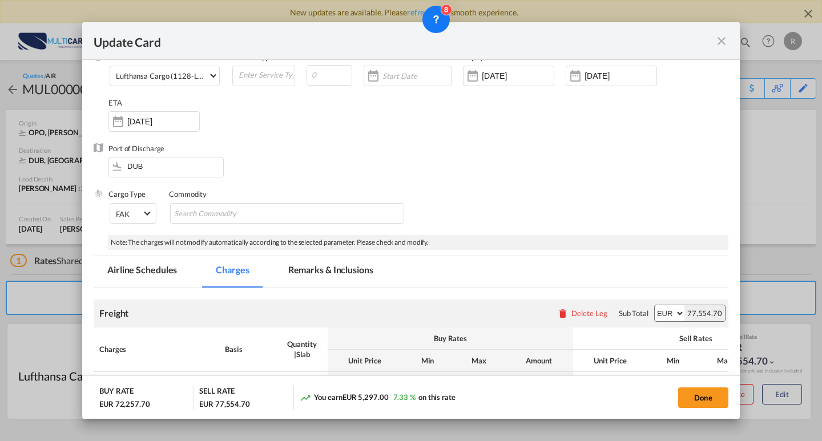
scroll to position [171, 0]
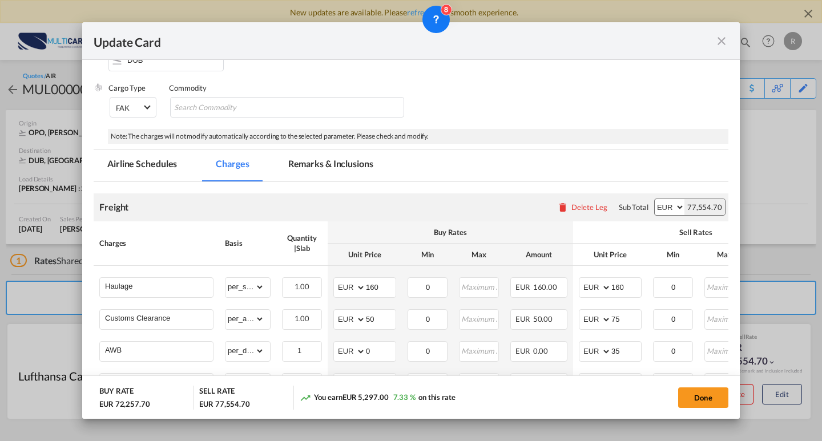
click at [727, 41] on md-icon "icon-close fg-AAA8AD m-0 pointer" at bounding box center [722, 41] width 14 height 14
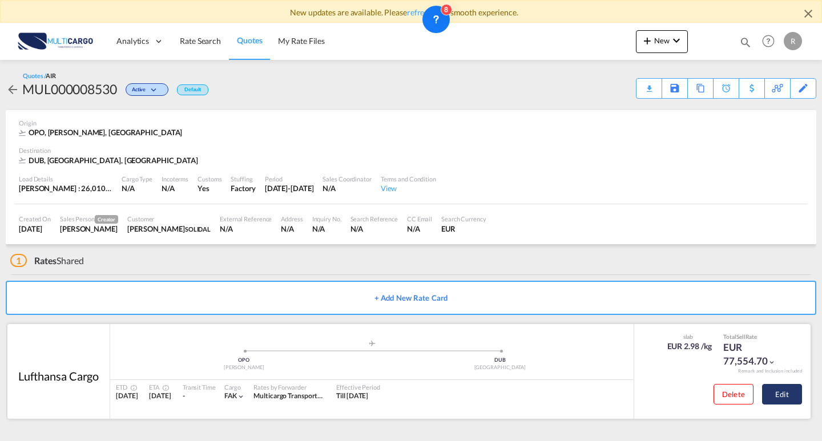
click at [789, 392] on button "Edit" at bounding box center [782, 394] width 40 height 21
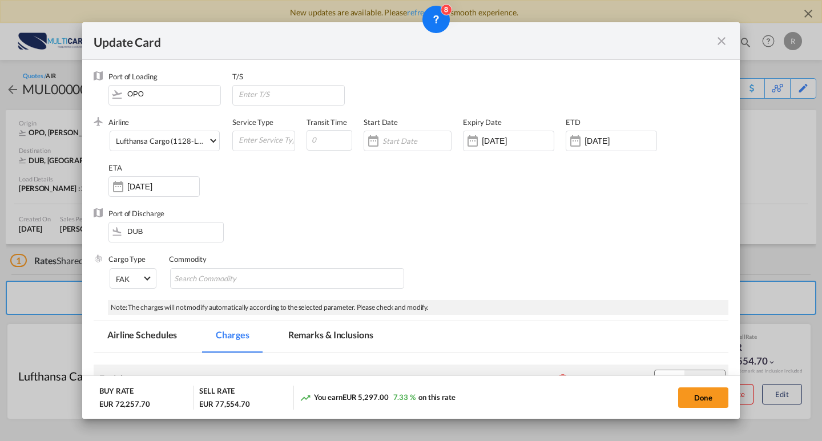
click at [730, 46] on div "Update Card" at bounding box center [410, 41] width 657 height 38
click at [722, 38] on md-icon "icon-close fg-AAA8AD m-0 pointer" at bounding box center [722, 41] width 14 height 14
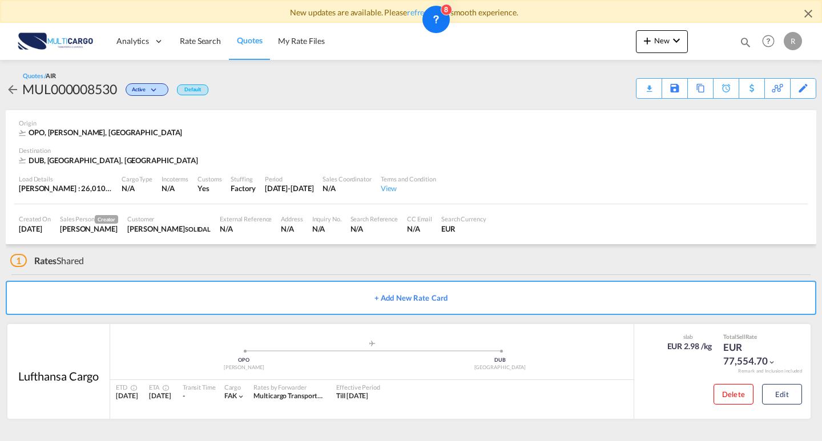
click at [791, 79] on div "Update Card Port of [GEOGRAPHIC_DATA] OPO T/S .a{fill:#aaa8ad;} Airline Lufthan…" at bounding box center [411, 220] width 822 height 441
click at [800, 87] on div "Edit" at bounding box center [803, 88] width 13 height 19
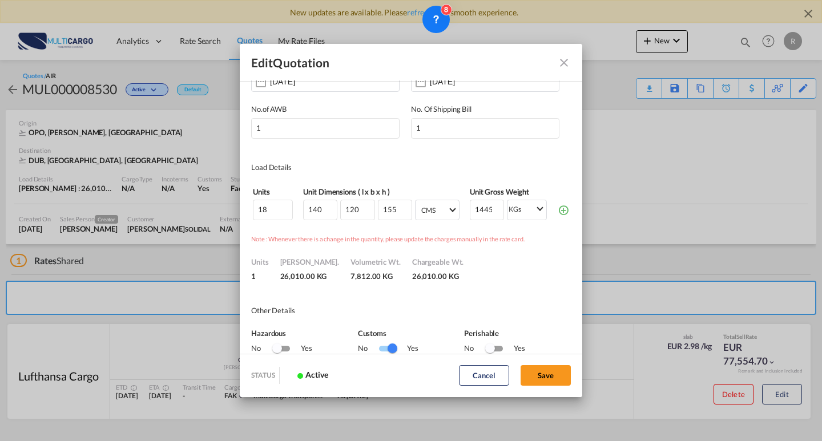
scroll to position [114, 0]
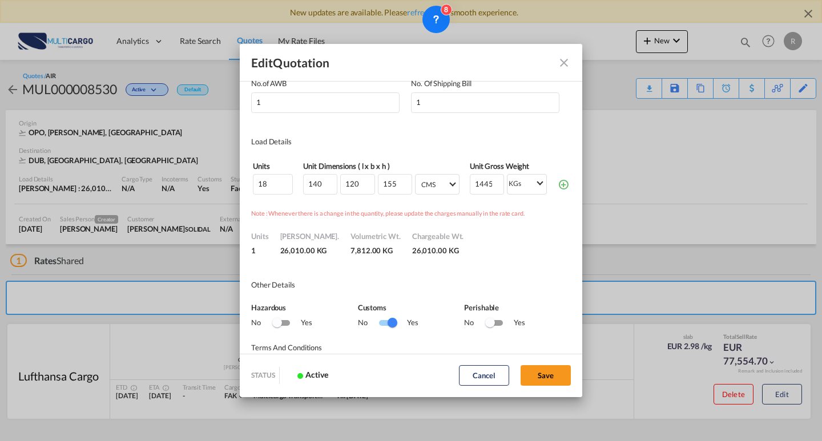
click at [566, 64] on md-icon "Close dialog" at bounding box center [564, 63] width 14 height 14
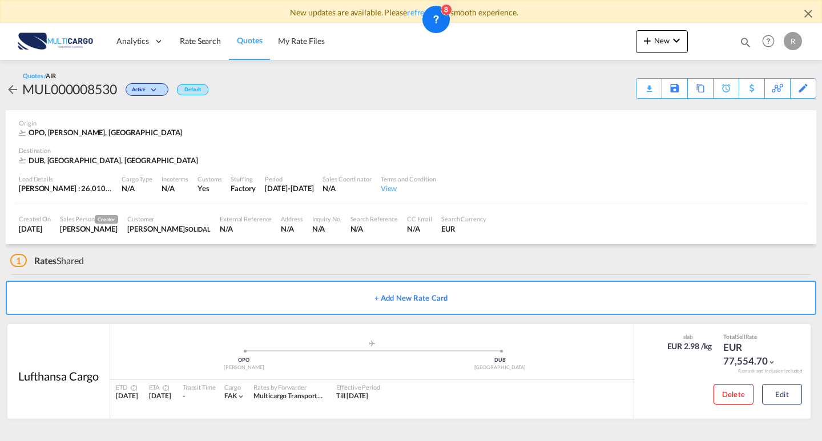
drag, startPoint x: 389, startPoint y: 163, endPoint x: 394, endPoint y: 166, distance: 6.2
click at [389, 163] on div "DUB, [GEOGRAPHIC_DATA], [GEOGRAPHIC_DATA]" at bounding box center [411, 160] width 784 height 10
